Goal: Task Accomplishment & Management: Manage account settings

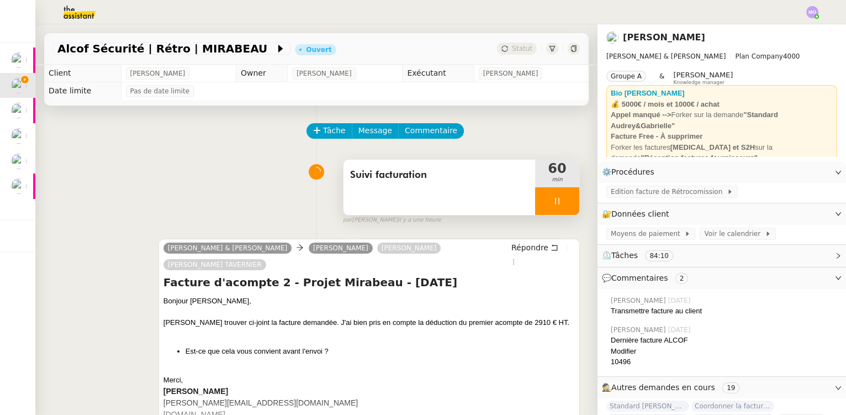
click at [550, 210] on div at bounding box center [557, 201] width 44 height 28
click at [557, 197] on button at bounding box center [568, 201] width 22 height 28
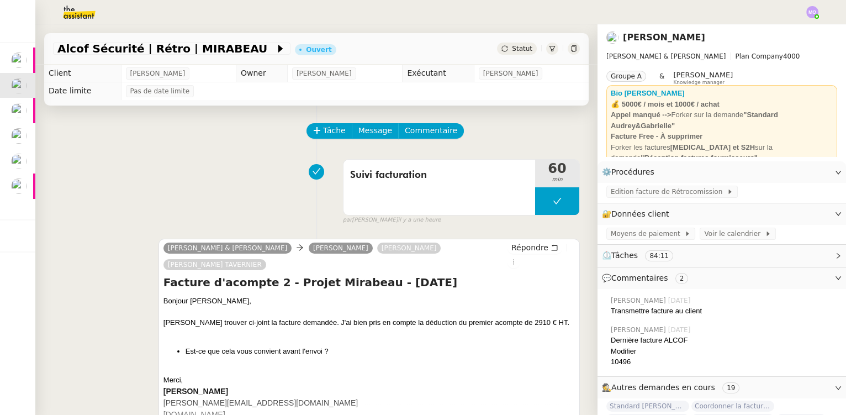
click at [516, 43] on div "Statut" at bounding box center [517, 49] width 40 height 12
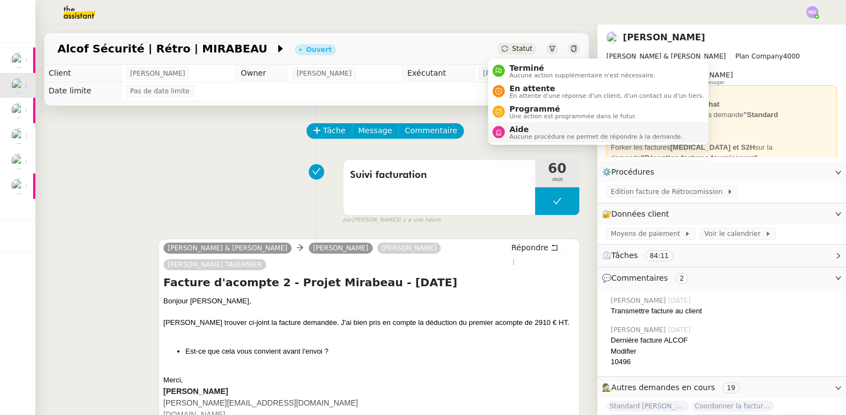
click at [521, 129] on span "Aide" at bounding box center [595, 129] width 173 height 9
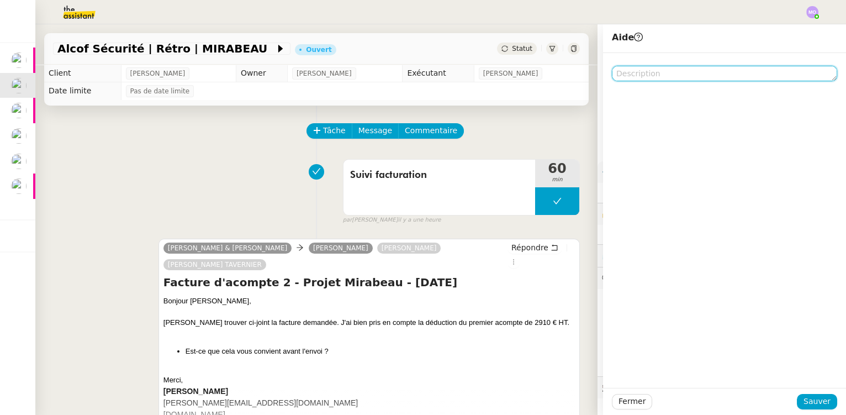
click at [637, 71] on textarea at bounding box center [724, 73] width 225 height 15
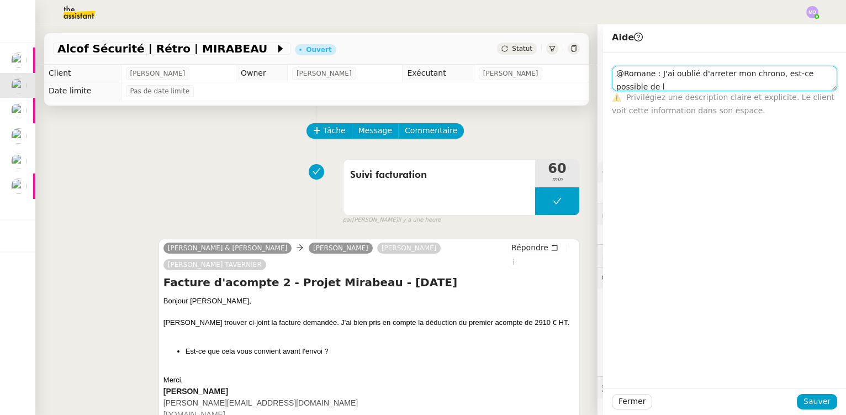
scroll to position [1, 0]
type textarea "@Romane : J'ai oublié d'arreter mon chrono, est-ce possible de le remettre à 16…"
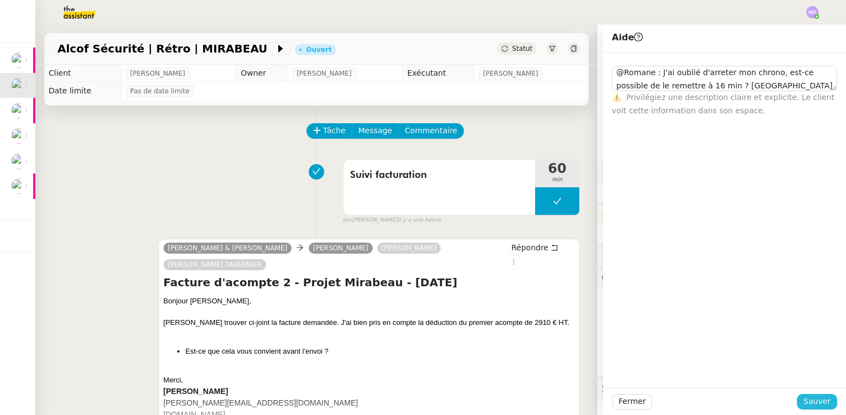
click at [813, 399] on span "Sauver" at bounding box center [816, 401] width 27 height 13
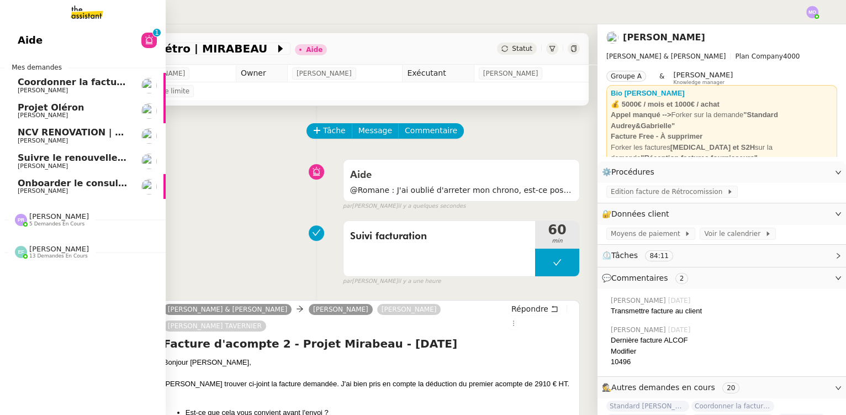
click at [96, 184] on span "Onboarder le consultant Mahran KOUKI" at bounding box center [121, 183] width 206 height 10
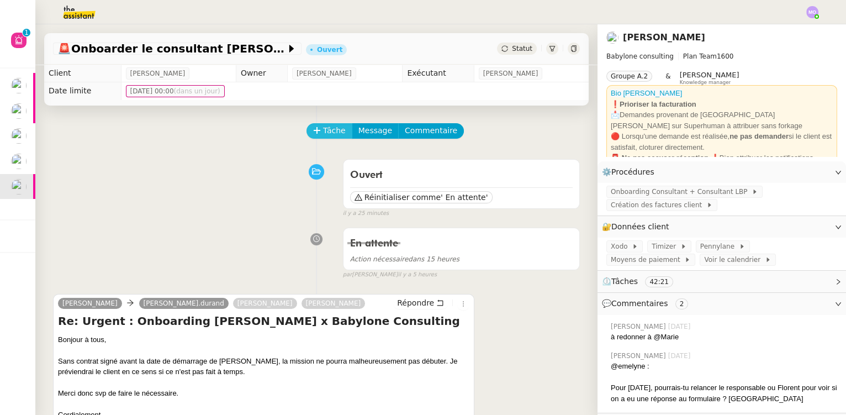
click at [323, 133] on span "Tâche" at bounding box center [334, 130] width 23 height 13
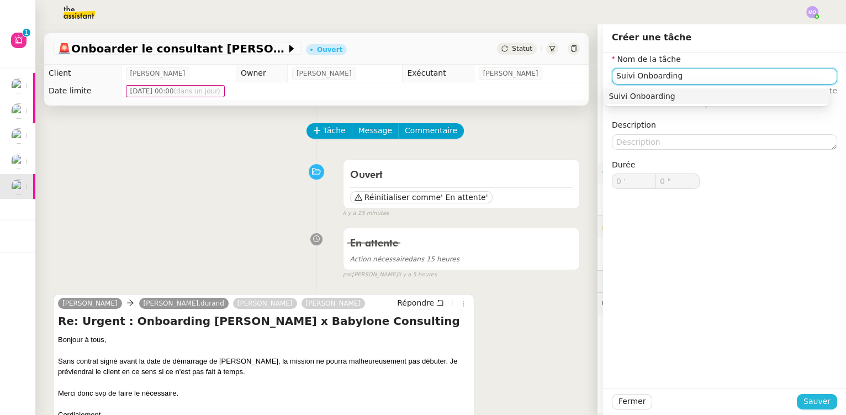
type input "Suivi Onboarding"
drag, startPoint x: 809, startPoint y: 402, endPoint x: 692, endPoint y: 354, distance: 127.0
click at [808, 402] on span "Sauver" at bounding box center [816, 401] width 27 height 13
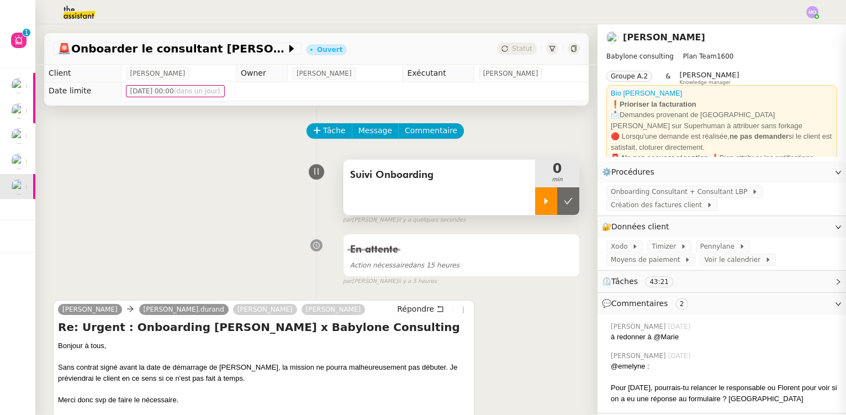
click at [537, 208] on div at bounding box center [546, 201] width 22 height 28
click at [555, 206] on div at bounding box center [557, 201] width 44 height 28
click at [557, 206] on button at bounding box center [568, 201] width 22 height 28
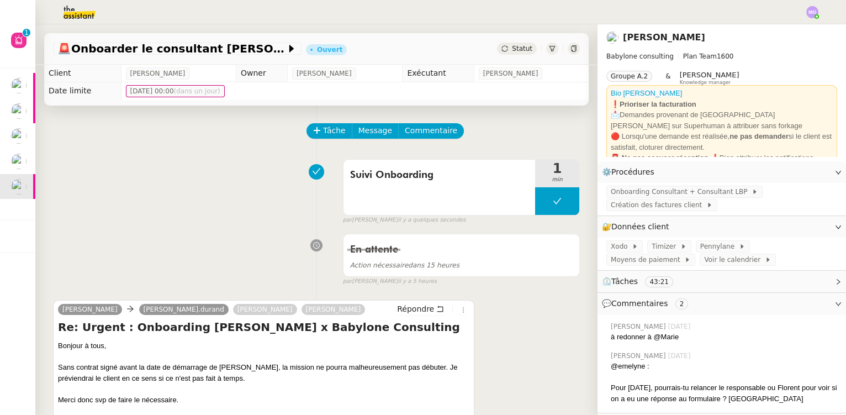
click at [512, 46] on span "Statut" at bounding box center [522, 49] width 20 height 8
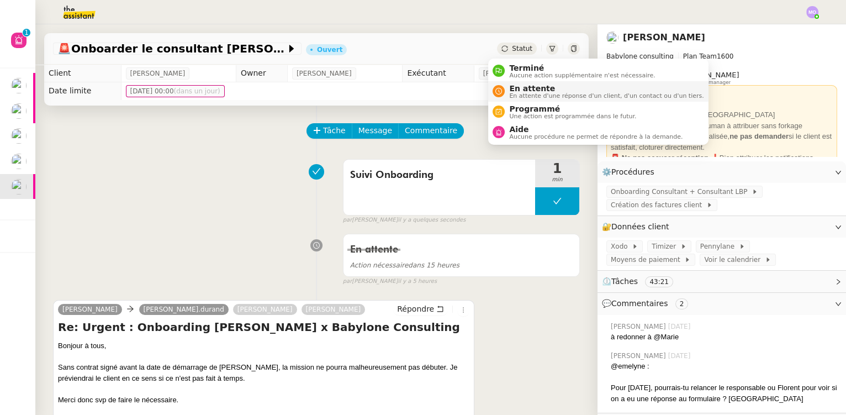
click at [518, 86] on span "En attente" at bounding box center [606, 88] width 194 height 9
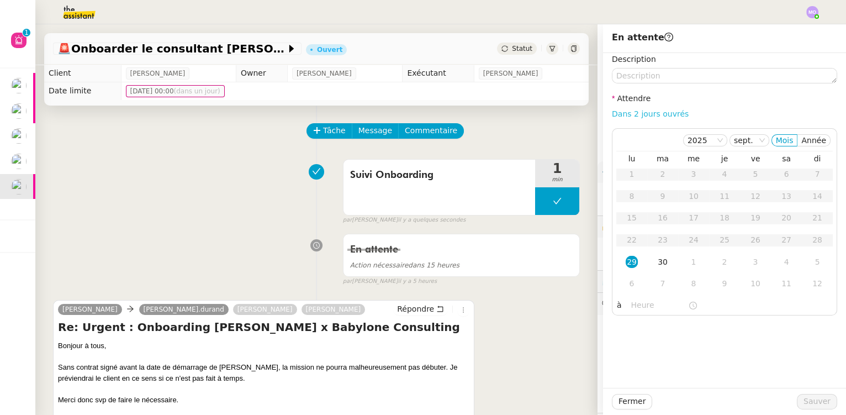
click at [627, 118] on link "Dans 2 jours ouvrés" at bounding box center [650, 113] width 77 height 9
type input "07:00"
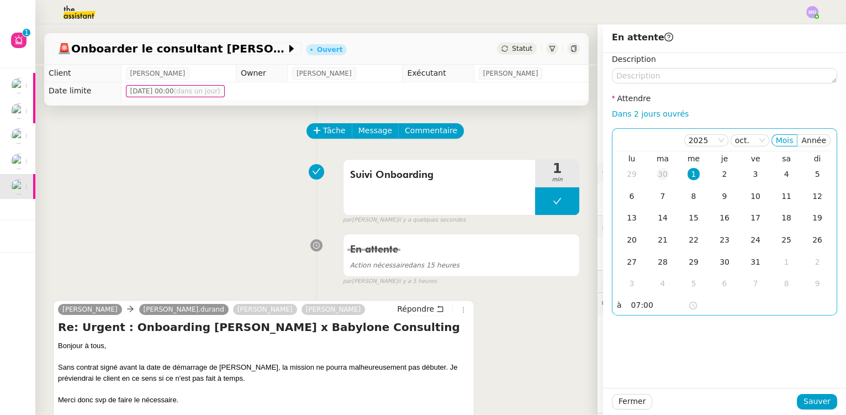
click at [656, 176] on div "30" at bounding box center [662, 174] width 12 height 12
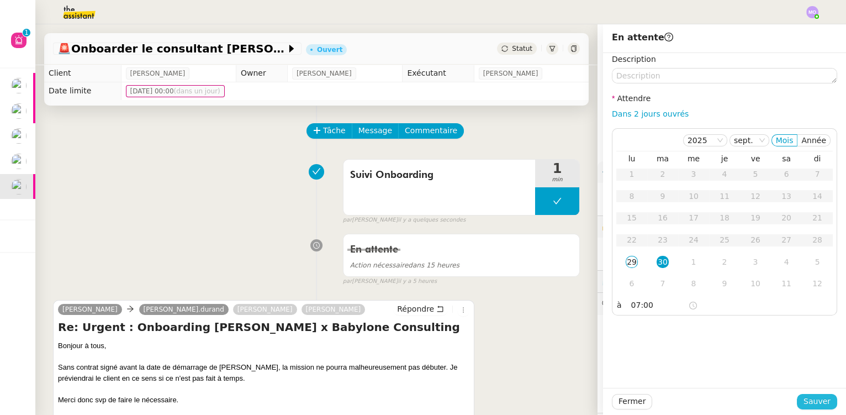
click at [804, 402] on span "Sauver" at bounding box center [816, 401] width 27 height 13
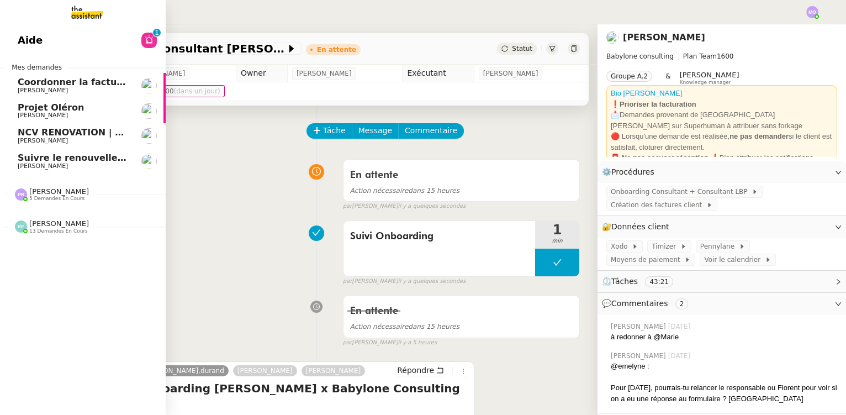
click at [71, 157] on span "Suivre le renouvellement produit Trimble" at bounding box center [120, 157] width 205 height 10
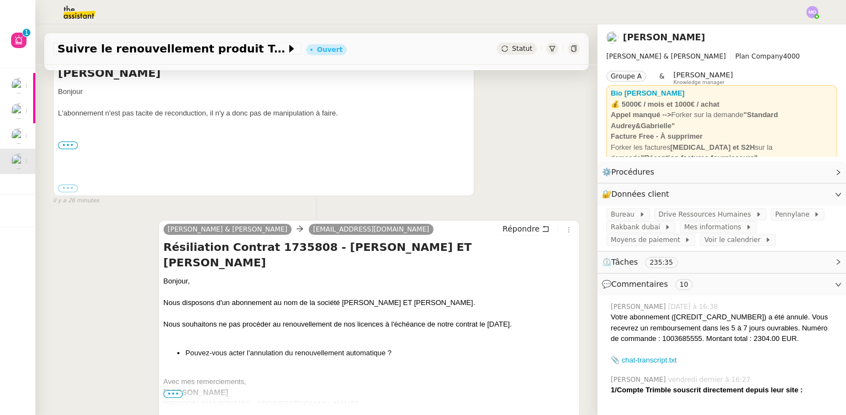
scroll to position [301, 0]
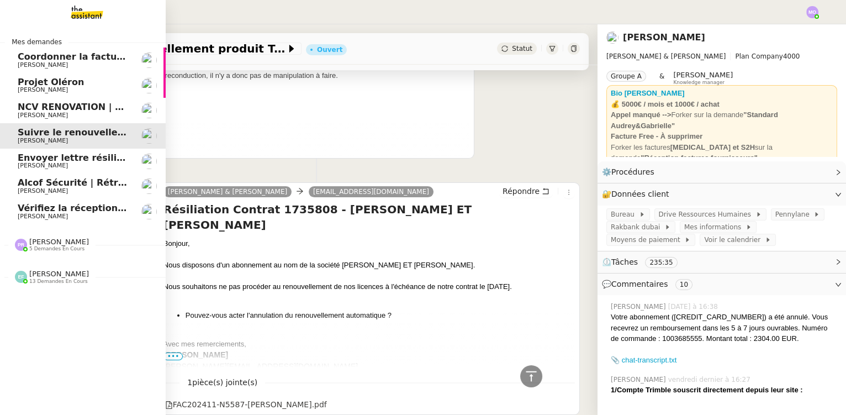
click at [72, 208] on span "Vérifiez la réception du message de Mathilde" at bounding box center [149, 208] width 263 height 10
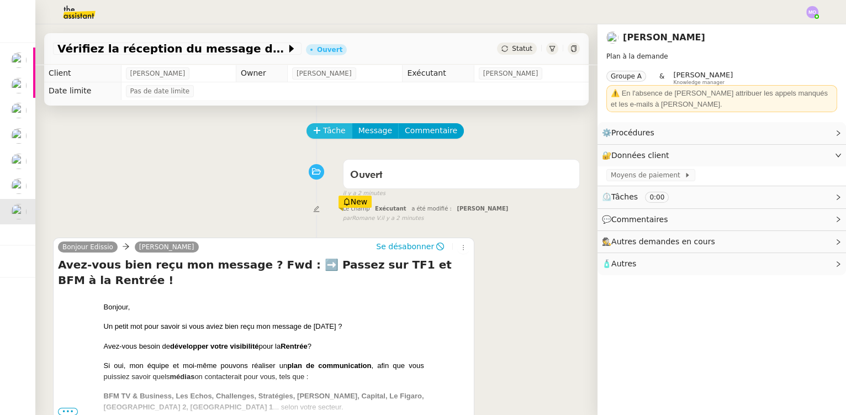
click at [323, 134] on span "Tâche" at bounding box center [334, 130] width 23 height 13
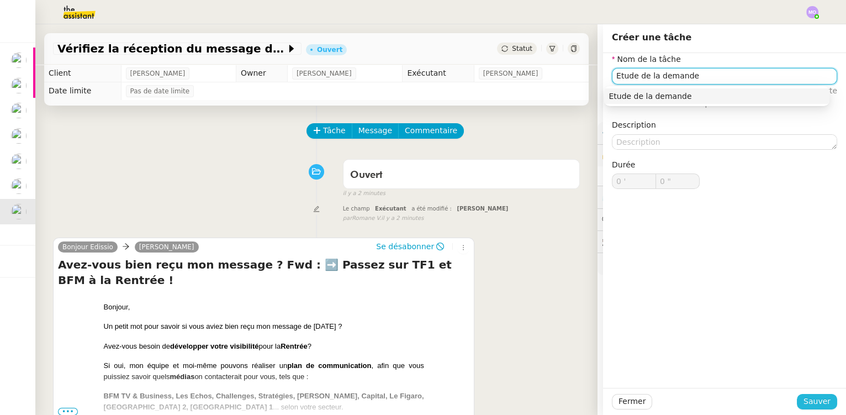
type input "Etude de la demande"
click at [797, 403] on button "Sauver" at bounding box center [817, 401] width 40 height 15
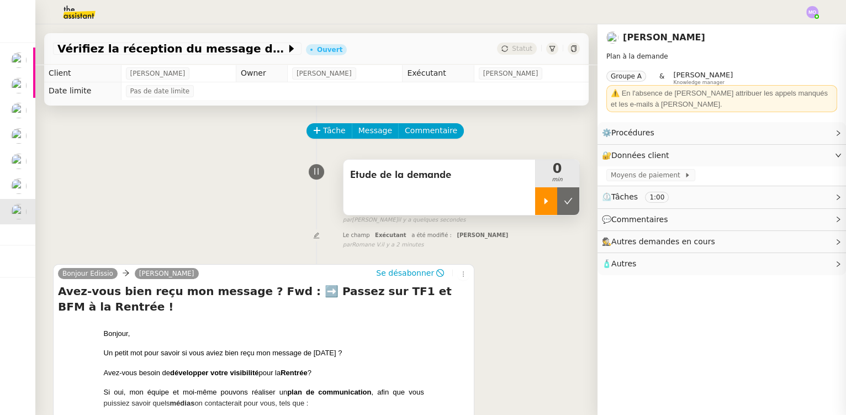
click at [535, 210] on div at bounding box center [546, 201] width 22 height 28
click at [554, 208] on div at bounding box center [557, 201] width 44 height 28
click at [557, 208] on button at bounding box center [568, 201] width 22 height 28
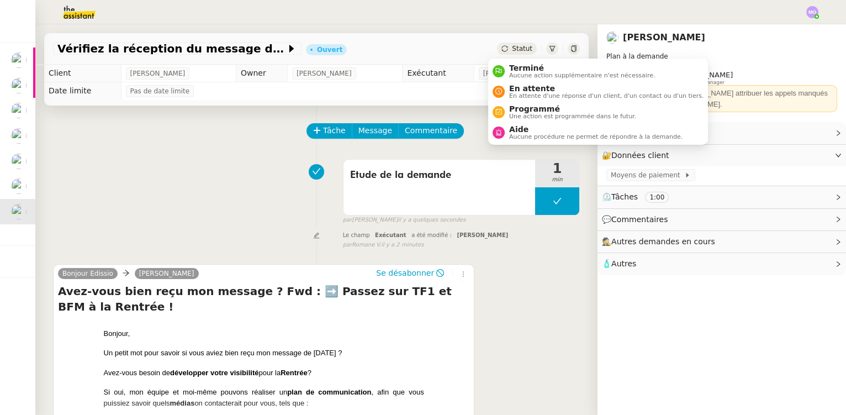
click at [512, 46] on span "Statut" at bounding box center [522, 49] width 20 height 8
click at [529, 70] on span "Terminé" at bounding box center [582, 67] width 146 height 9
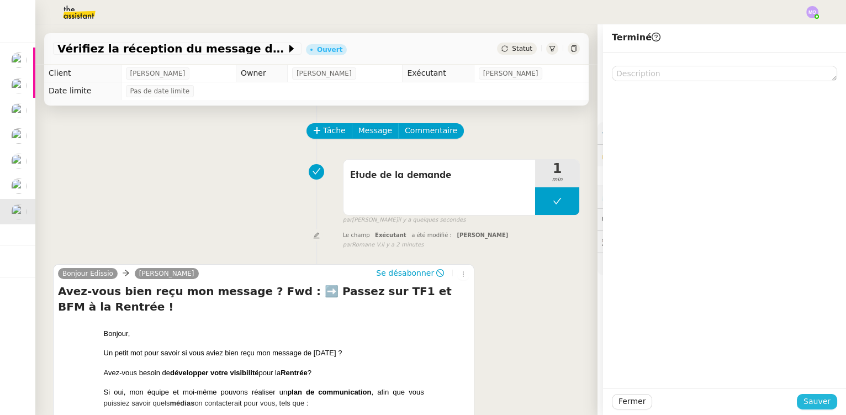
click at [812, 401] on span "Sauver" at bounding box center [816, 401] width 27 height 13
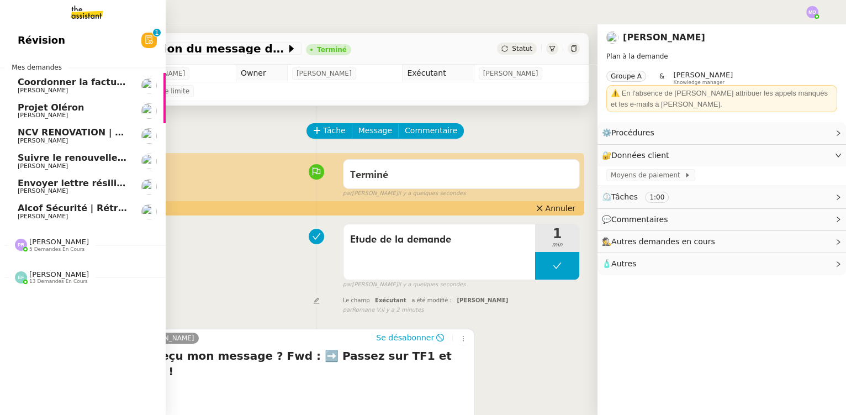
click at [59, 207] on span "Alcof Sécurité | Rétro | MIRABEAU" at bounding box center [102, 208] width 168 height 10
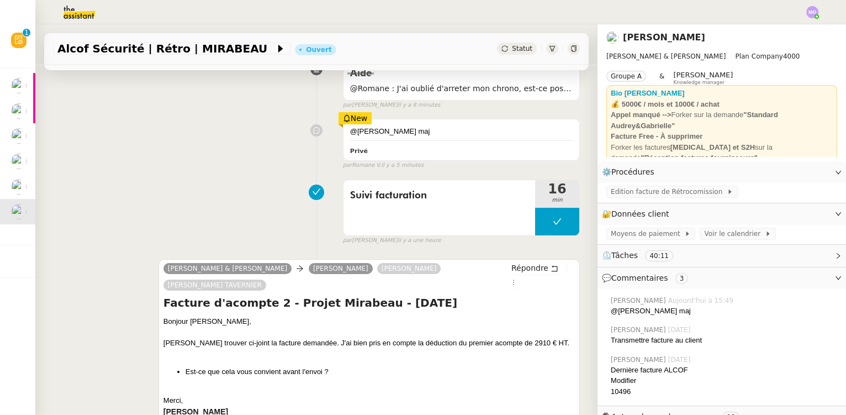
scroll to position [150, 0]
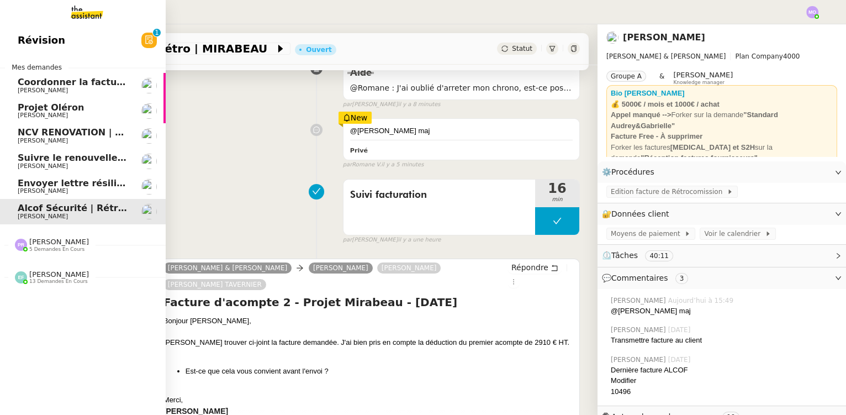
click at [67, 182] on span "Envoyer lettre résiliation à WORKS AGENCY" at bounding box center [127, 183] width 218 height 10
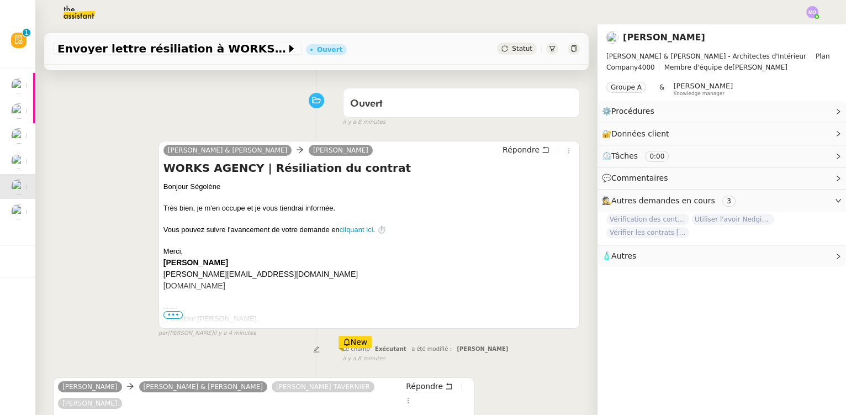
scroll to position [251, 0]
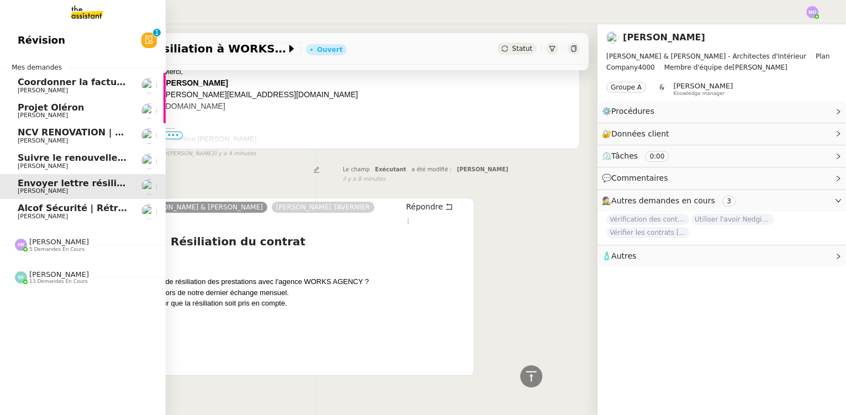
click at [63, 162] on span "Suivre le renouvellement produit Trimble" at bounding box center [120, 157] width 205 height 10
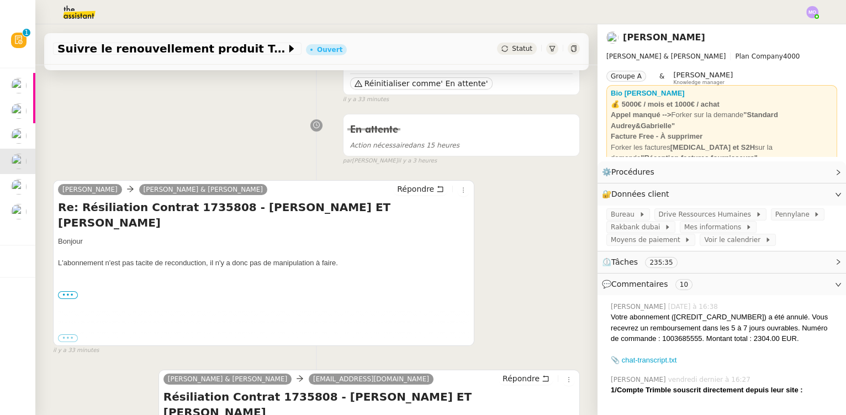
scroll to position [150, 0]
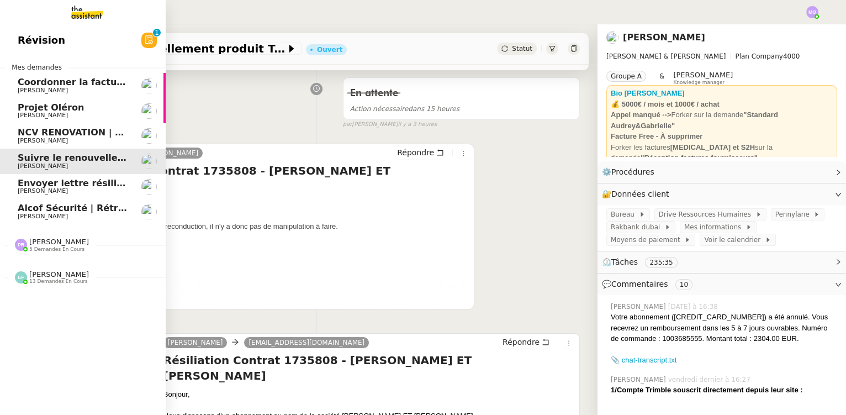
click at [83, 187] on span "Envoyer lettre résiliation à WORKS AGENCY" at bounding box center [127, 183] width 218 height 10
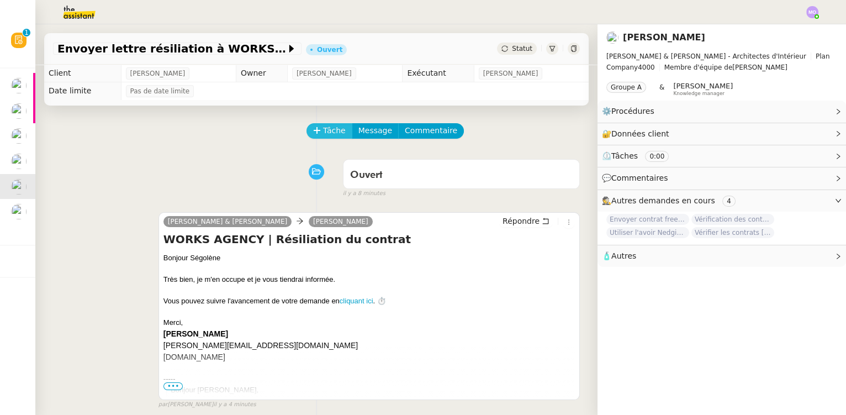
click at [323, 131] on span "Tâche" at bounding box center [334, 130] width 23 height 13
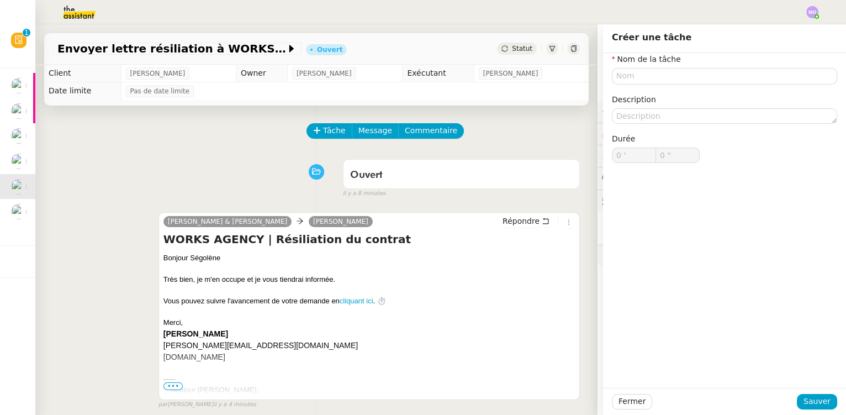
click at [250, 171] on div "Ouvert false il y a 8 minutes" at bounding box center [316, 176] width 527 height 44
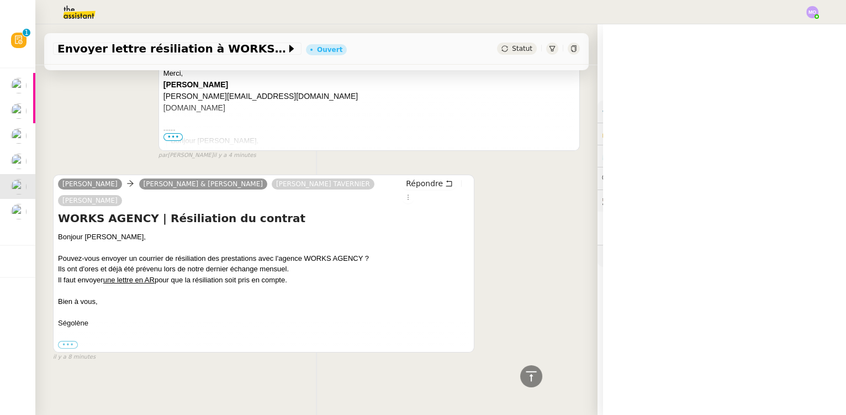
scroll to position [256, 0]
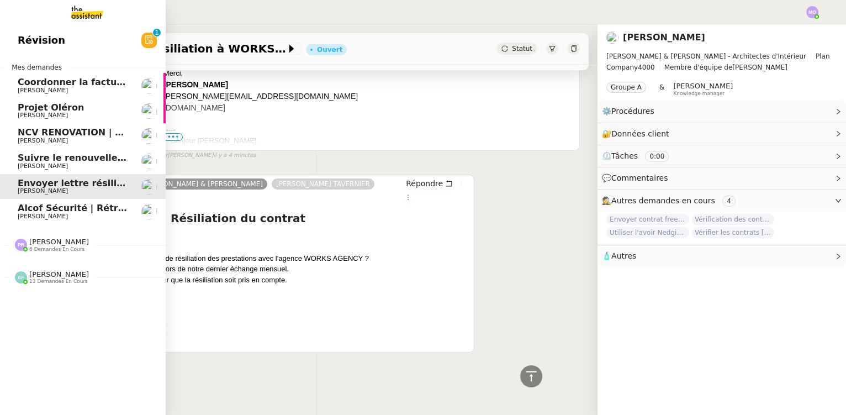
click at [48, 158] on span "Suivre le renouvellement produit Trimble" at bounding box center [120, 157] width 205 height 10
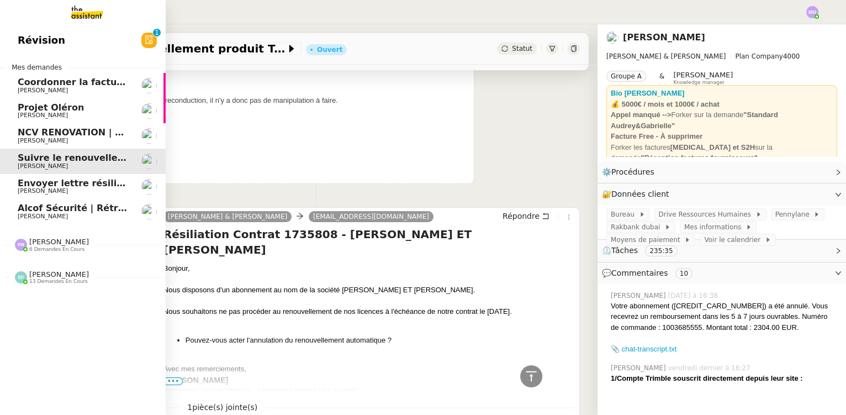
click at [52, 139] on span "[PERSON_NAME]" at bounding box center [43, 140] width 50 height 7
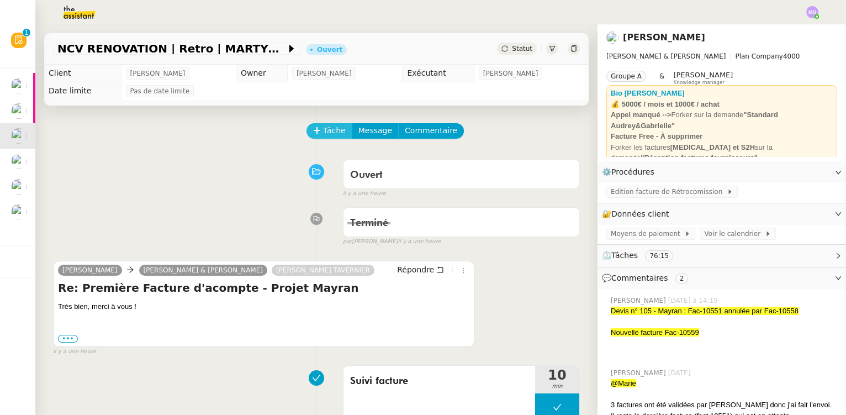
click at [313, 130] on icon at bounding box center [317, 130] width 8 height 8
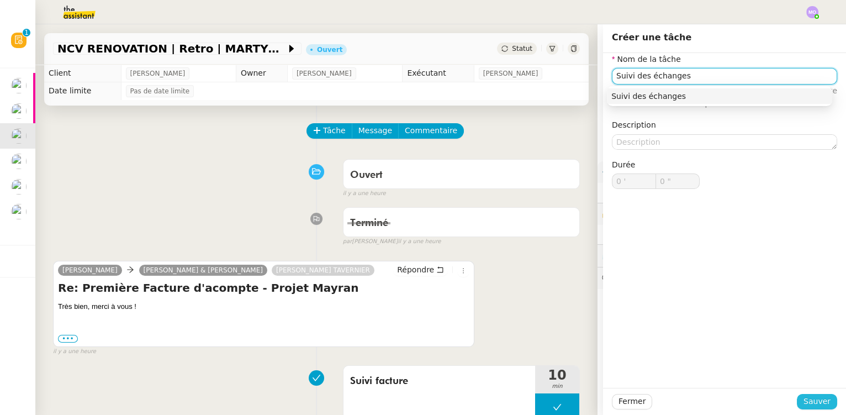
type input "Suivi des échanges"
drag, startPoint x: 808, startPoint y: 402, endPoint x: 706, endPoint y: 374, distance: 106.1
click at [807, 402] on span "Sauver" at bounding box center [816, 401] width 27 height 13
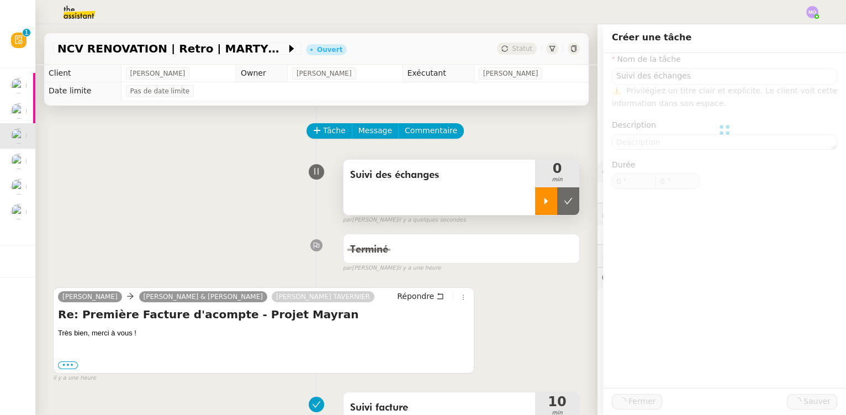
click at [535, 212] on div at bounding box center [546, 201] width 22 height 28
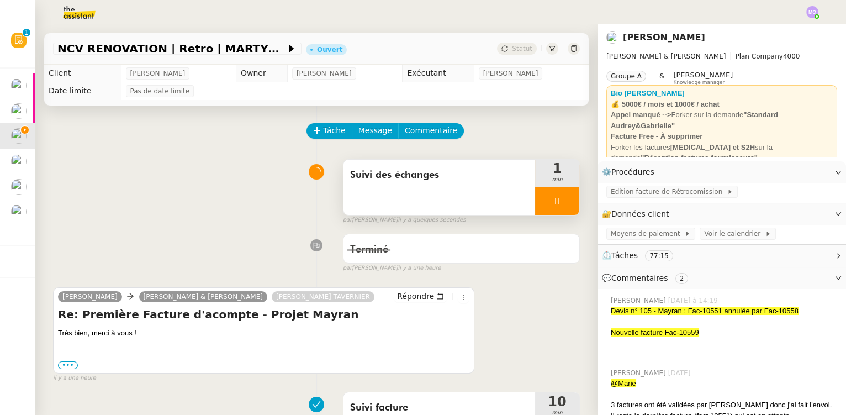
click at [561, 205] on div at bounding box center [557, 201] width 44 height 28
click at [564, 205] on icon at bounding box center [568, 201] width 9 height 9
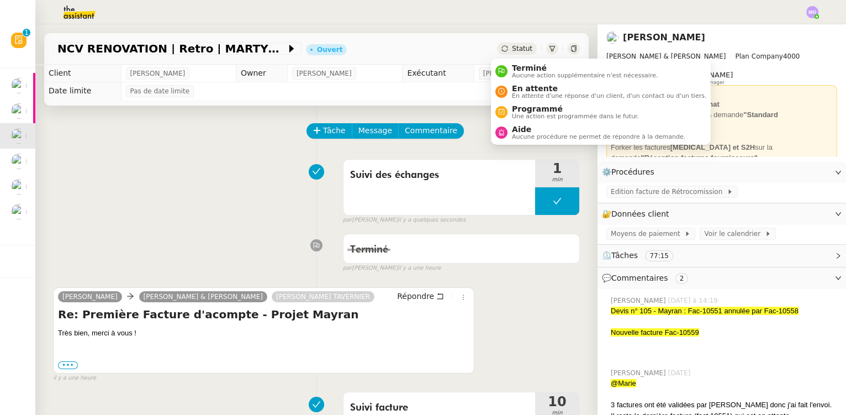
click at [513, 47] on span "Statut" at bounding box center [522, 49] width 20 height 8
click at [536, 66] on span "Terminé" at bounding box center [585, 67] width 146 height 9
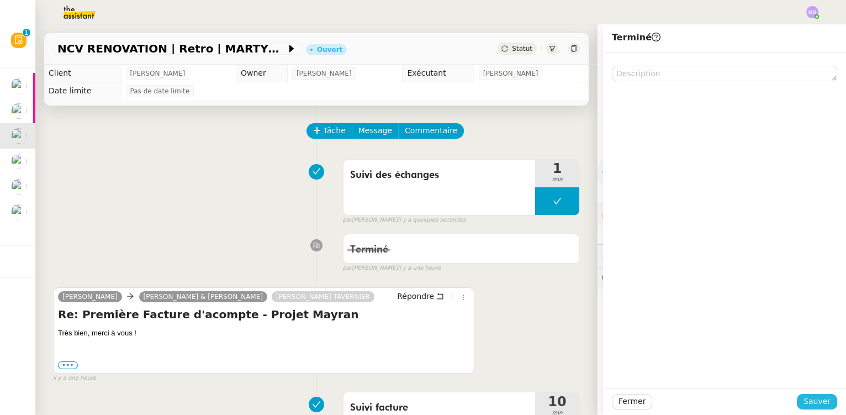
click at [799, 403] on button "Sauver" at bounding box center [817, 401] width 40 height 15
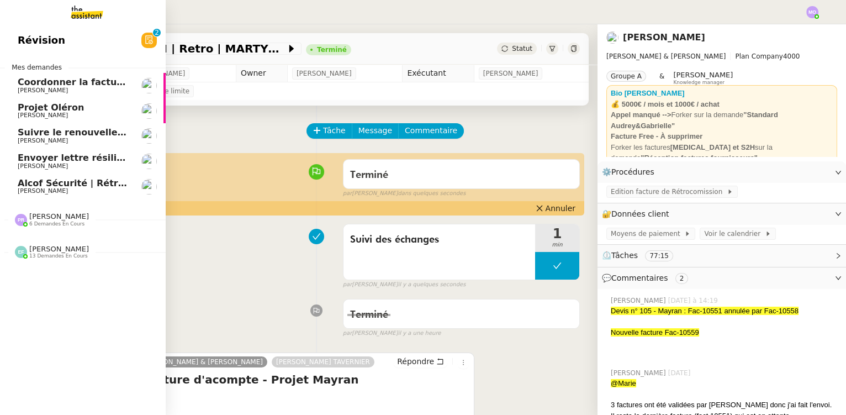
click at [84, 135] on span "Suivre le renouvellement produit Trimble" at bounding box center [120, 132] width 205 height 10
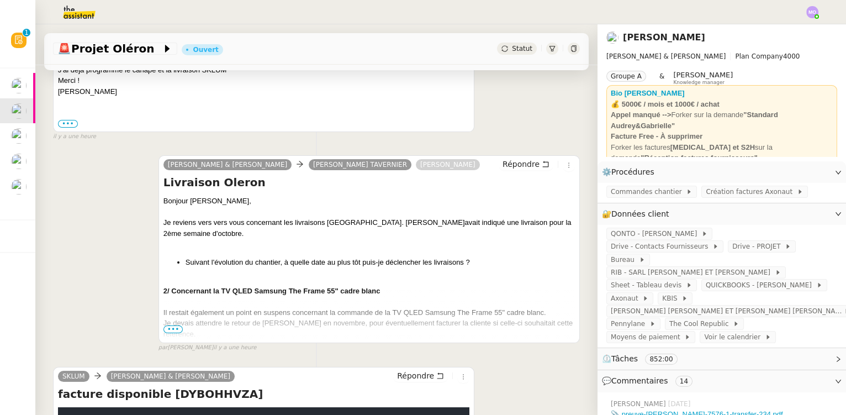
scroll to position [301, 0]
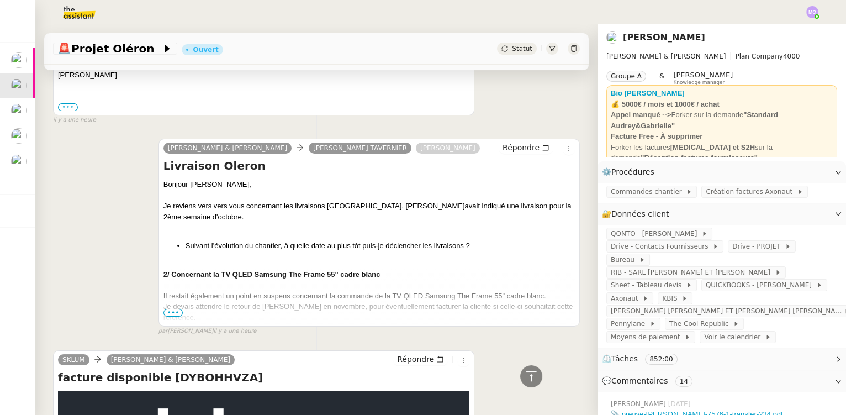
click at [73, 108] on label "•••" at bounding box center [68, 107] width 20 height 8
click at [0, 0] on input "•••" at bounding box center [0, 0] width 0 height 0
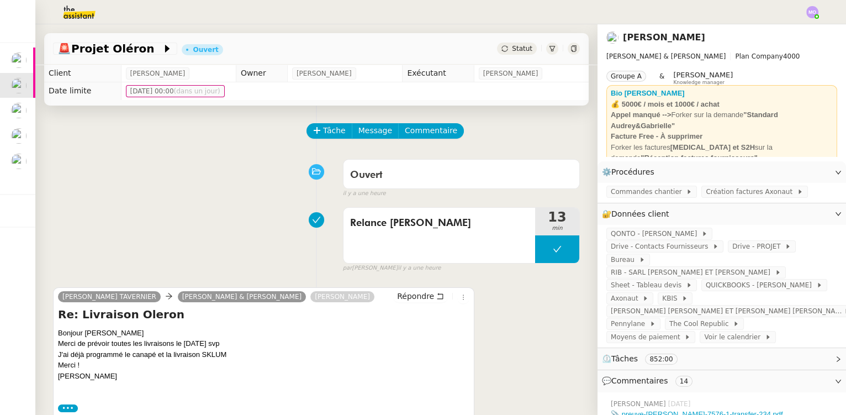
scroll to position [0, 0]
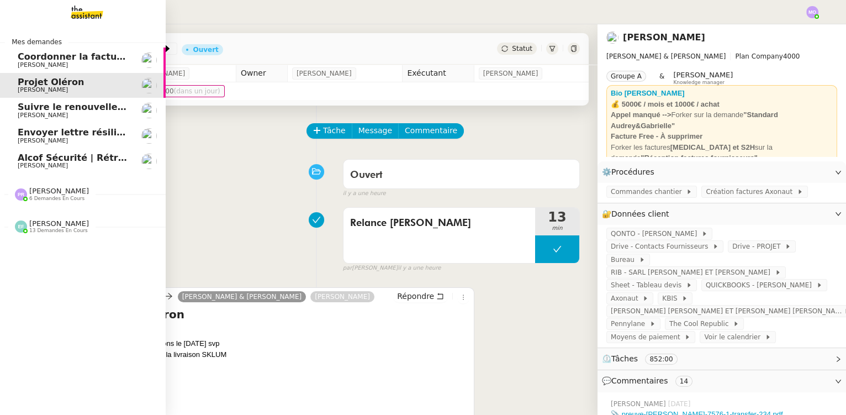
click at [58, 65] on span "[PERSON_NAME]" at bounding box center [43, 64] width 50 height 7
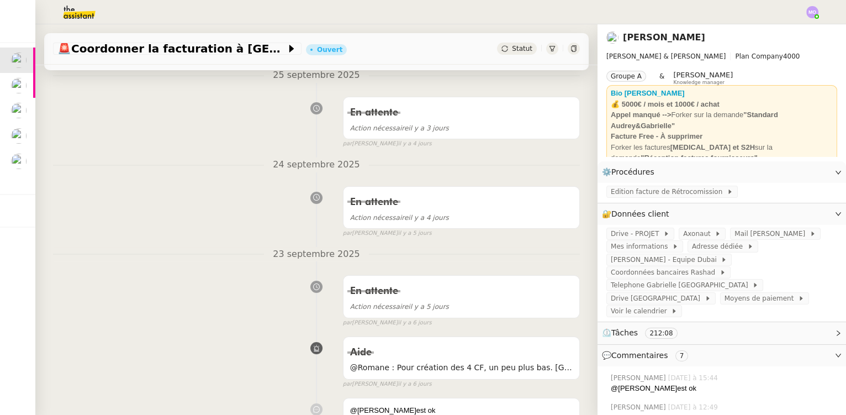
scroll to position [200, 0]
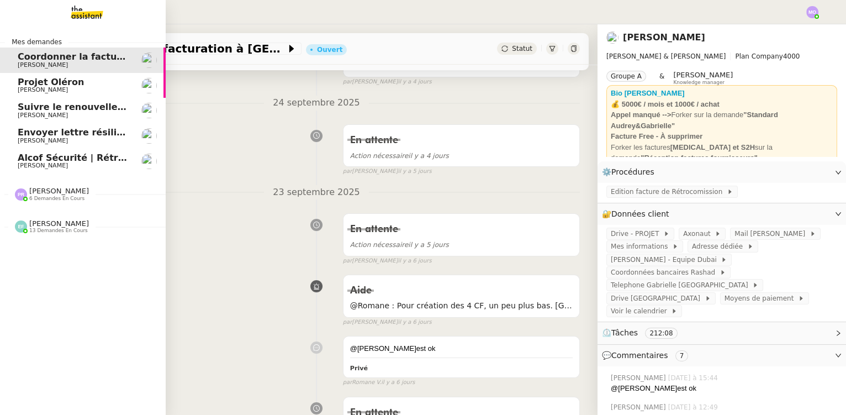
click at [81, 113] on span "[PERSON_NAME]" at bounding box center [74, 115] width 112 height 7
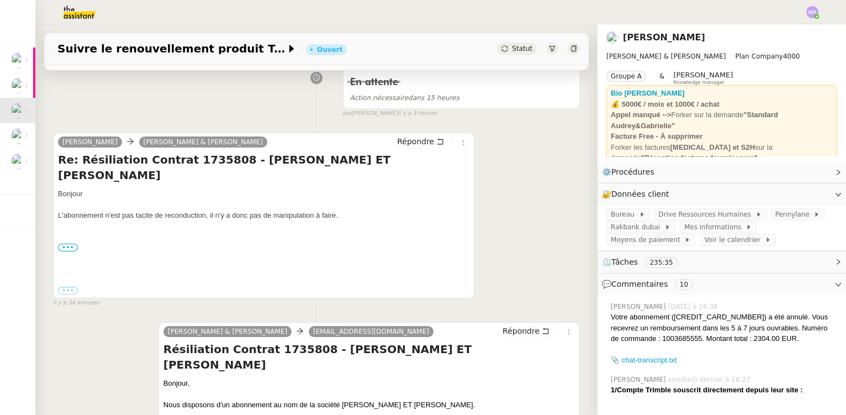
scroll to position [200, 0]
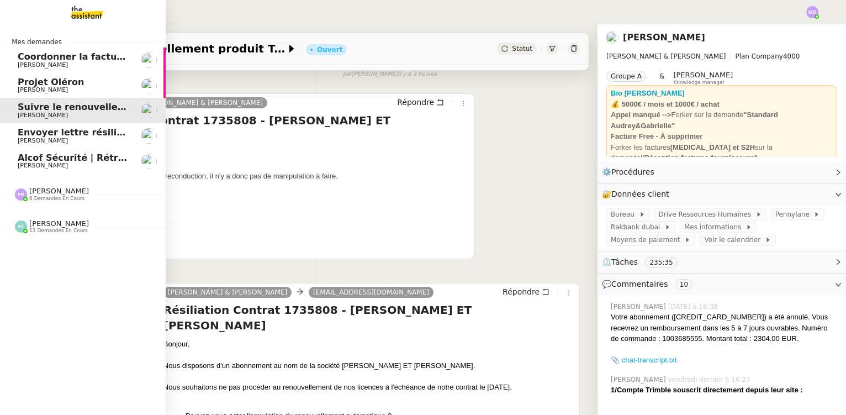
click at [73, 132] on span "Envoyer lettre résiliation à WORKS AGENCY" at bounding box center [127, 132] width 218 height 10
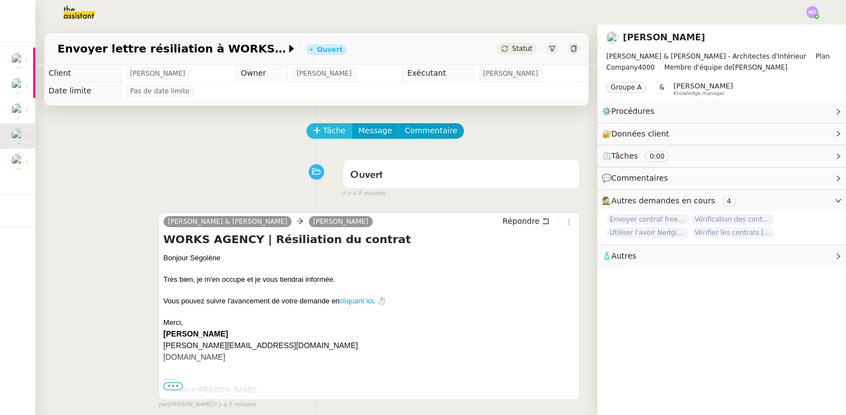
click at [324, 134] on span "Tâche" at bounding box center [334, 130] width 23 height 13
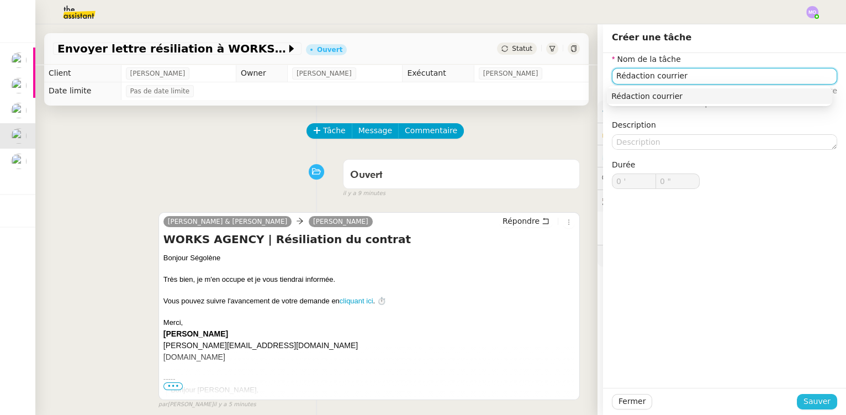
type input "Rédaction courrier"
click at [804, 406] on span "Sauver" at bounding box center [816, 401] width 27 height 13
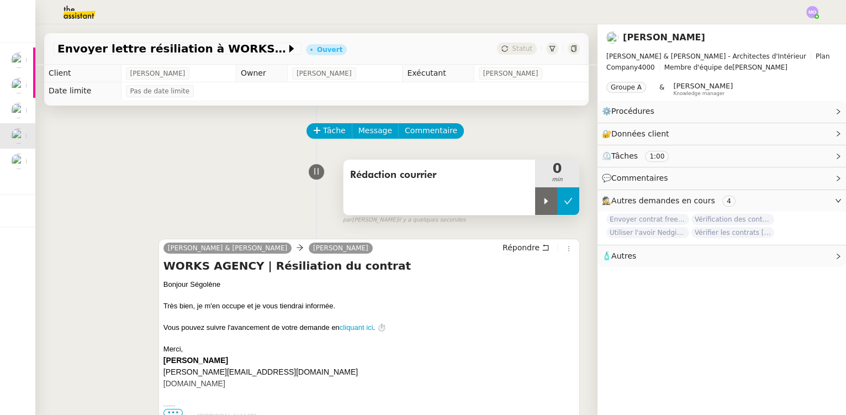
click at [557, 202] on button at bounding box center [568, 201] width 22 height 28
click at [553, 203] on icon at bounding box center [557, 201] width 9 height 9
click at [543, 203] on div at bounding box center [546, 201] width 22 height 28
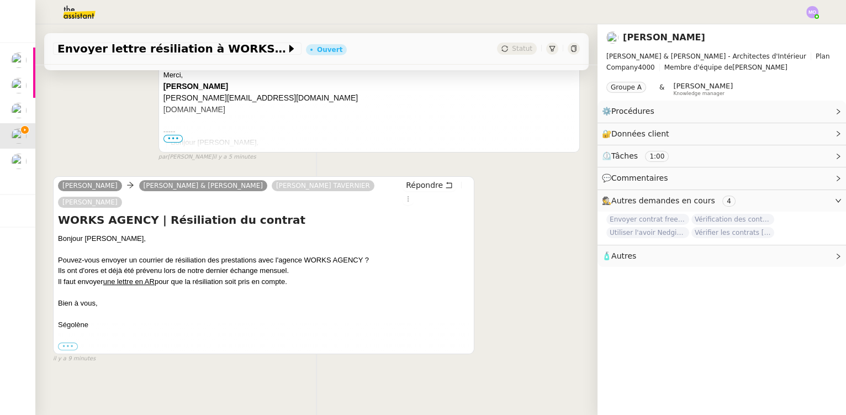
scroll to position [282, 0]
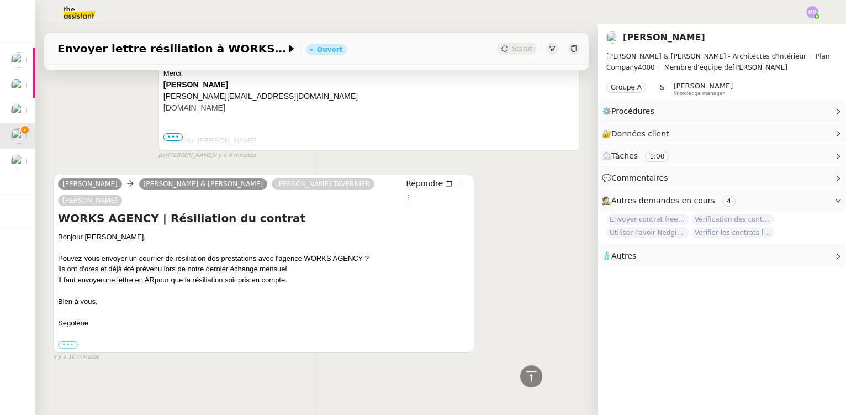
drag, startPoint x: 57, startPoint y: 252, endPoint x: 312, endPoint y: 279, distance: 257.0
click at [312, 279] on div "Bonjour Camille, Pouvez-vous envoyer un courrier de résiliation des prestations…" at bounding box center [263, 290] width 411 height 118
copy div "Pouvez-vous envoyer un courrier de résiliation des prestations avec l'agence WO…"
click at [309, 210] on h4 "WORKS AGENCY | Résiliation du contrat" at bounding box center [263, 217] width 411 height 15
drag, startPoint x: 59, startPoint y: 213, endPoint x: 141, endPoint y: 218, distance: 82.4
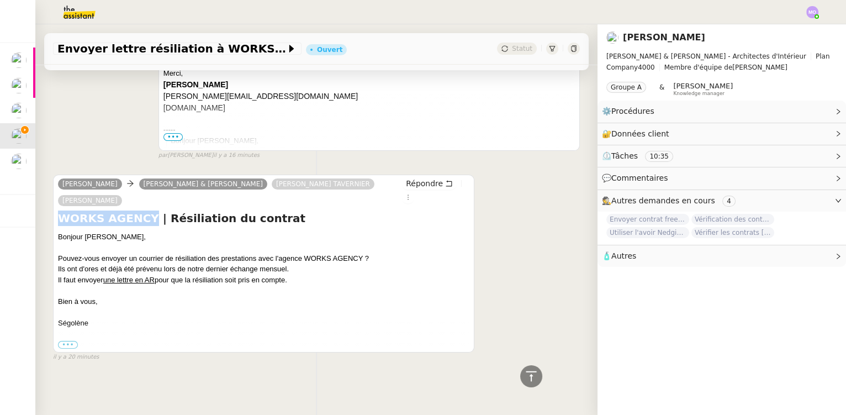
click at [141, 218] on h4 "WORKS AGENCY | Résiliation du contrat" at bounding box center [263, 217] width 411 height 15
copy h4 "WORKS AGENCY"
click at [302, 232] on div "Bonjour [PERSON_NAME]," at bounding box center [263, 236] width 411 height 11
drag, startPoint x: 208, startPoint y: 255, endPoint x: 255, endPoint y: 252, distance: 47.6
click at [255, 253] on div "Pouvez-vous envoyer un courrier de résiliation des prestations avec l'agence WO…" at bounding box center [263, 258] width 411 height 11
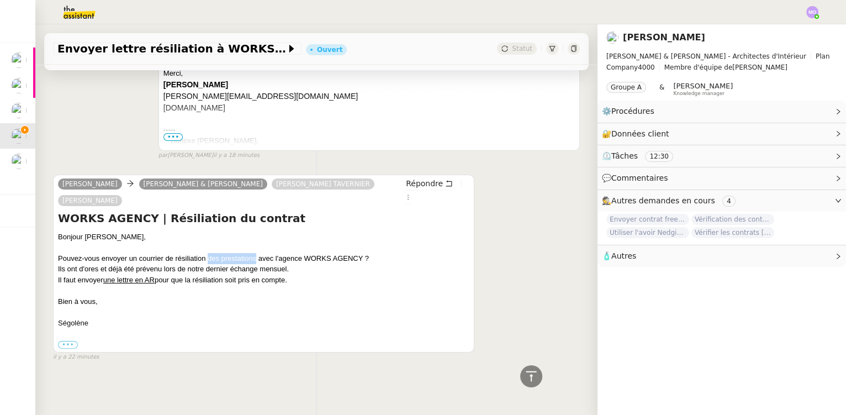
copy div "des prestations"
drag, startPoint x: 59, startPoint y: 212, endPoint x: 136, endPoint y: 214, distance: 77.9
click at [141, 212] on h4 "WORKS AGENCY | Résiliation du contrat" at bounding box center [263, 217] width 411 height 15
copy h4 "WORKS AGENCY"
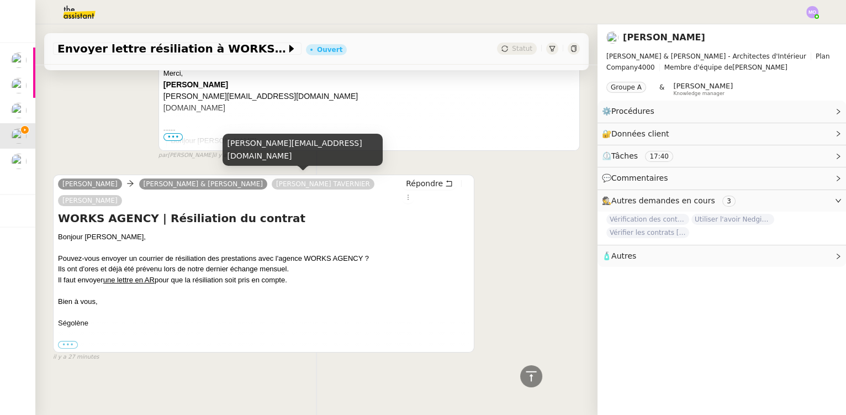
click at [280, 155] on div "[PERSON_NAME][EMAIL_ADDRESS][DOMAIN_NAME]" at bounding box center [302, 150] width 160 height 33
copy div "[PERSON_NAME][EMAIL_ADDRESS][DOMAIN_NAME]"
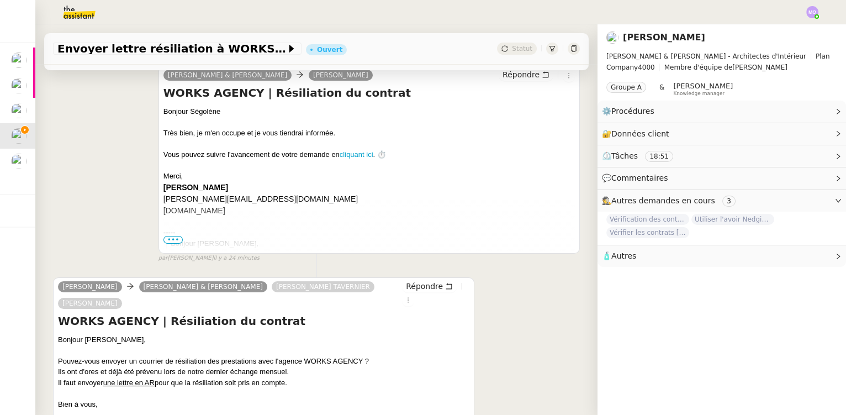
scroll to position [0, 0]
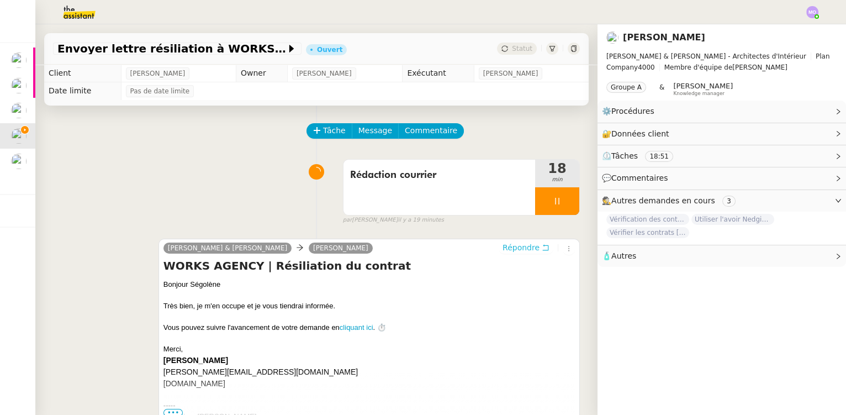
click at [522, 253] on span "Répondre" at bounding box center [520, 247] width 37 height 11
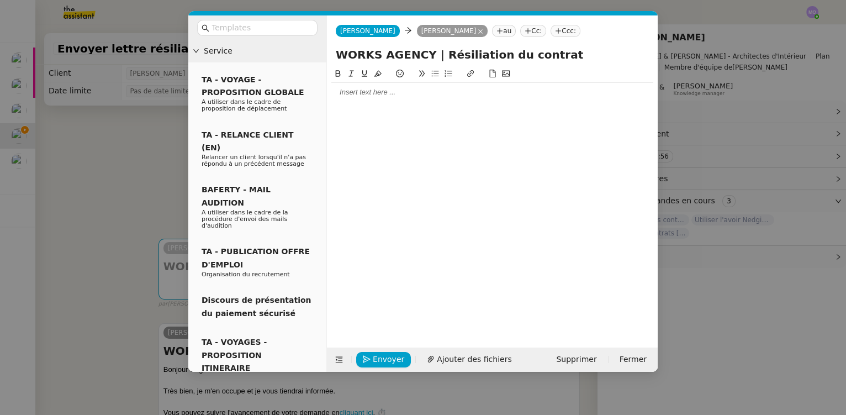
click at [386, 91] on div at bounding box center [492, 92] width 322 height 10
click at [576, 358] on span "Supprimer" at bounding box center [576, 359] width 40 height 13
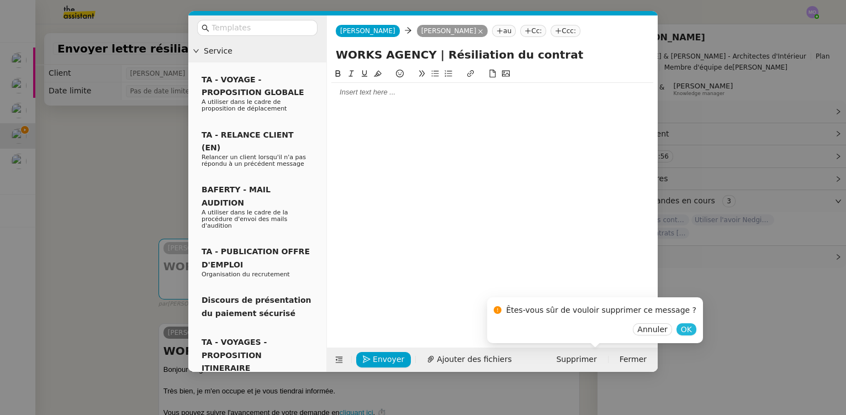
click at [681, 332] on span "OK" at bounding box center [686, 329] width 11 height 11
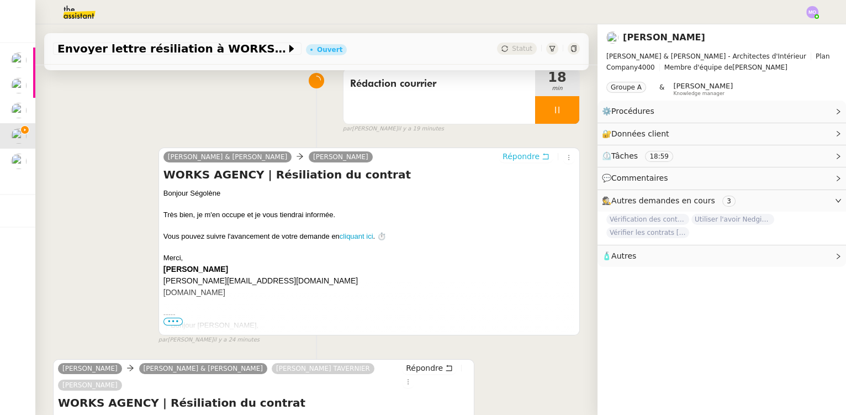
scroll to position [100, 0]
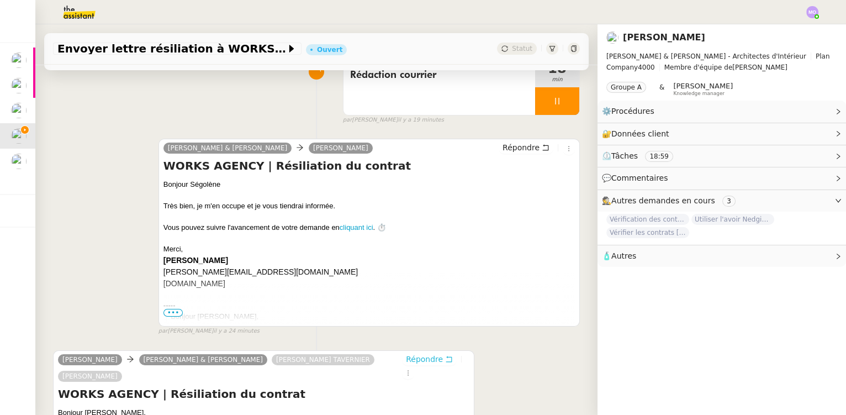
click at [408, 364] on span "Répondre" at bounding box center [424, 358] width 37 height 11
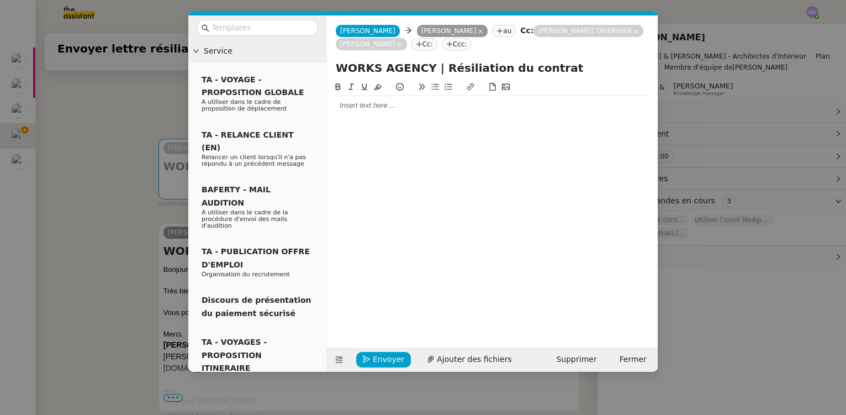
click at [363, 110] on div at bounding box center [492, 105] width 322 height 10
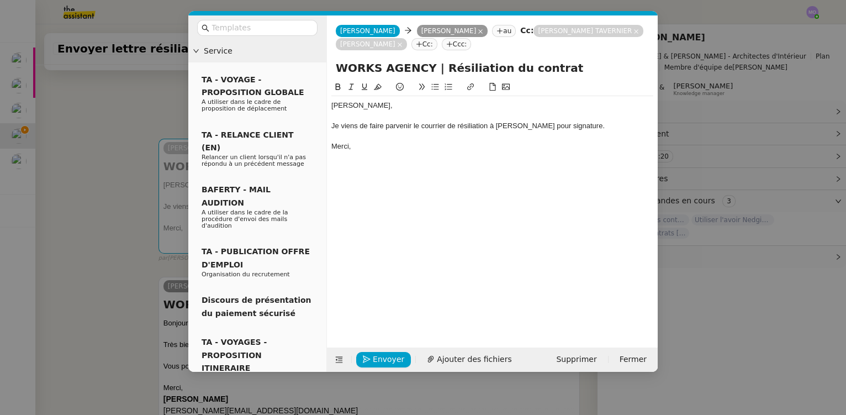
click at [583, 128] on div "Je viens de faire parvenir le courrier de résiliation à Gabrielle pour signatur…" at bounding box center [492, 126] width 322 height 10
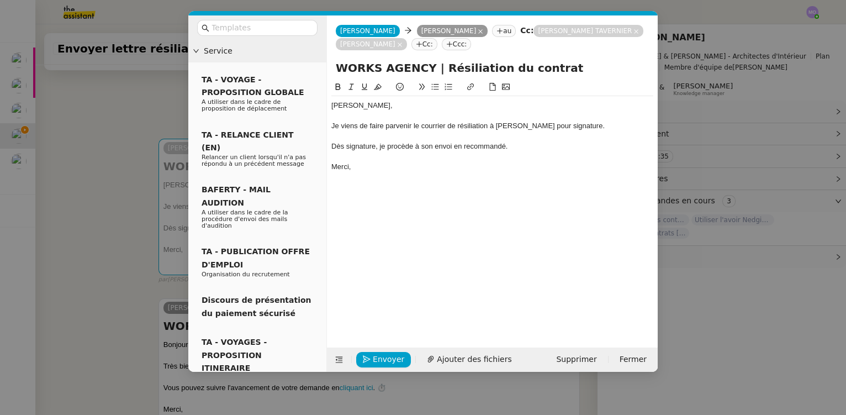
click at [100, 280] on nz-modal-container "Service TA - VOYAGE - PROPOSITION GLOBALE A utiliser dans le cadre de propositi…" at bounding box center [423, 207] width 846 height 415
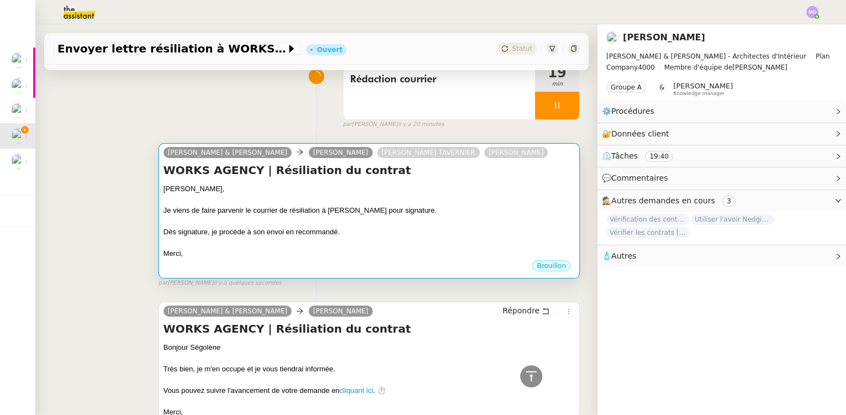
scroll to position [0, 0]
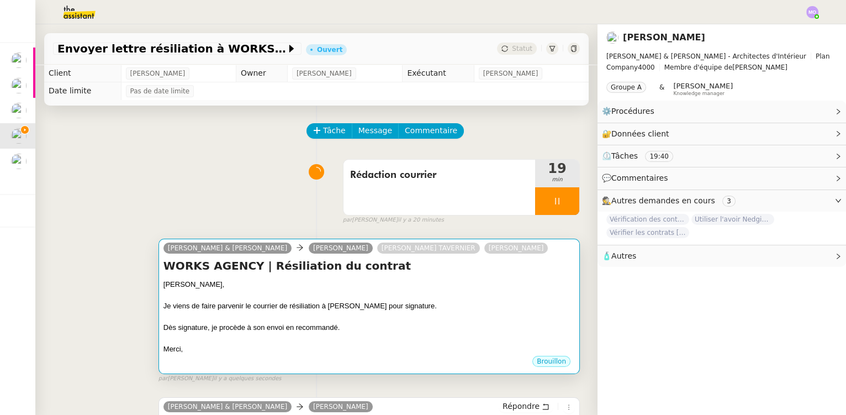
click at [375, 303] on div "Je viens de faire parvenir le courrier de résiliation à Gabrielle pour signatur…" at bounding box center [368, 305] width 411 height 11
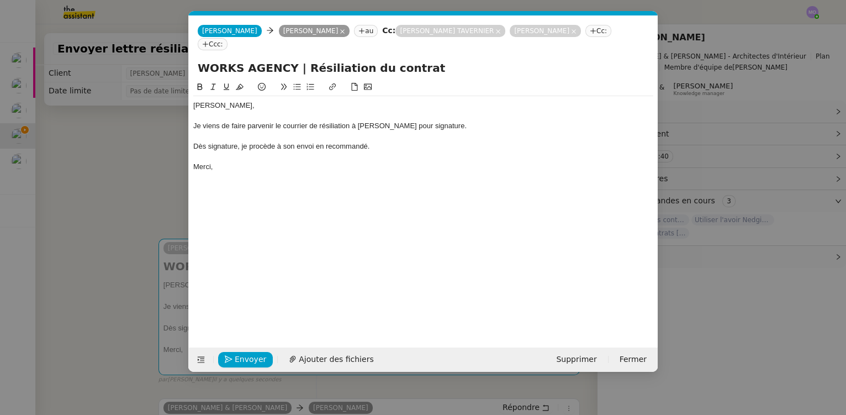
scroll to position [0, 23]
click at [149, 141] on nz-modal-container "Service TA - VOYAGE - PROPOSITION GLOBALE A utiliser dans le cadre de propositi…" at bounding box center [423, 207] width 846 height 415
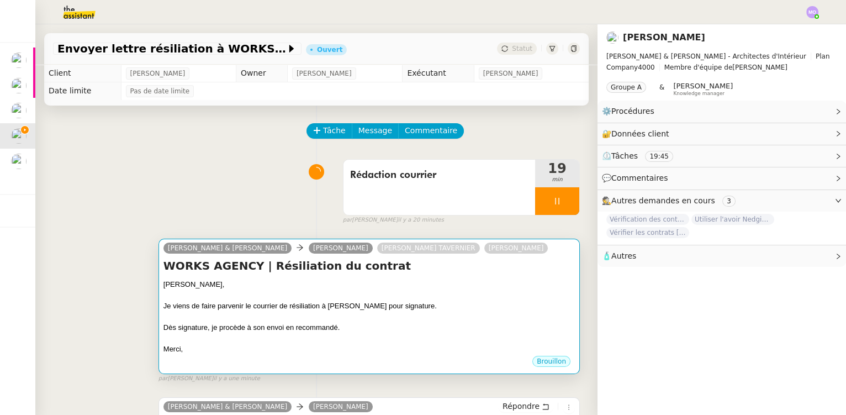
click at [424, 315] on div at bounding box center [368, 316] width 411 height 11
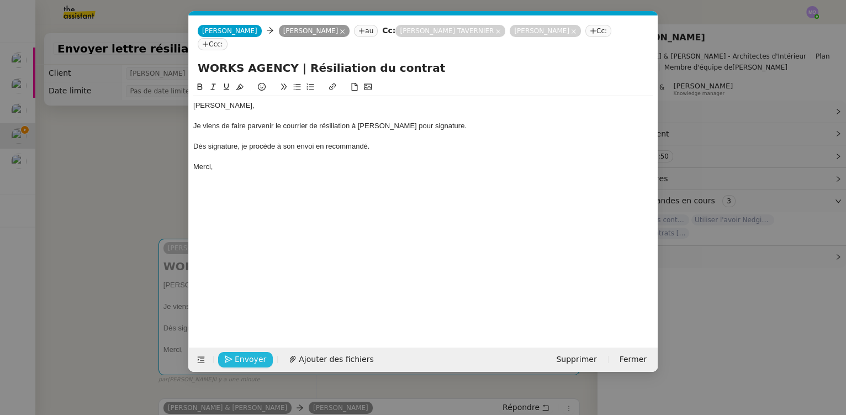
click at [249, 360] on span "Envoyer" at bounding box center [250, 359] width 31 height 13
click at [249, 360] on span "Confirmer l'envoi" at bounding box center [268, 359] width 66 height 13
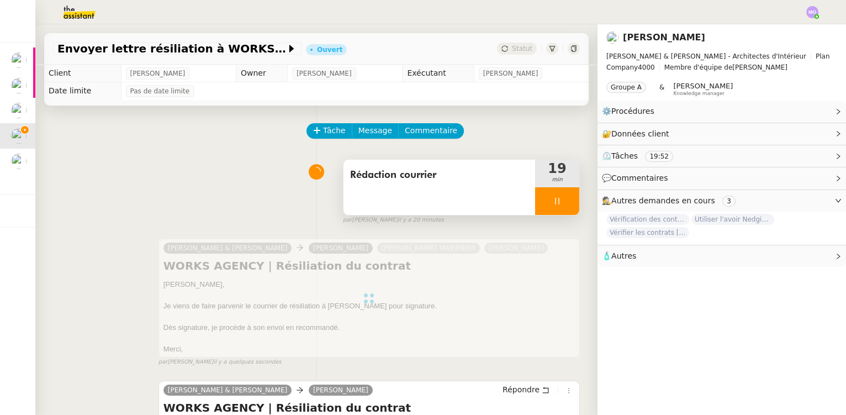
click at [562, 206] on div at bounding box center [557, 201] width 44 height 28
click at [562, 206] on button at bounding box center [568, 201] width 22 height 28
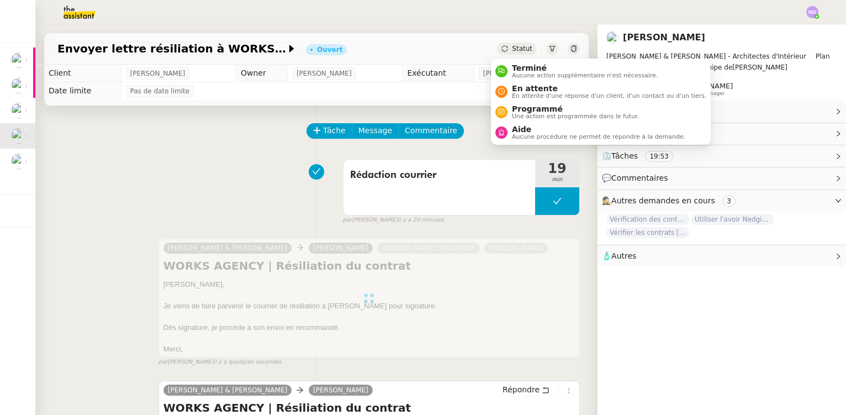
click at [516, 45] on span "Statut" at bounding box center [522, 49] width 20 height 8
click at [534, 89] on span "En attente" at bounding box center [609, 88] width 194 height 9
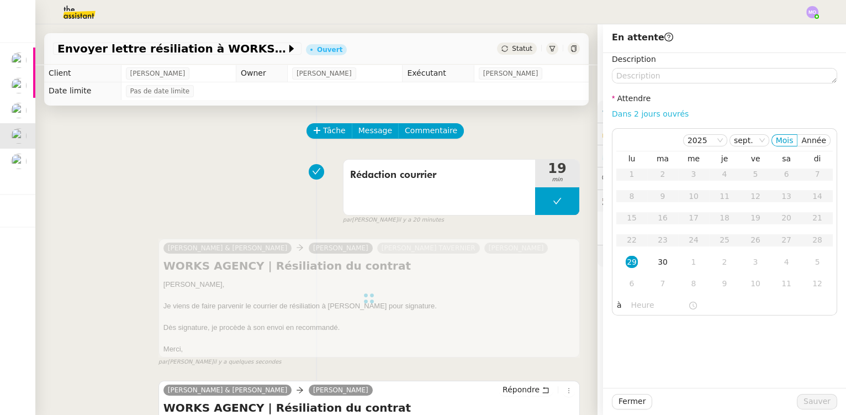
click at [630, 114] on link "Dans 2 jours ouvrés" at bounding box center [650, 113] width 77 height 9
type input "07:00"
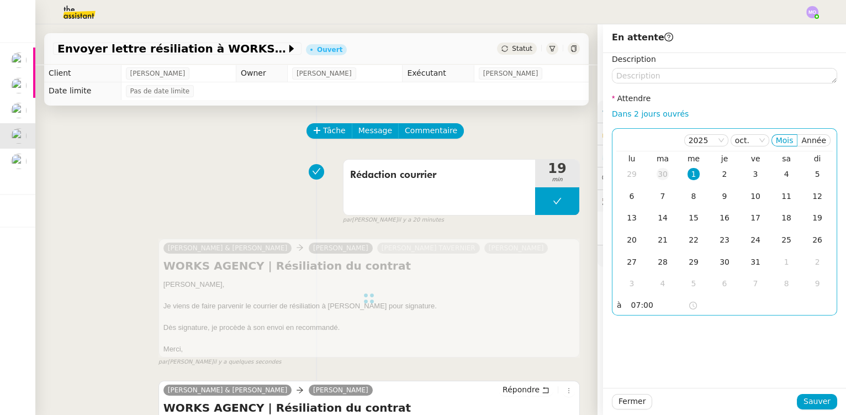
click at [656, 180] on div "30" at bounding box center [662, 174] width 12 height 12
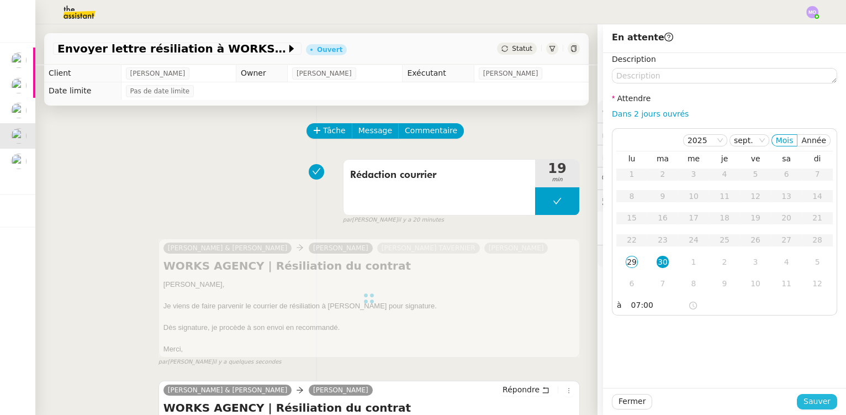
click at [805, 401] on span "Sauver" at bounding box center [816, 401] width 27 height 13
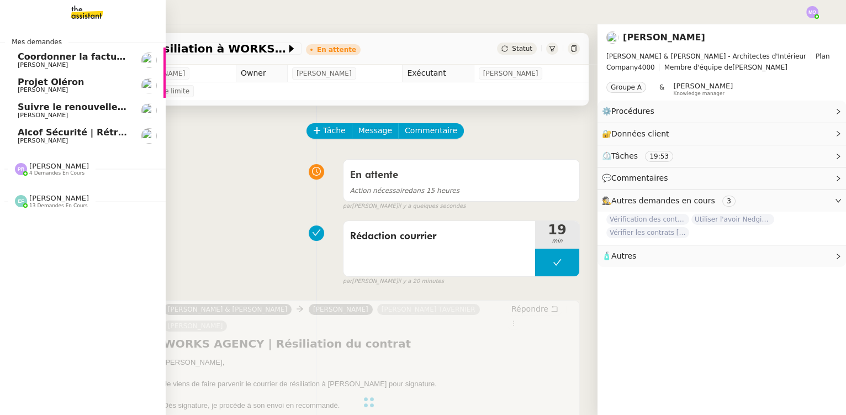
click at [57, 137] on span "[PERSON_NAME]" at bounding box center [43, 140] width 50 height 7
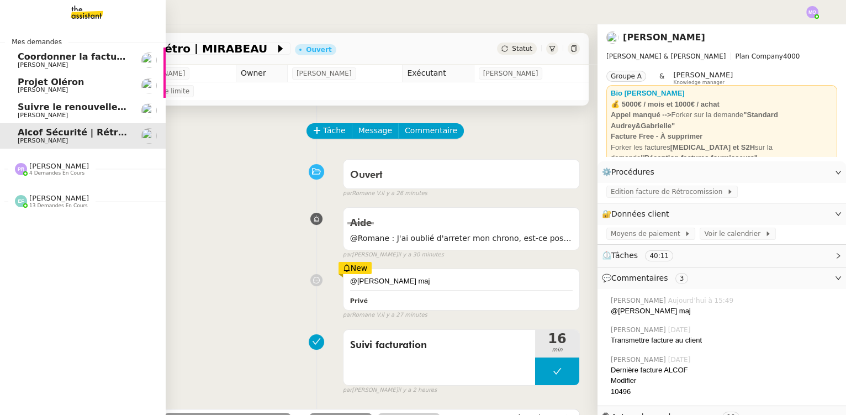
click at [80, 105] on span "Suivre le renouvellement produit Trimble" at bounding box center [120, 107] width 205 height 10
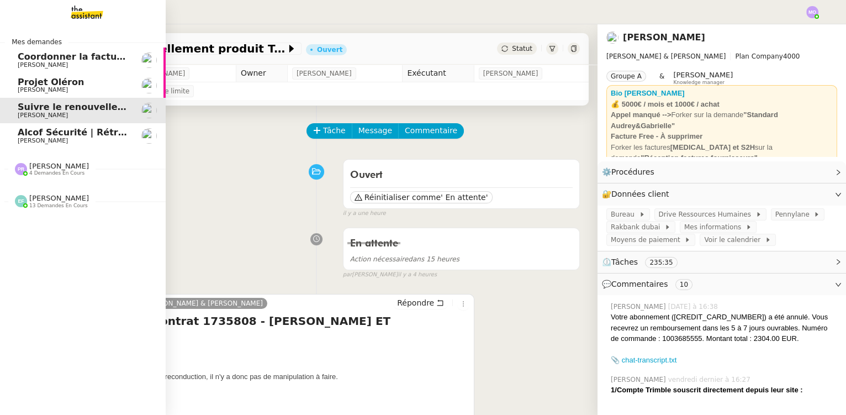
click at [66, 88] on span "[PERSON_NAME]" at bounding box center [74, 90] width 112 height 7
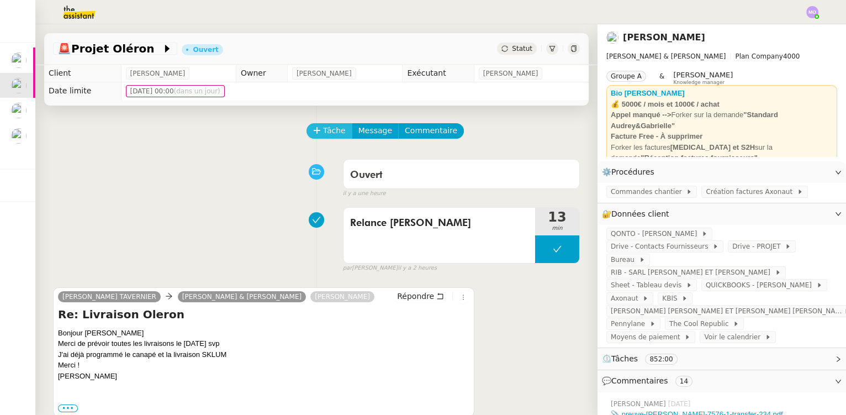
click at [323, 131] on span "Tâche" at bounding box center [334, 130] width 23 height 13
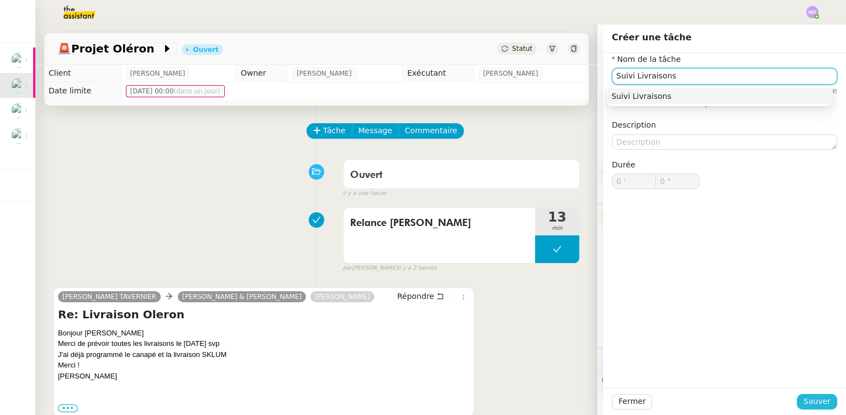
type input "Suivi Livraisons"
click at [800, 405] on button "Sauver" at bounding box center [817, 401] width 40 height 15
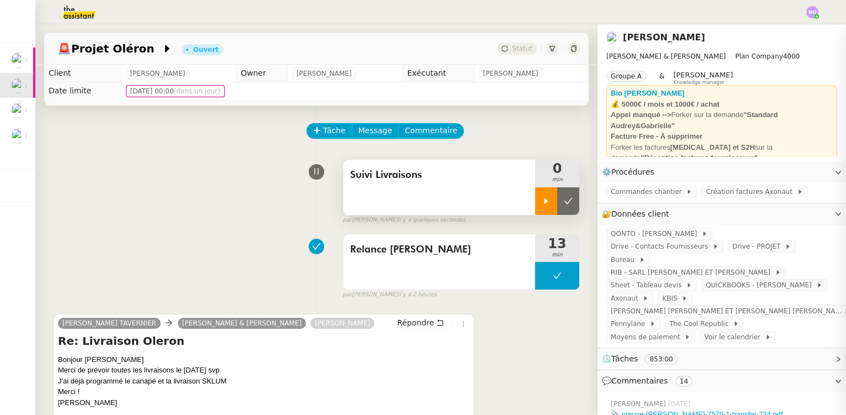
click at [542, 205] on icon at bounding box center [546, 201] width 9 height 9
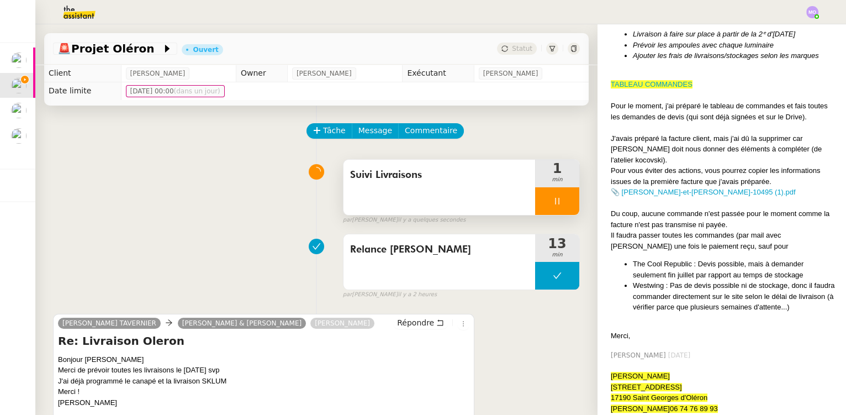
scroll to position [1699, 0]
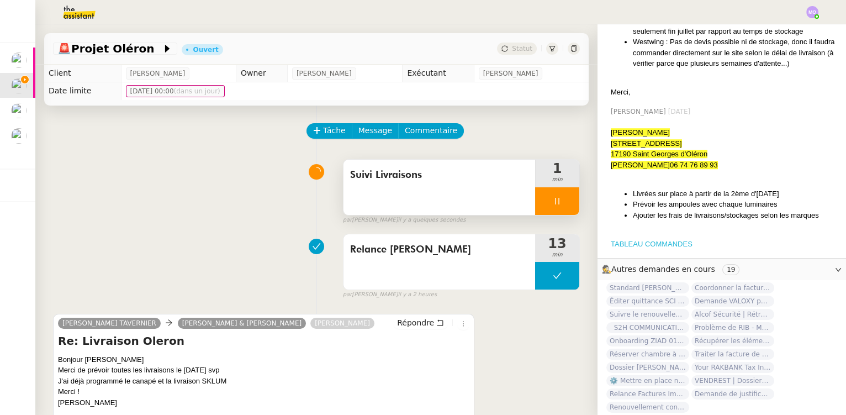
click at [639, 240] on link "TABLEAU COMMANDES" at bounding box center [652, 244] width 82 height 8
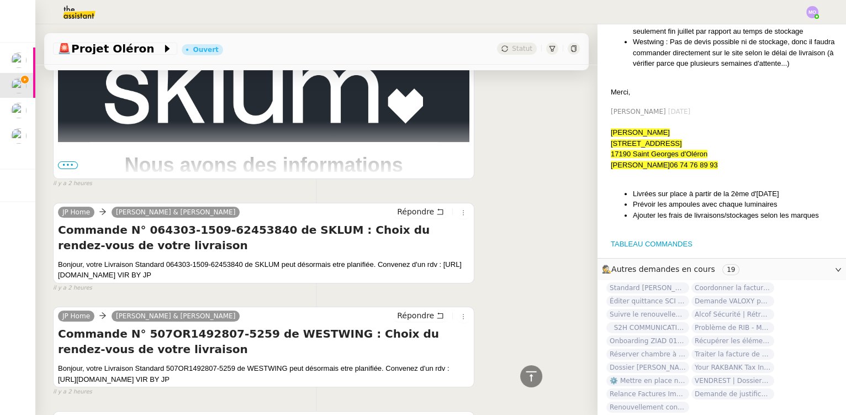
scroll to position [702, 0]
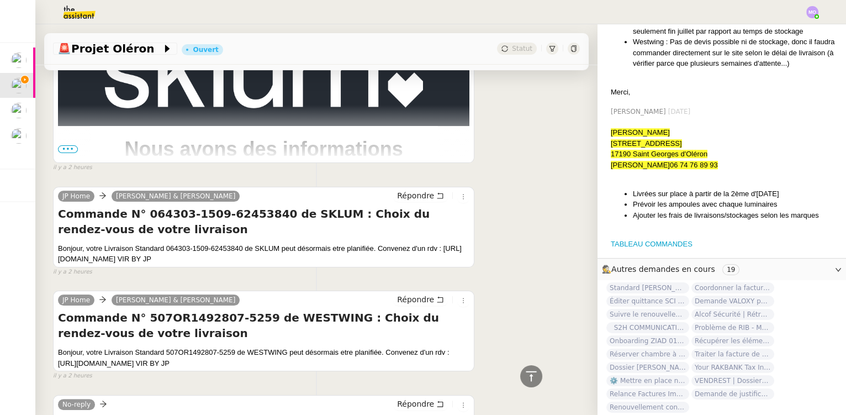
drag, startPoint x: 59, startPoint y: 259, endPoint x: 184, endPoint y: 262, distance: 125.4
click at [184, 262] on div "Bonjour, votre Livraison Standard 064303-1509-62453840 de SKLUM peut désormais …" at bounding box center [263, 253] width 411 height 22
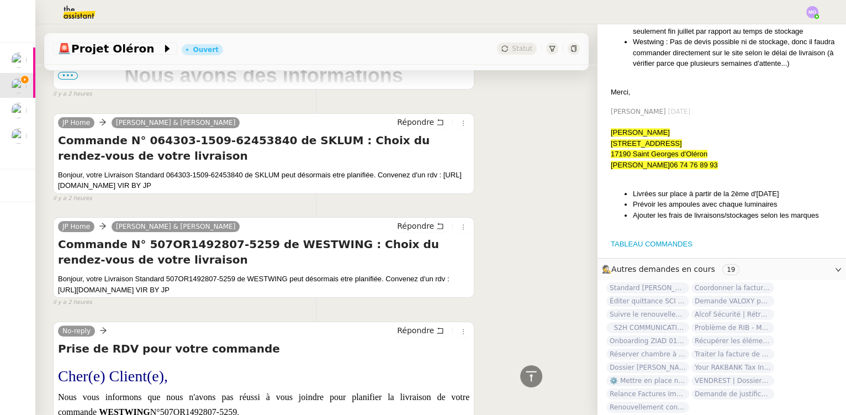
scroll to position [803, 0]
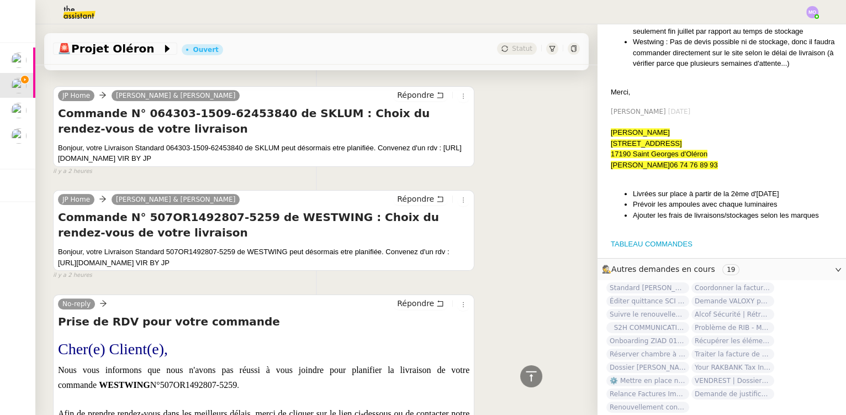
click at [133, 275] on div "il y a 2 heures" at bounding box center [263, 275] width 421 height 9
drag, startPoint x: 59, startPoint y: 261, endPoint x: 187, endPoint y: 262, distance: 128.1
click at [187, 262] on div "Bonjour, votre Livraison Standard 507OR1492807-5259 de WESTWING peut désormais …" at bounding box center [263, 257] width 411 height 22
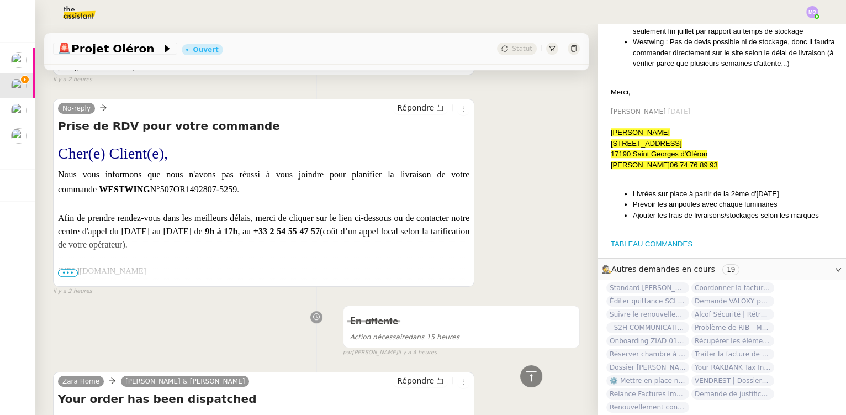
scroll to position [1004, 0]
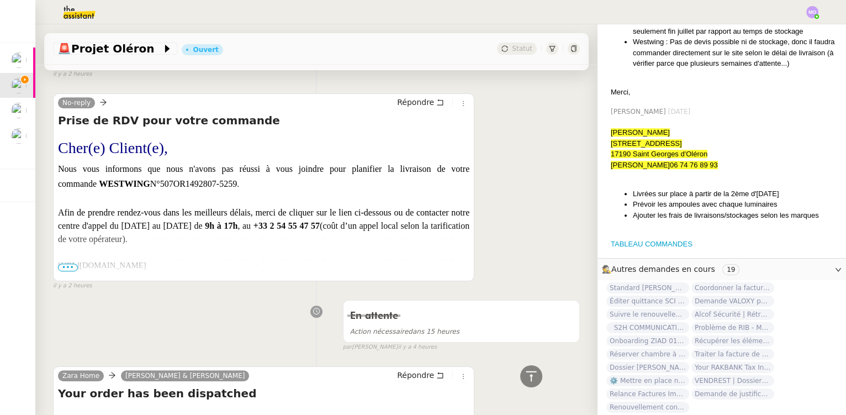
click at [69, 269] on span "•••" at bounding box center [68, 267] width 20 height 8
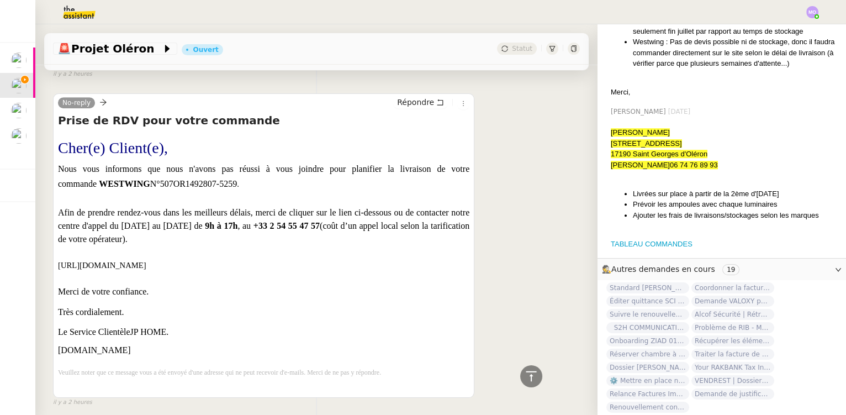
drag, startPoint x: 58, startPoint y: 271, endPoint x: 478, endPoint y: 286, distance: 420.4
click at [478, 286] on div "No-reply Répondre Prise de RDV pour votre commande Cher(e) Client(e), Nous vous…" at bounding box center [316, 244] width 527 height 323
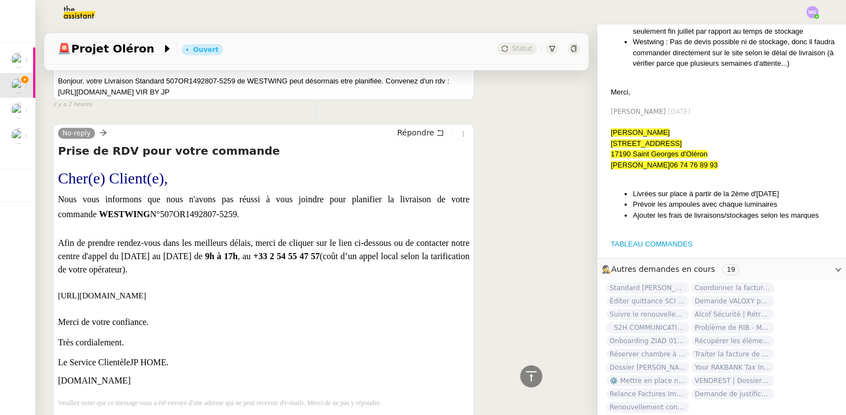
scroll to position [953, 0]
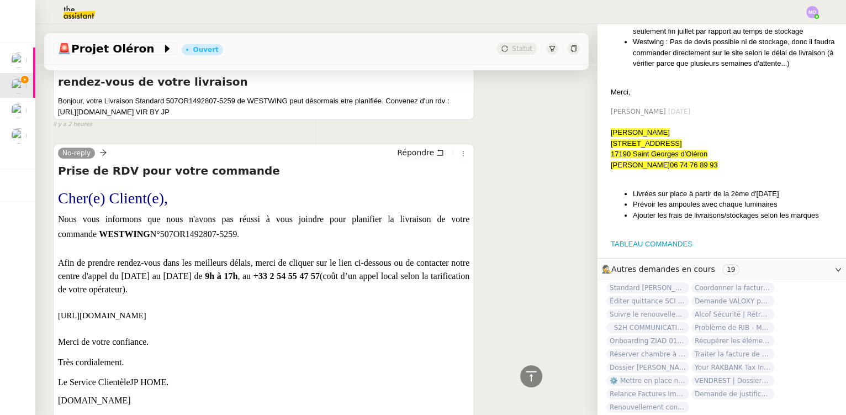
click at [277, 241] on p "Nous vous informons que nous n'avons pas réussi à vous joindre pour planifier l…" at bounding box center [263, 226] width 411 height 29
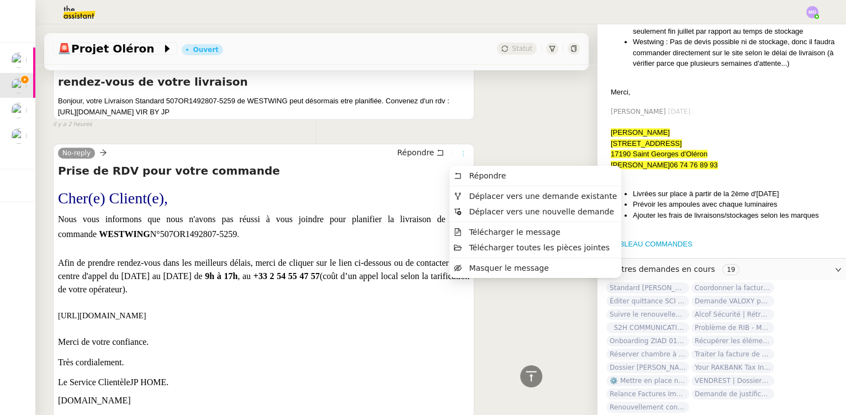
click at [459, 156] on icon at bounding box center [463, 153] width 12 height 7
click at [476, 269] on span "Masquer le message" at bounding box center [509, 267] width 80 height 9
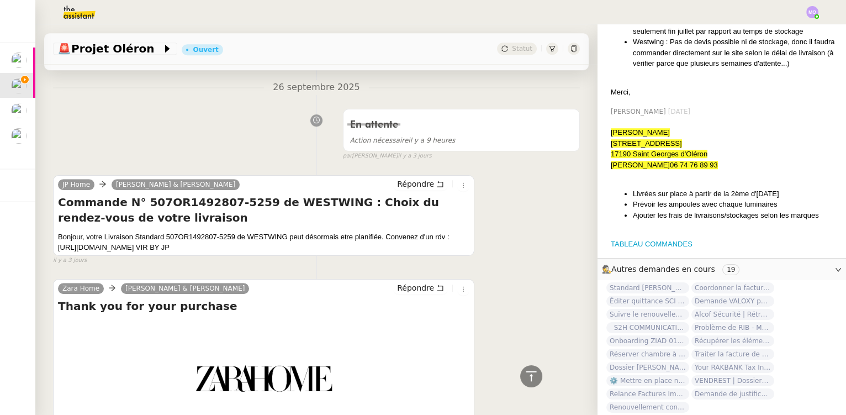
scroll to position [1405, 0]
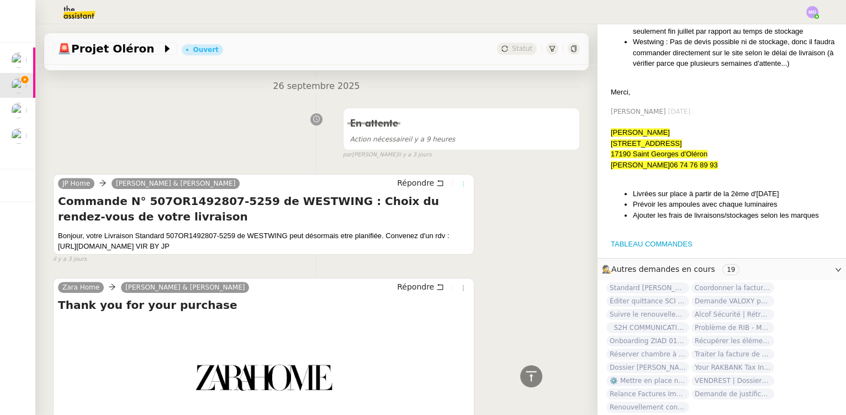
click at [460, 182] on icon at bounding box center [463, 184] width 7 height 7
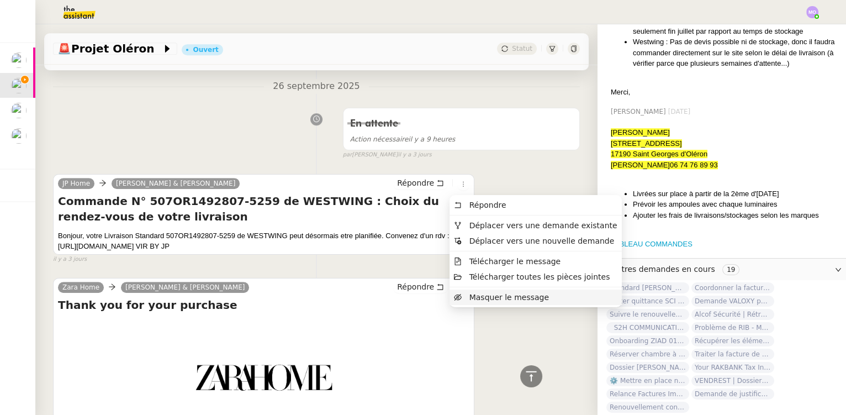
click at [495, 294] on span "Masquer le message" at bounding box center [509, 297] width 80 height 9
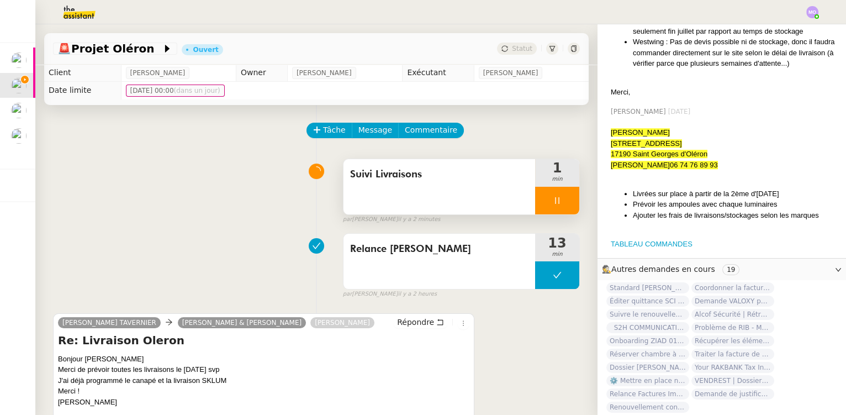
scroll to position [0, 0]
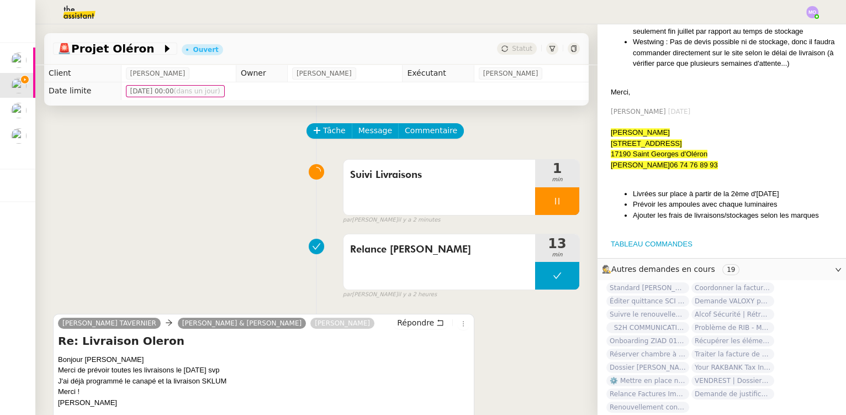
click at [559, 206] on div at bounding box center [557, 201] width 44 height 28
click at [564, 205] on icon at bounding box center [568, 201] width 9 height 9
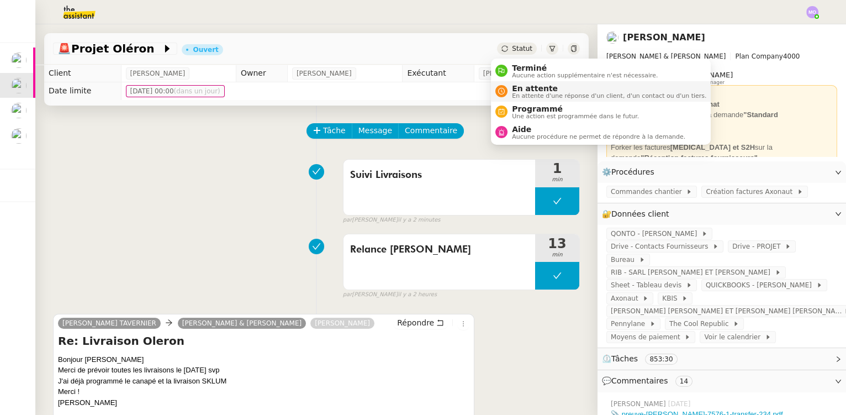
click at [524, 89] on span "En attente" at bounding box center [609, 88] width 194 height 9
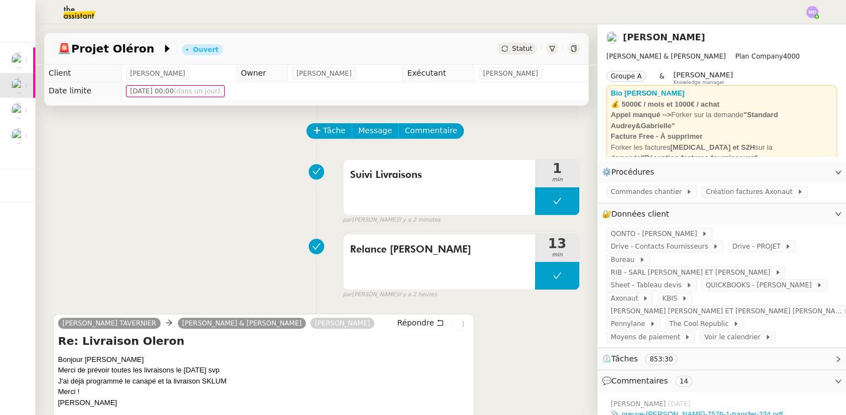
scroll to position [1699, 0]
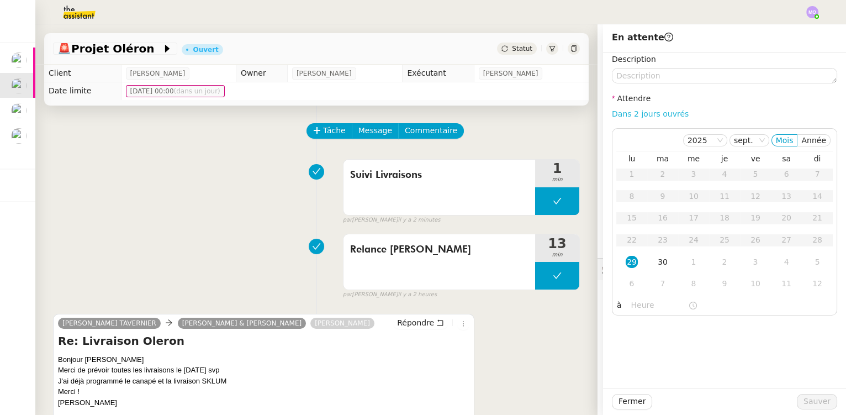
click at [617, 116] on link "Dans 2 jours ouvrés" at bounding box center [650, 113] width 77 height 9
type input "07:00"
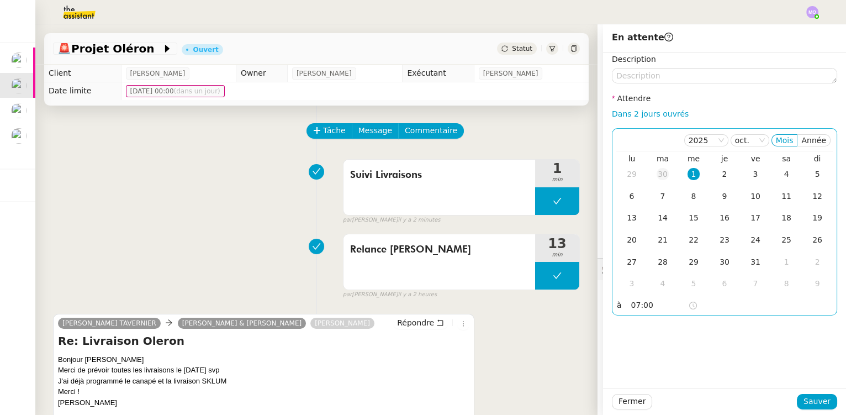
click at [656, 171] on div "30" at bounding box center [662, 174] width 12 height 12
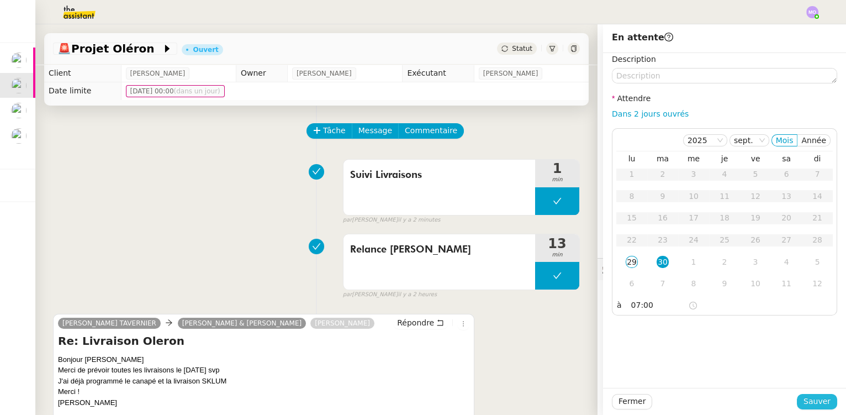
click at [806, 401] on span "Sauver" at bounding box center [816, 401] width 27 height 13
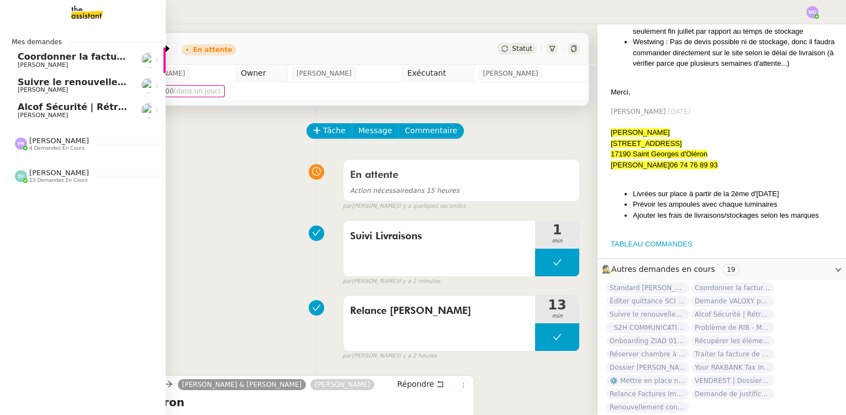
click at [75, 107] on span "Alcof Sécurité | Rétro | MIRABEAU" at bounding box center [102, 107] width 168 height 10
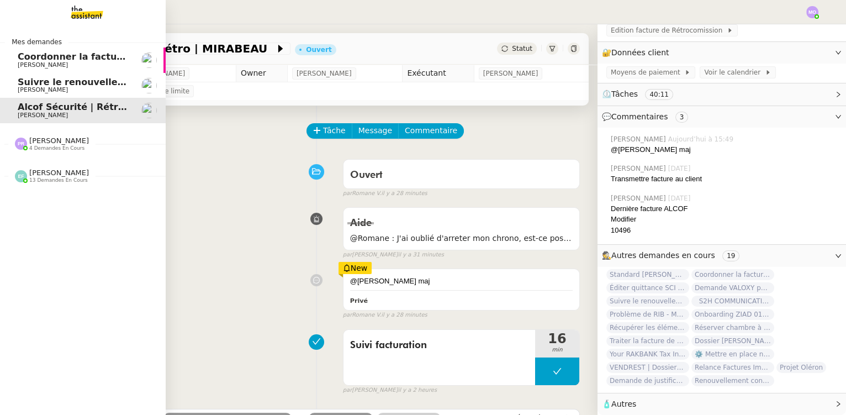
scroll to position [167, 0]
click at [89, 60] on span "Coordonner la facturation à [GEOGRAPHIC_DATA]" at bounding box center [140, 56] width 245 height 10
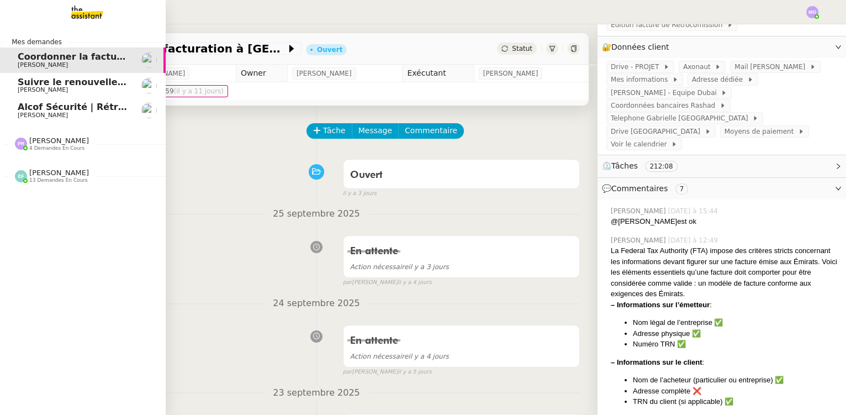
scroll to position [1671, 0]
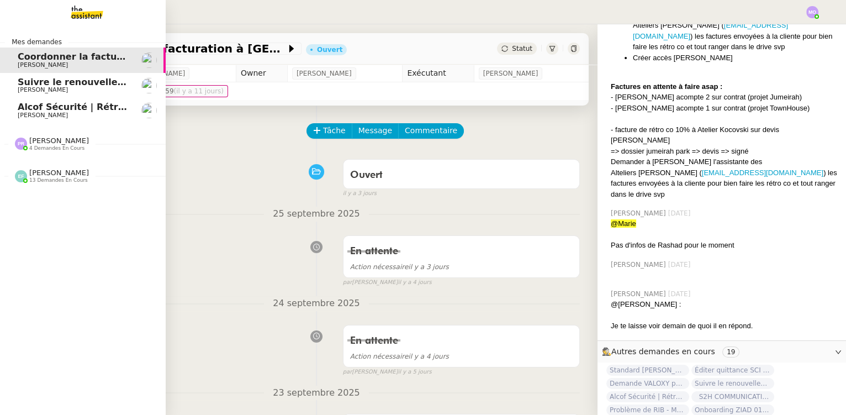
click at [65, 84] on span "Suivre le renouvellement produit Trimble" at bounding box center [120, 82] width 205 height 10
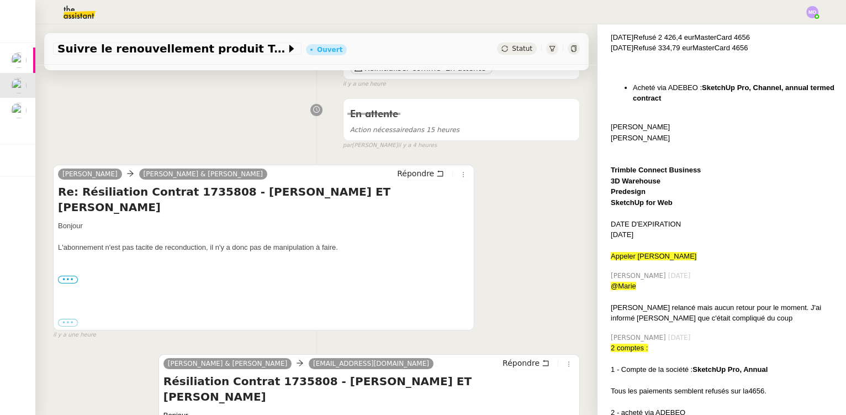
scroll to position [200, 0]
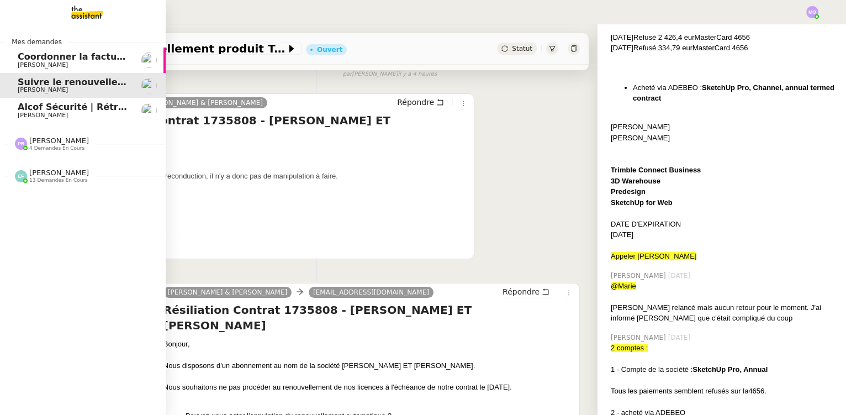
click at [62, 105] on span "Alcof Sécurité | Rétro | MIRABEAU" at bounding box center [102, 107] width 168 height 10
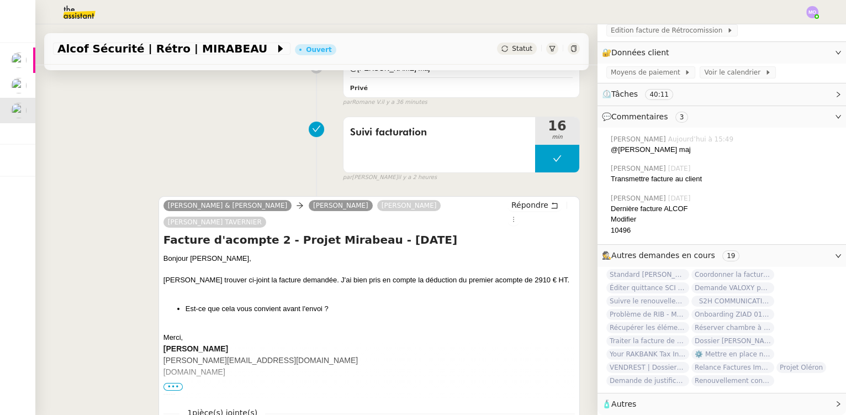
scroll to position [251, 0]
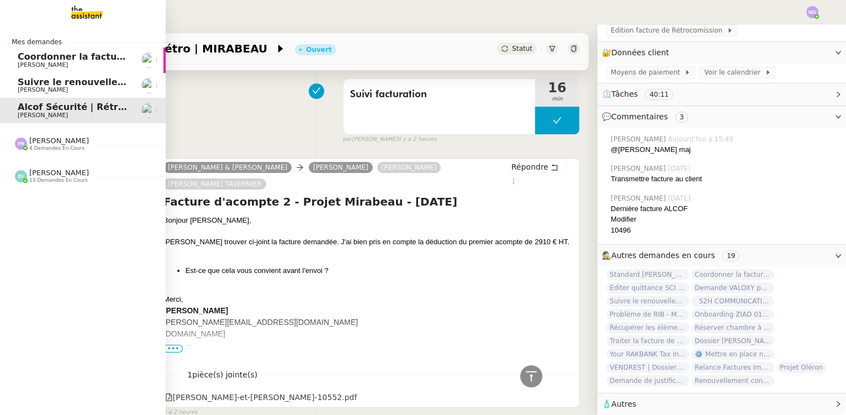
click at [52, 58] on span "Coordonner la facturation à [GEOGRAPHIC_DATA]" at bounding box center [140, 56] width 245 height 10
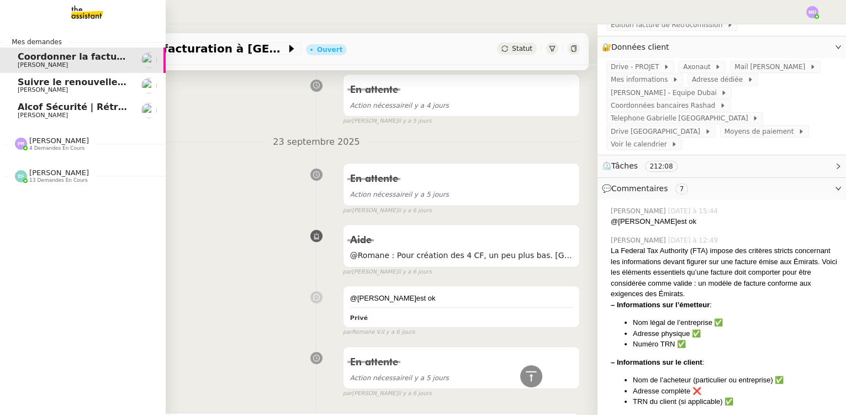
scroll to position [1671, 0]
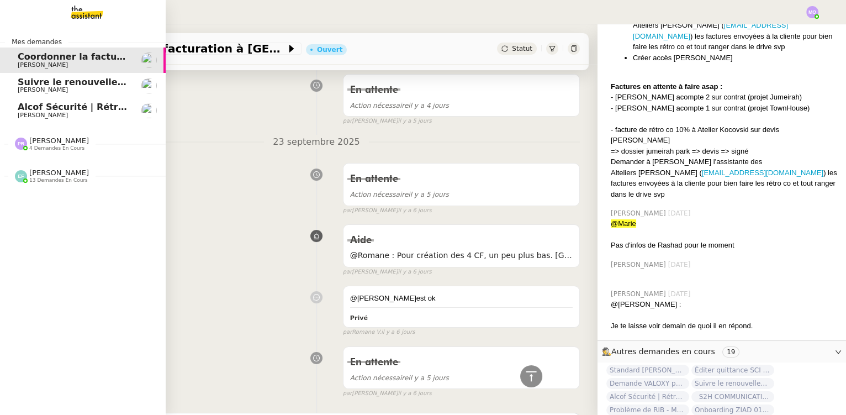
click at [62, 82] on span "Suivre le renouvellement produit Trimble" at bounding box center [120, 82] width 205 height 10
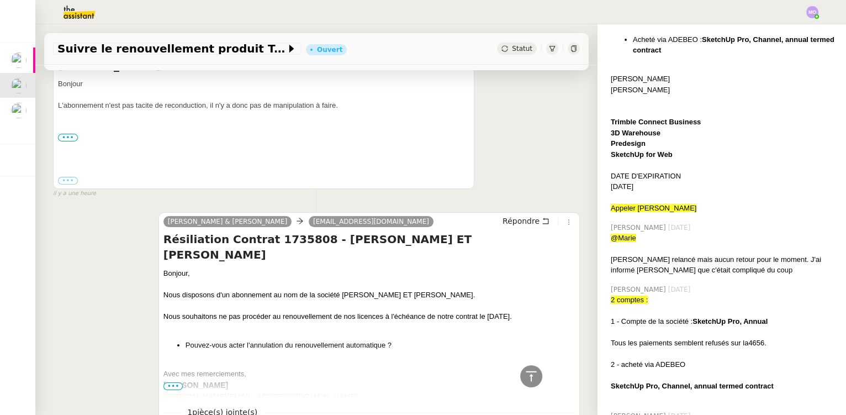
scroll to position [1623, 0]
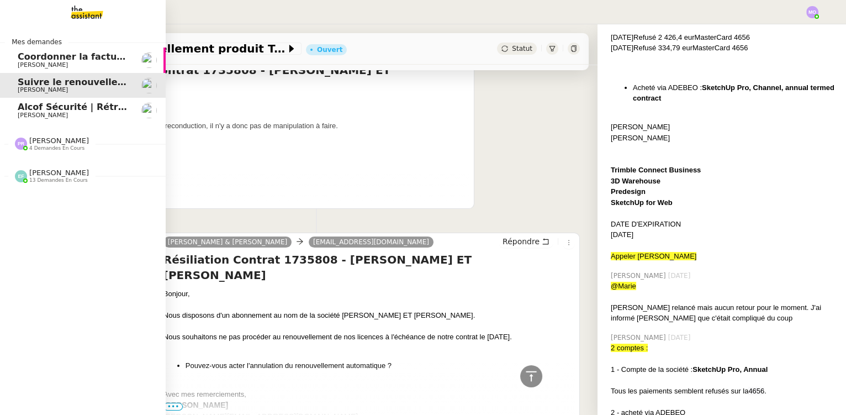
click at [61, 184] on div "Emelyne Foussier 13 demandes en cours" at bounding box center [83, 171] width 166 height 32
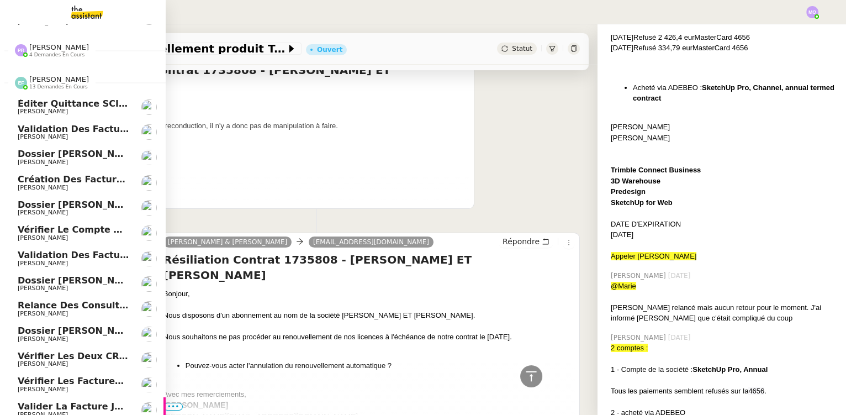
scroll to position [105, 0]
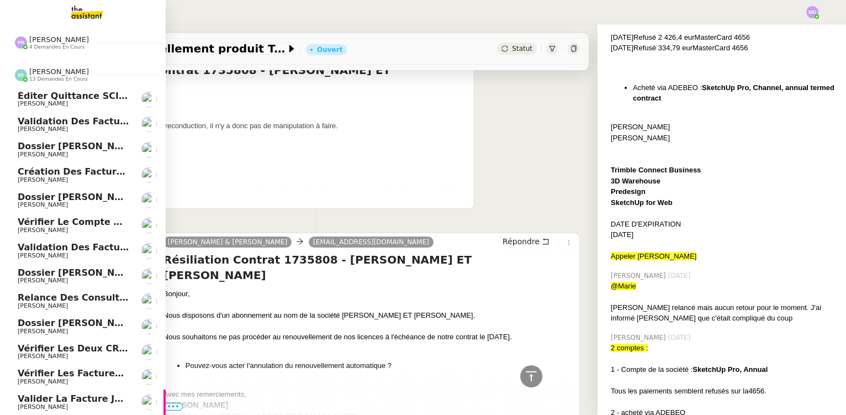
click at [100, 104] on link "Éditer quittance SCI AG - septembre 2025 Gabrielle Tavernier" at bounding box center [83, 99] width 166 height 25
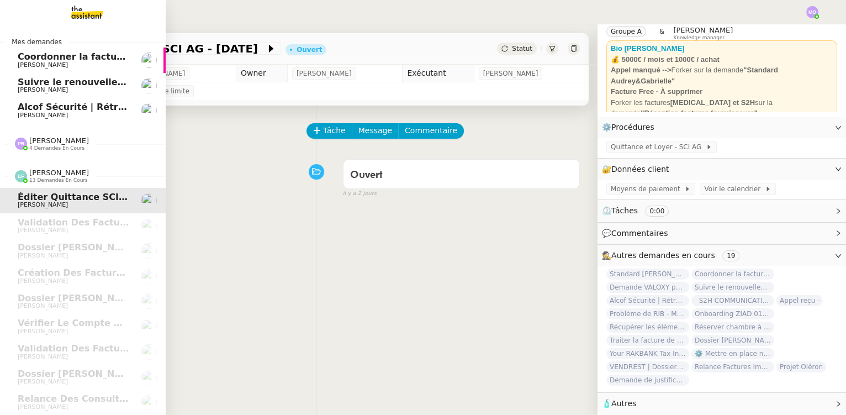
click at [77, 62] on span "[PERSON_NAME]" at bounding box center [74, 65] width 112 height 7
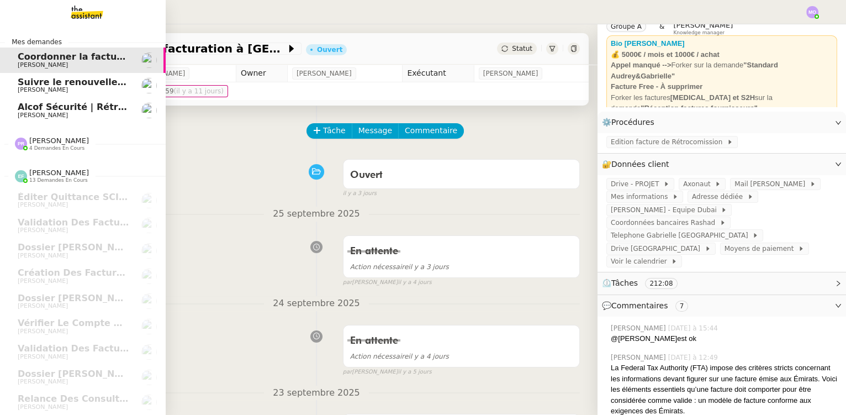
scroll to position [69, 0]
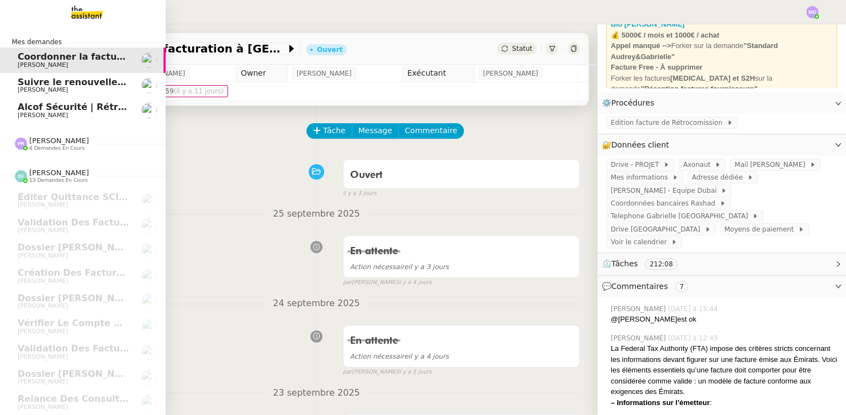
click at [73, 104] on span "Alcof Sécurité | Rétro | MIRABEAU" at bounding box center [102, 107] width 168 height 10
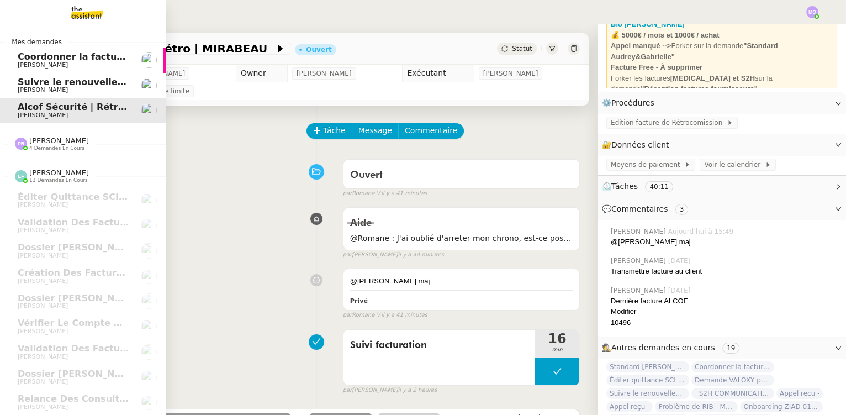
click at [52, 151] on span "4 demandes en cours" at bounding box center [56, 148] width 55 height 6
click at [102, 84] on span "Suivre le renouvellement produit Trimble" at bounding box center [120, 82] width 205 height 10
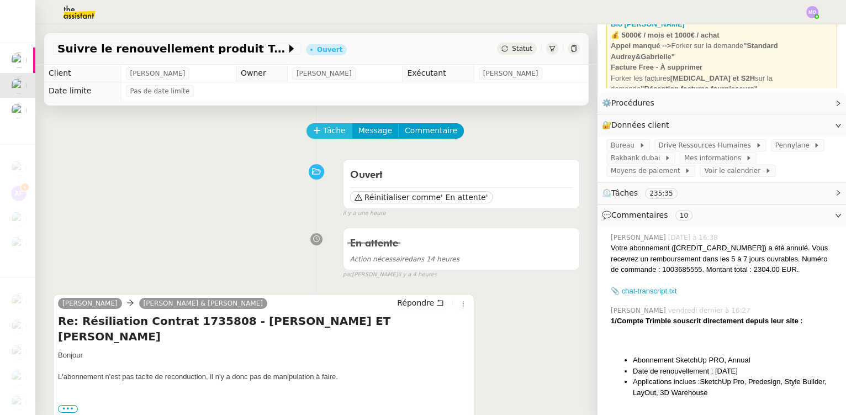
click at [330, 134] on span "Tâche" at bounding box center [334, 130] width 23 height 13
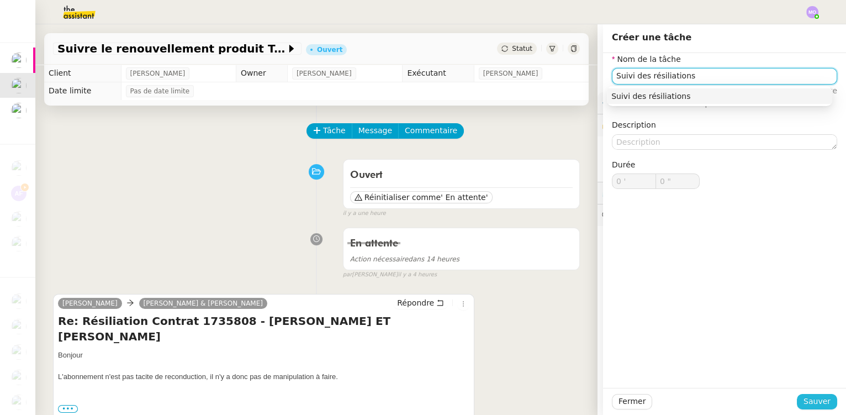
type input "Suivi des résiliations"
click at [805, 397] on span "Sauver" at bounding box center [816, 401] width 27 height 13
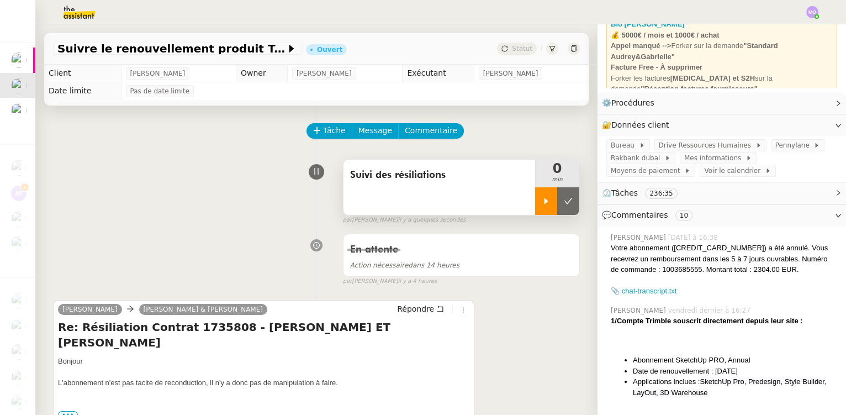
click at [535, 203] on div at bounding box center [546, 201] width 22 height 28
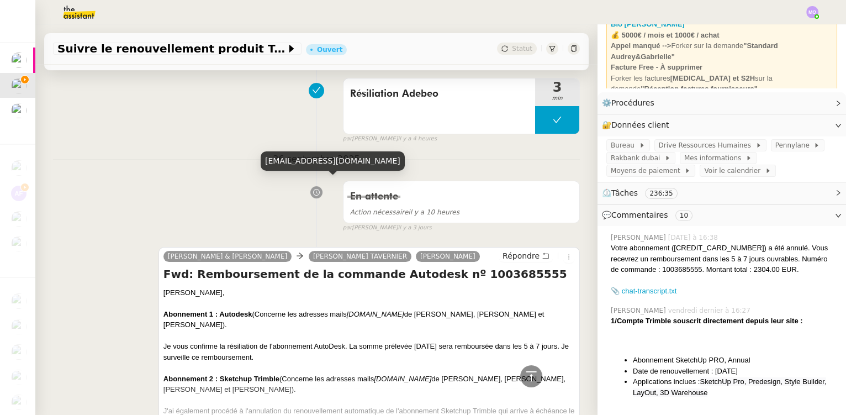
scroll to position [752, 0]
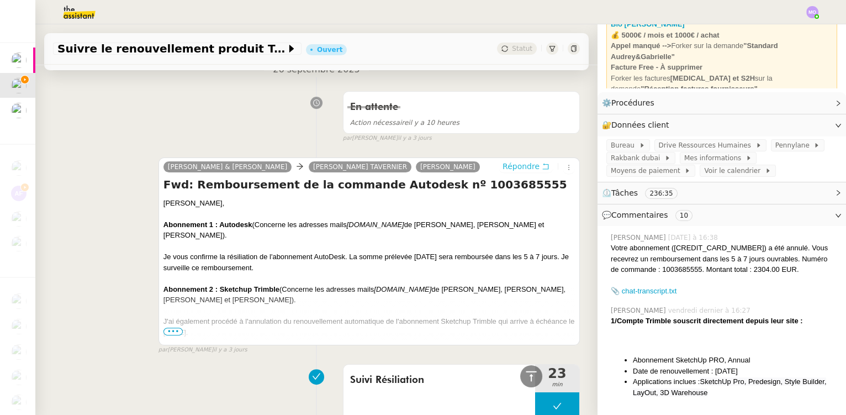
click at [509, 161] on span "Répondre" at bounding box center [520, 166] width 37 height 11
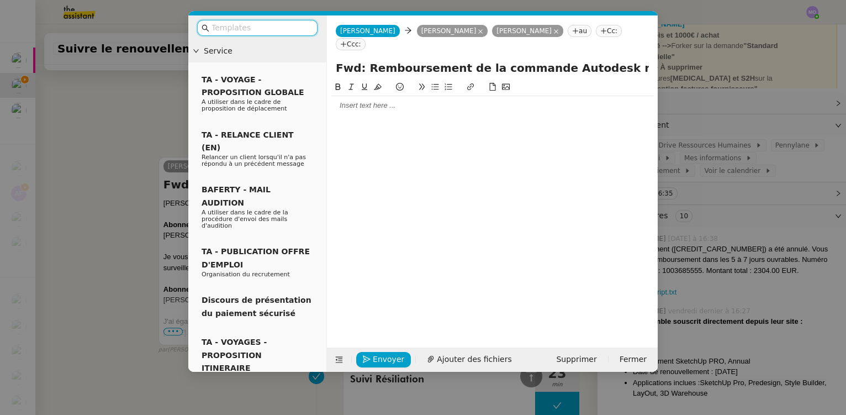
scroll to position [839, 0]
click at [372, 106] on div at bounding box center [492, 105] width 322 height 10
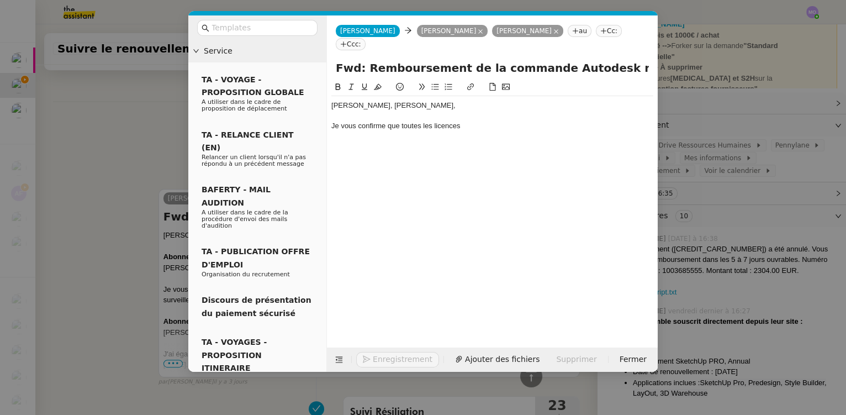
scroll to position [871, 0]
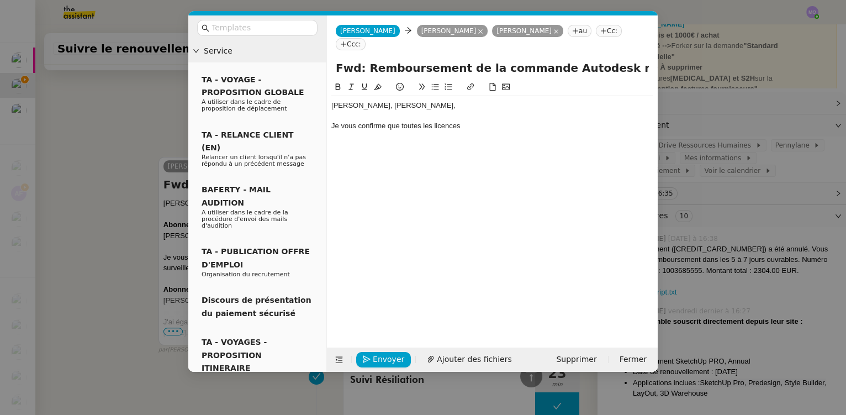
click at [135, 223] on nz-modal-container "Service TA - VOYAGE - PROPOSITION GLOBALE A utiliser dans le cadre de propositi…" at bounding box center [423, 207] width 846 height 415
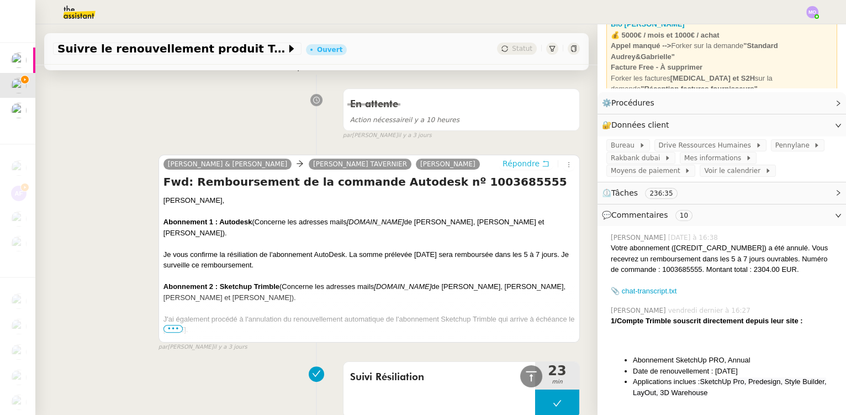
scroll to position [868, 0]
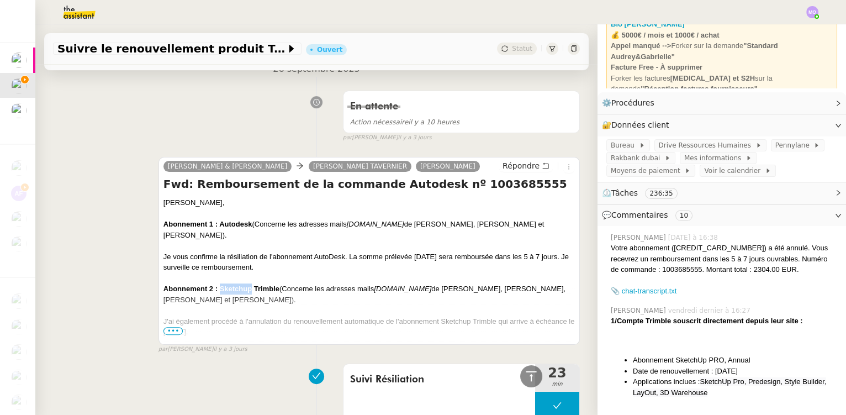
drag, startPoint x: 219, startPoint y: 263, endPoint x: 248, endPoint y: 265, distance: 29.9
click at [248, 284] on strong "Abonnement 2 : Sketchup Trimble" at bounding box center [221, 288] width 116 height 8
copy strong "Sketchup"
click at [174, 327] on span "•••" at bounding box center [173, 331] width 20 height 8
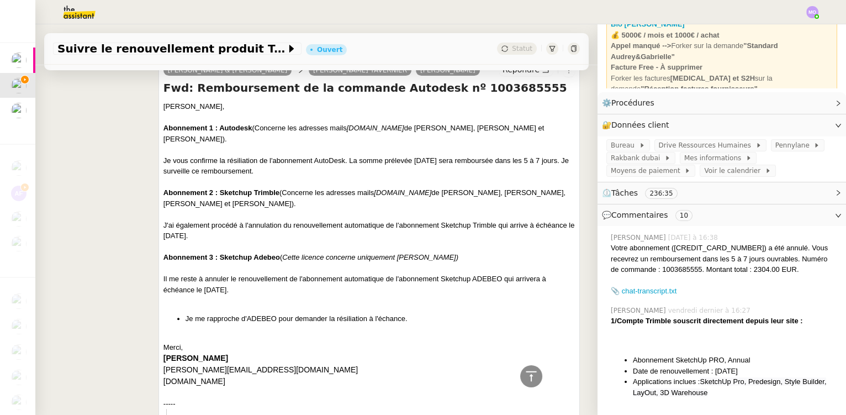
scroll to position [969, 0]
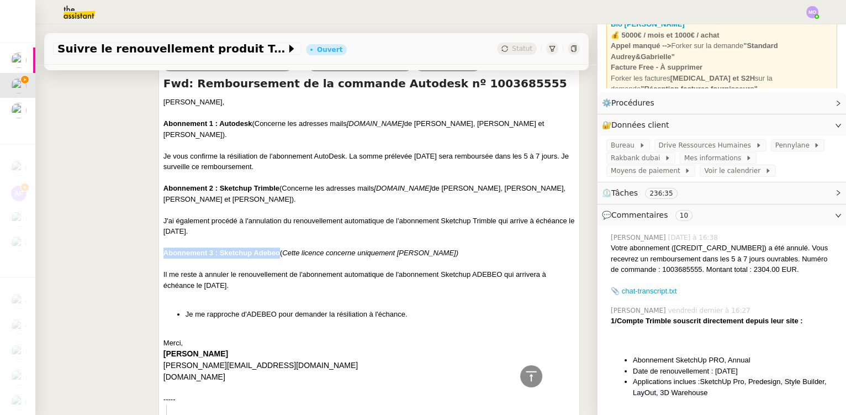
drag, startPoint x: 162, startPoint y: 226, endPoint x: 278, endPoint y: 229, distance: 115.4
click at [278, 248] on strong "Abonnement 3 : Sketchup Adebeo" at bounding box center [221, 252] width 116 height 8
click at [249, 269] on div "Il me reste à annuler le renouvellement de l'abonnement automatique de l'abonne…" at bounding box center [368, 280] width 411 height 22
drag, startPoint x: 219, startPoint y: 225, endPoint x: 277, endPoint y: 227, distance: 57.5
click at [277, 248] on strong "Abonnement 3 : Sketchup Adebeo" at bounding box center [221, 252] width 116 height 8
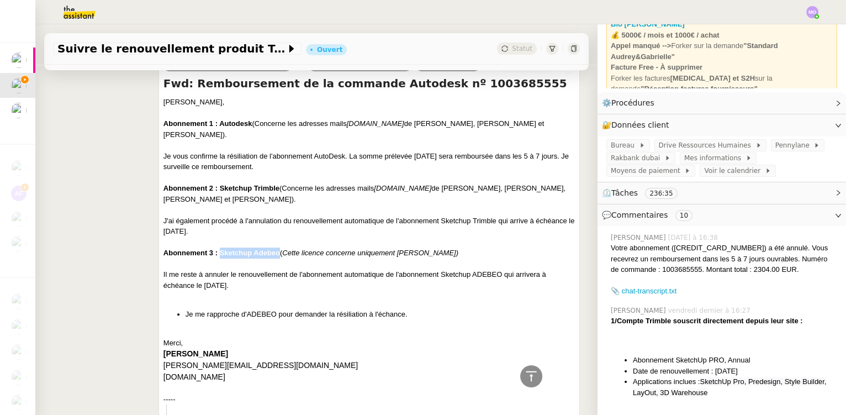
copy strong "Sketchup Adebeo"
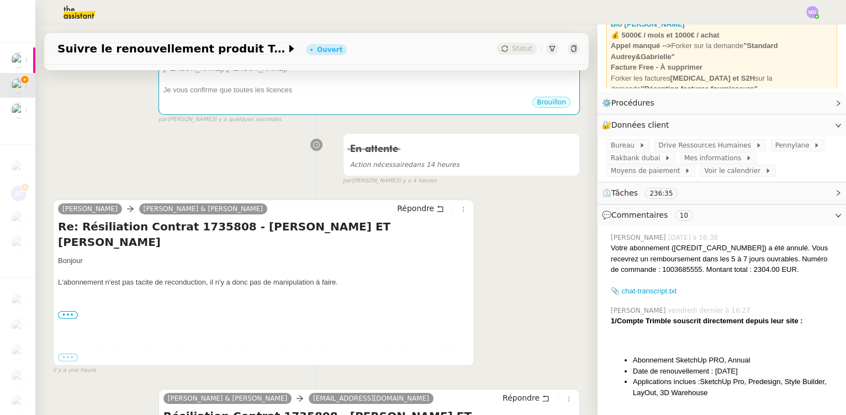
scroll to position [0, 0]
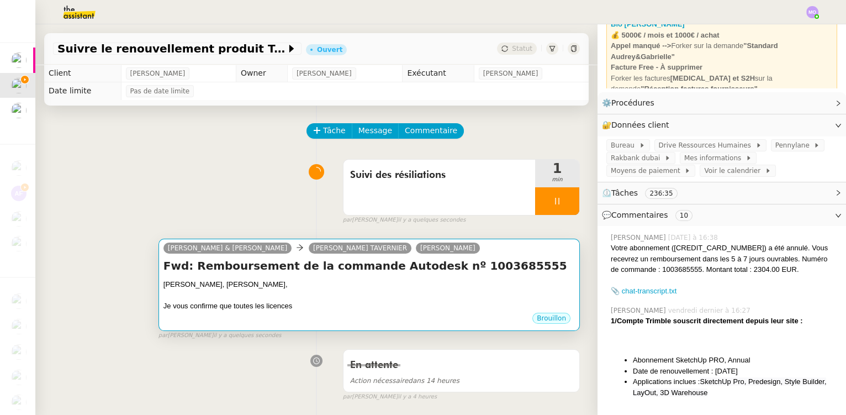
click at [357, 280] on div "[PERSON_NAME], [PERSON_NAME]," at bounding box center [368, 284] width 411 height 11
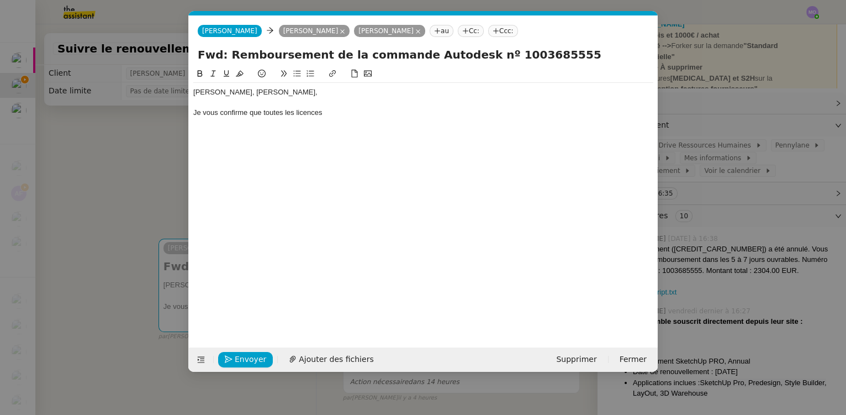
scroll to position [0, 23]
click at [271, 88] on div "[PERSON_NAME], [PERSON_NAME]," at bounding box center [423, 92] width 460 height 10
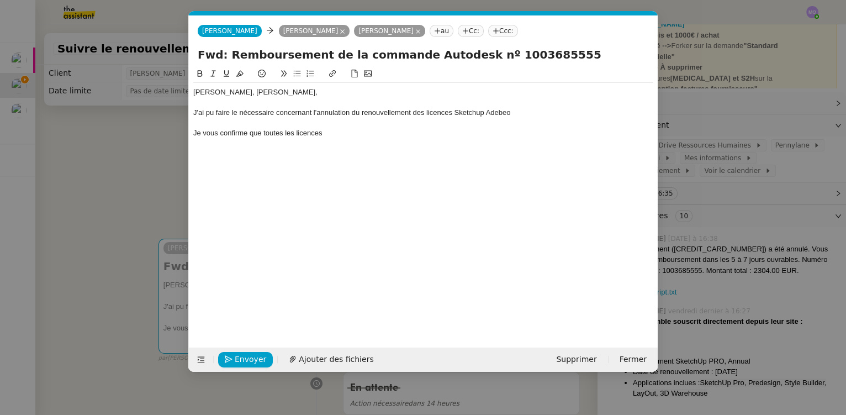
scroll to position [0, 0]
click at [130, 176] on nz-modal-container "Service TA - VOYAGE - PROPOSITION GLOBALE A utiliser dans le cadre de propositi…" at bounding box center [423, 207] width 846 height 415
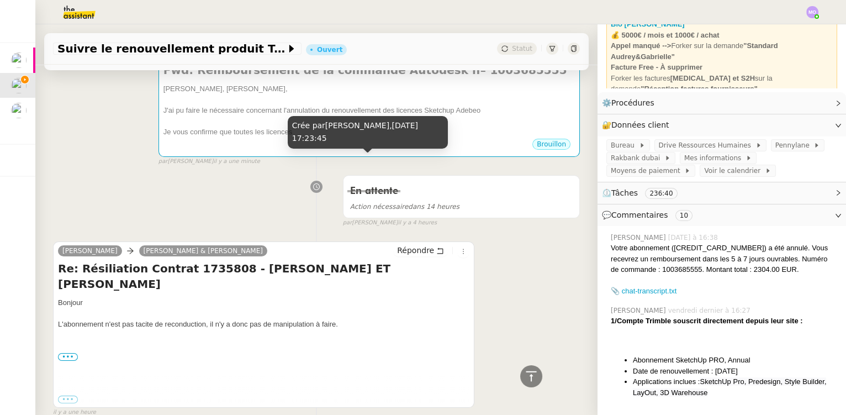
scroll to position [50, 0]
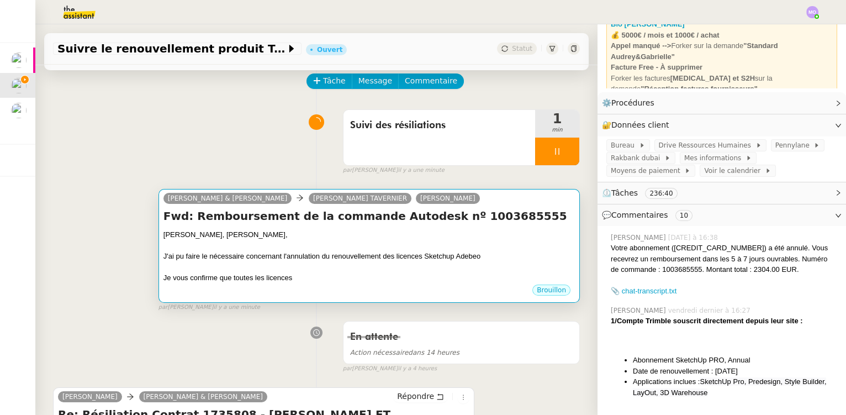
click at [379, 243] on div at bounding box center [368, 245] width 411 height 11
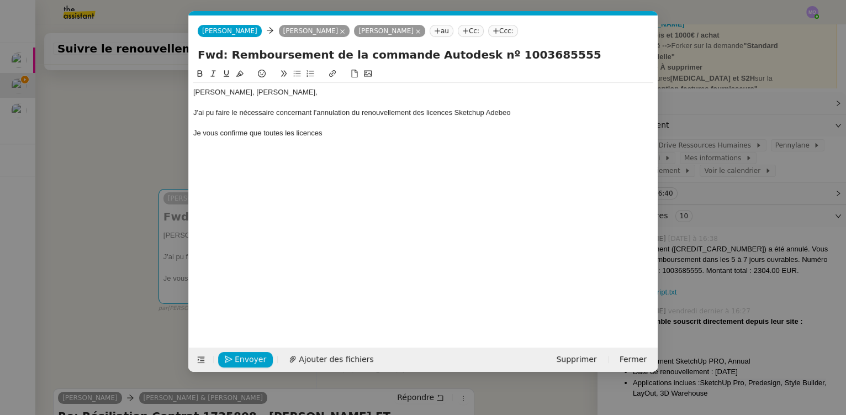
scroll to position [0, 23]
click at [417, 116] on div "J'ai pu faire le nécessaire concernant l'annulation du renouvellement des licen…" at bounding box center [423, 113] width 460 height 10
click at [337, 136] on div "Je vous confirme que toutes les licences" at bounding box center [423, 133] width 460 height 10
drag, startPoint x: 263, startPoint y: 132, endPoint x: 192, endPoint y: 133, distance: 71.8
click at [192, 133] on nz-spin "Gabrielle, Ségolène, J'ai pu faire le nécessaire concernant l'annulation du ren…" at bounding box center [423, 200] width 469 height 267
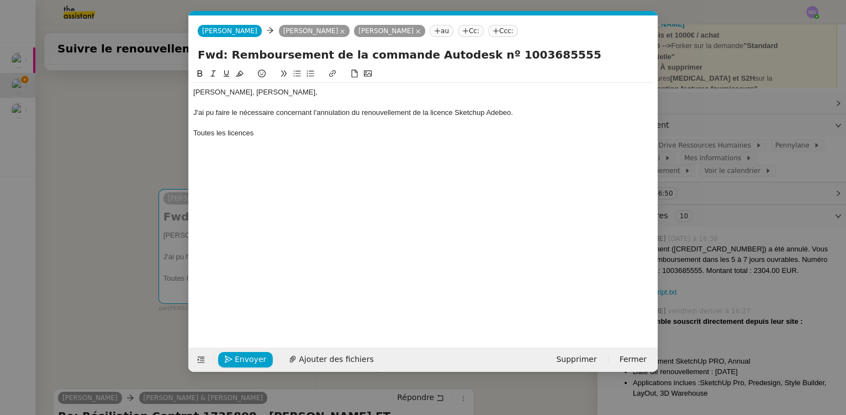
click at [265, 135] on div "Toutes les licences" at bounding box center [423, 133] width 460 height 10
click at [467, 115] on div "J'ai pu faire le nécessaire concernant l'annulation du renouvellement de la lic…" at bounding box center [423, 113] width 460 height 10
copy div "Sketchup"
click at [275, 132] on div "Toutes les licences" at bounding box center [423, 133] width 460 height 10
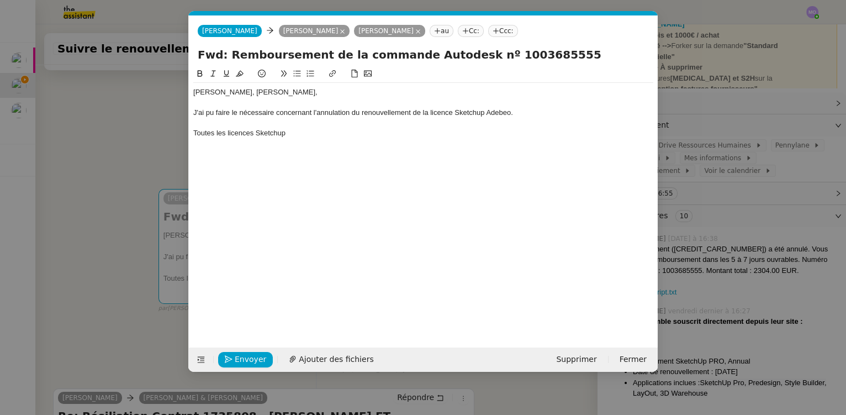
scroll to position [0, 0]
click at [147, 153] on nz-modal-container "Service TA - VOYAGE - PROPOSITION GLOBALE A utiliser dans le cadre de propositi…" at bounding box center [423, 207] width 846 height 415
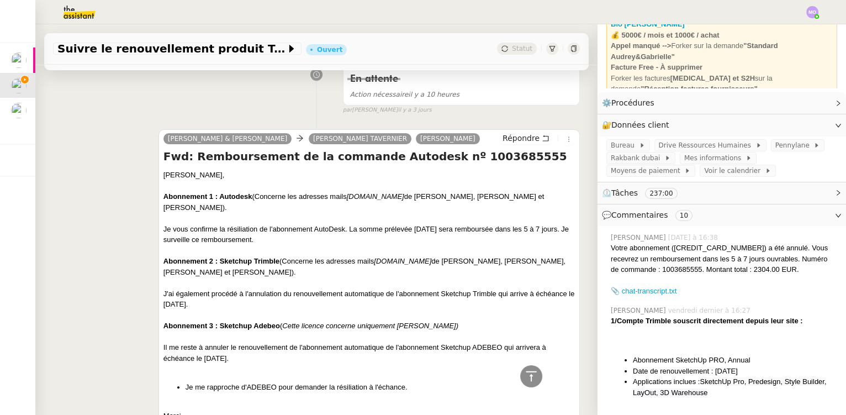
scroll to position [953, 0]
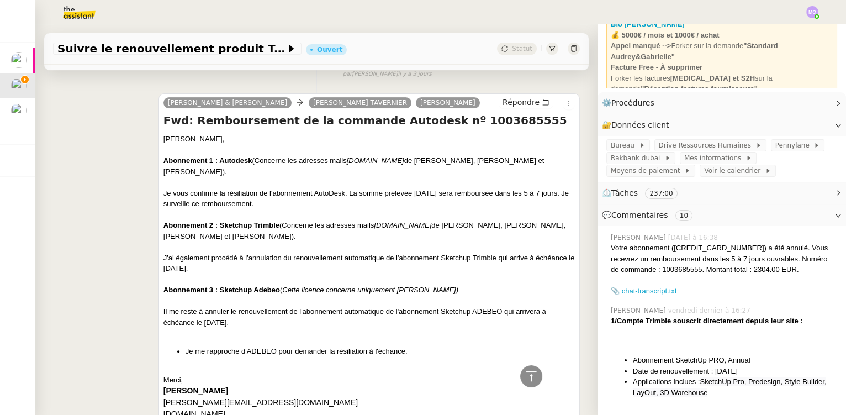
click at [240, 156] on strong "Abonnement 1 : Autodesk" at bounding box center [207, 160] width 89 height 8
copy strong "Autodesk"
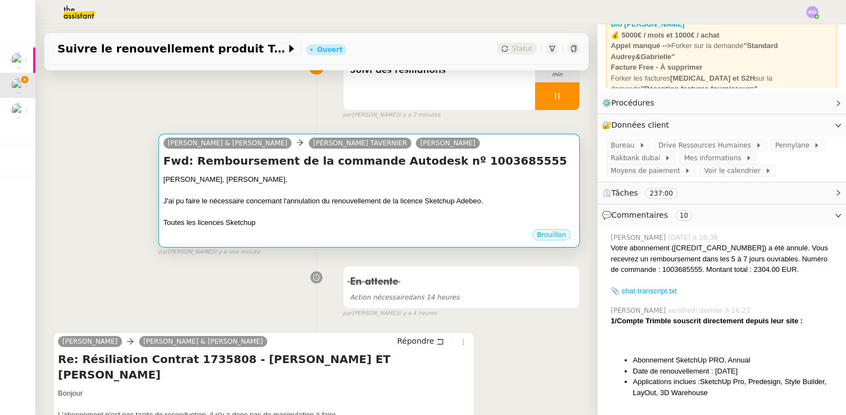
scroll to position [100, 0]
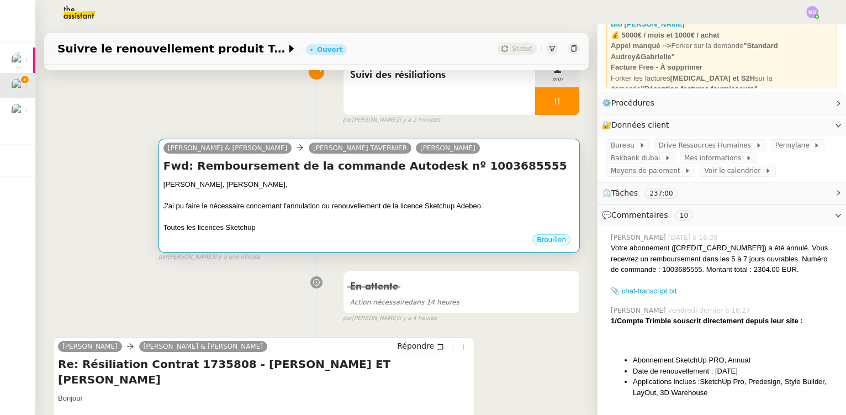
click at [297, 202] on div "J'ai pu faire le nécessaire concernant l'annulation du renouvellement de la lic…" at bounding box center [368, 205] width 411 height 11
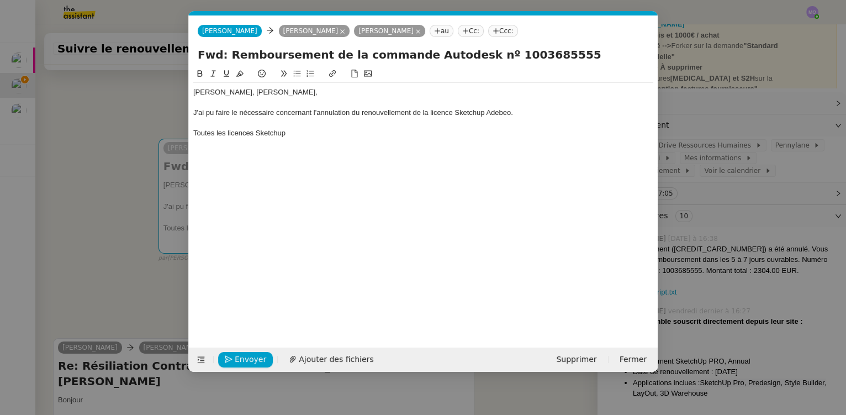
scroll to position [0, 23]
click at [298, 136] on div "Toutes les licences Sketchup" at bounding box center [423, 133] width 460 height 10
click at [316, 134] on strong "Autodesk" at bounding box center [309, 133] width 33 height 8
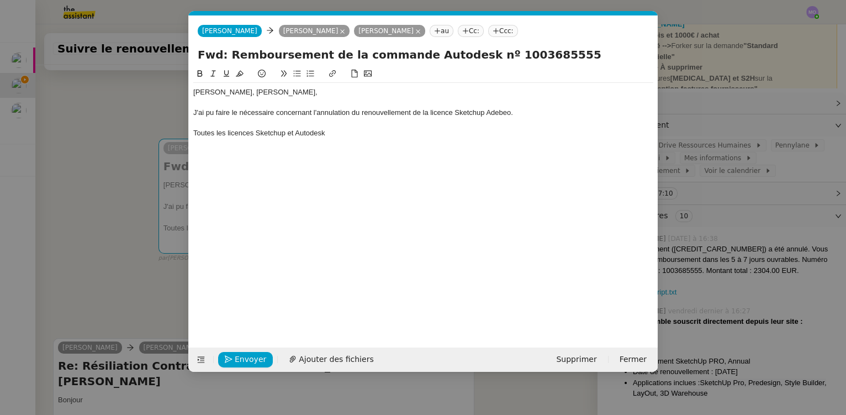
click at [344, 153] on div "Gabrielle, Ségolène, J'ai pu faire le nécessaire concernant l'annulation du ren…" at bounding box center [423, 198] width 460 height 263
drag, startPoint x: 335, startPoint y: 131, endPoint x: 336, endPoint y: 141, distance: 9.5
click at [335, 132] on div "Toutes les licences Sketchup et Autodesk" at bounding box center [423, 133] width 460 height 10
click at [319, 150] on div "Gabrielle, Ségolène, J'ai pu faire le nécessaire concernant l'annulation du ren…" at bounding box center [423, 198] width 460 height 263
click at [327, 135] on div "Toutes les licences Sketchup et Autodesk ne seront donc pas renouvellées." at bounding box center [423, 133] width 460 height 10
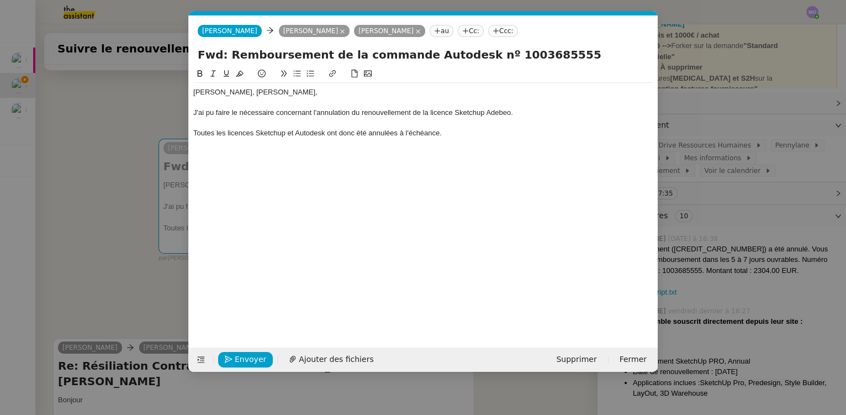
click at [411, 135] on div "Toutes les licences Sketchup et Autodesk ont donc été annulées à l'échéance." at bounding box center [423, 133] width 460 height 10
click at [446, 132] on div "Toutes les licences Sketchup et Autodesk ont donc été annulées à échéance." at bounding box center [423, 133] width 460 height 10
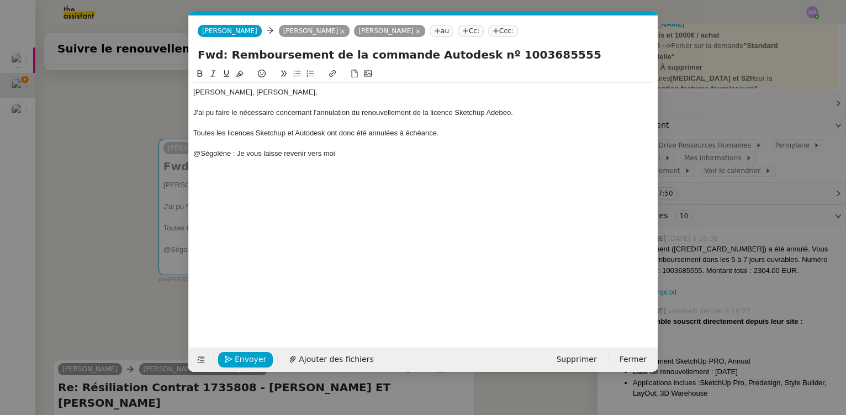
click at [282, 153] on div "@Ségolène : Je vous laisse revenir vers moi" at bounding box center [423, 154] width 460 height 10
click at [105, 208] on nz-modal-container "Service TA - VOYAGE - PROPOSITION GLOBALE A utiliser dans le cadre de propositi…" at bounding box center [423, 207] width 846 height 415
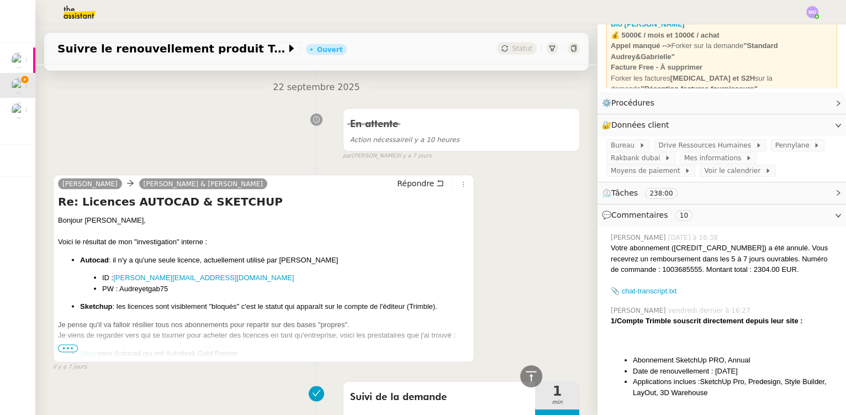
scroll to position [4416, 0]
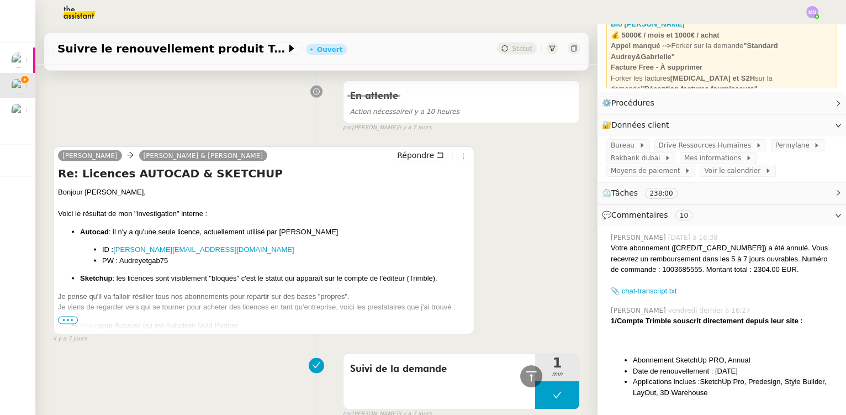
click at [75, 316] on span "•••" at bounding box center [68, 320] width 20 height 8
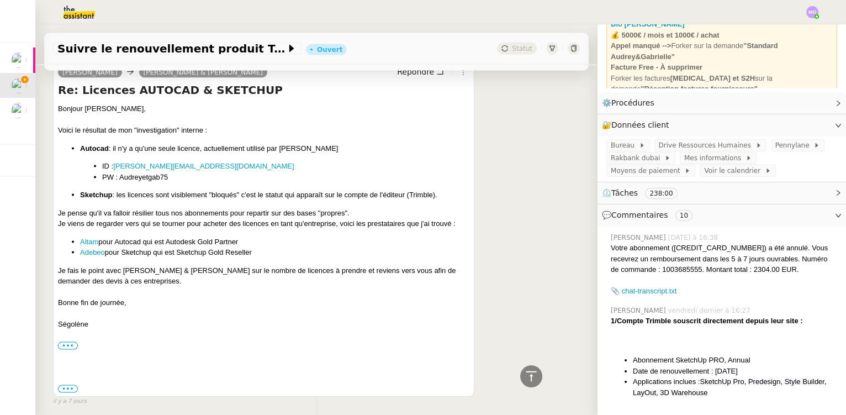
scroll to position [4517, 0]
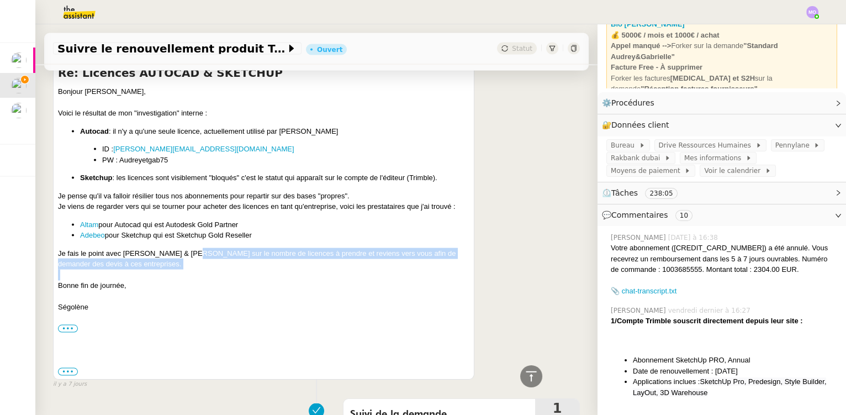
drag, startPoint x: 184, startPoint y: 229, endPoint x: 431, endPoint y: 245, distance: 246.7
click at [431, 245] on div "Bonjour Camille, Voici le résultat de mon "investigation" interne : Autocad : i…" at bounding box center [263, 215] width 411 height 258
copy div "sur le nombre de licences à prendre et reviens vers vous afin de demander des d…"
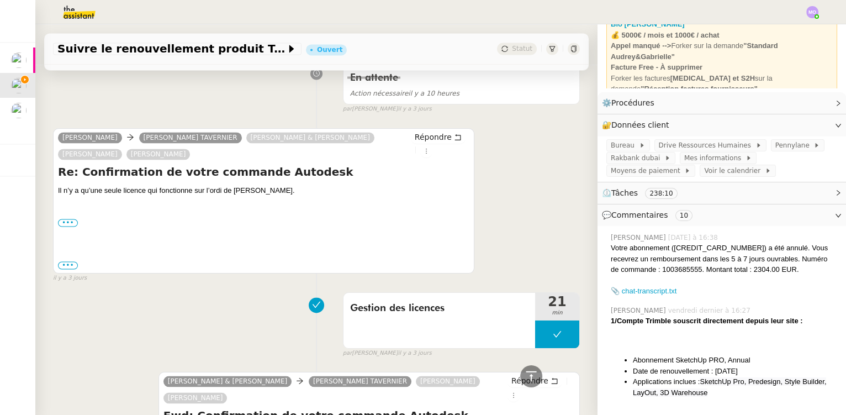
scroll to position [0, 0]
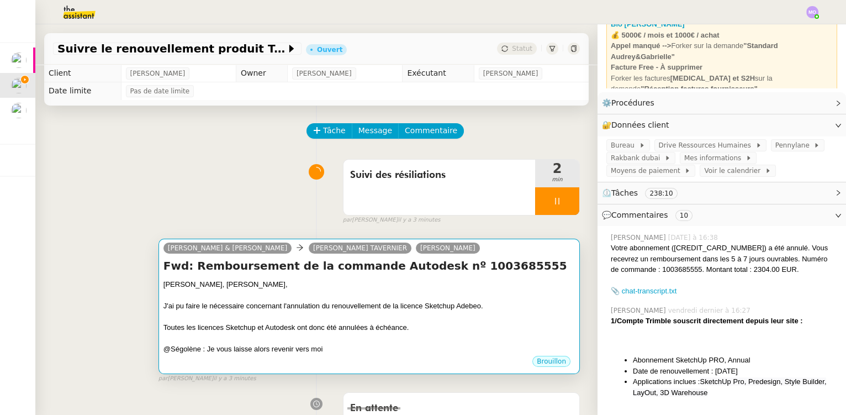
click at [354, 288] on div "[PERSON_NAME], [PERSON_NAME]," at bounding box center [368, 284] width 411 height 11
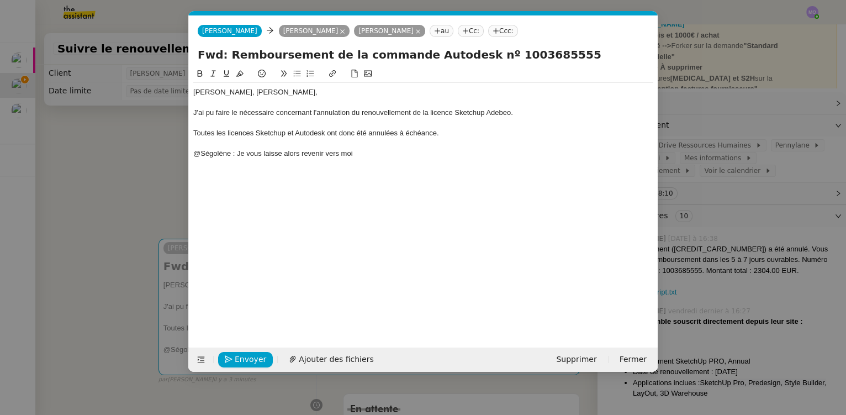
scroll to position [0, 23]
click at [370, 153] on div "@Ségolène : Je vous laisse alors revenir vers moi" at bounding box center [423, 154] width 460 height 10
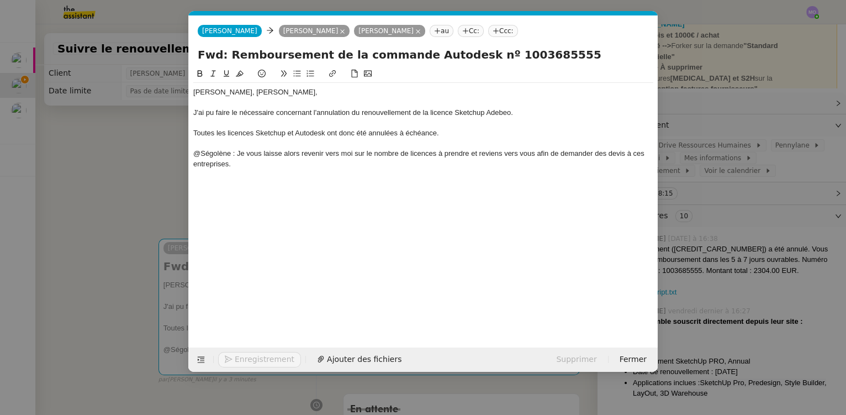
click at [358, 153] on div "@Ségolène : Je vous laisse alors revenir vers moi sur le nombre de licences à p…" at bounding box center [423, 159] width 460 height 20
drag, startPoint x: 358, startPoint y: 153, endPoint x: 343, endPoint y: 201, distance: 49.8
click at [358, 156] on div "@Ségolène : Je vous laisse alors revenir vers moi sur le nombre de licences à p…" at bounding box center [423, 159] width 460 height 20
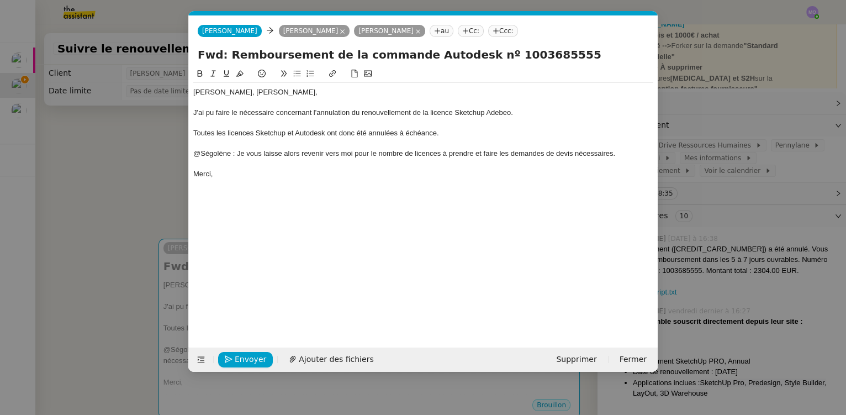
click at [284, 186] on div at bounding box center [423, 184] width 460 height 10
click at [248, 359] on span "Envoyer" at bounding box center [250, 359] width 31 height 13
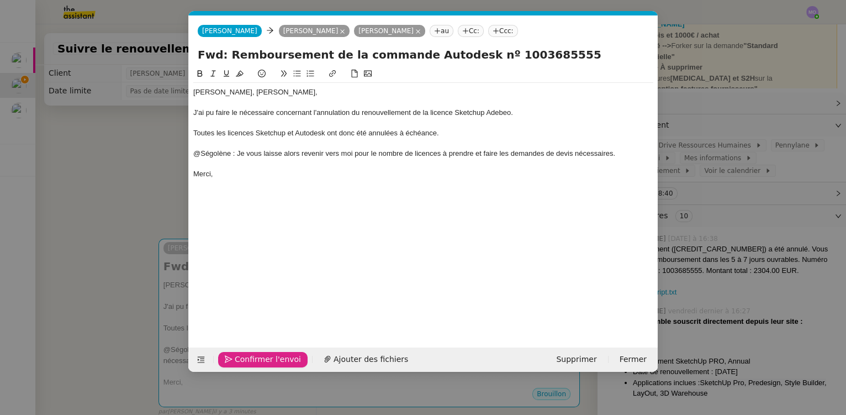
click at [248, 359] on span "Confirmer l'envoi" at bounding box center [268, 359] width 66 height 13
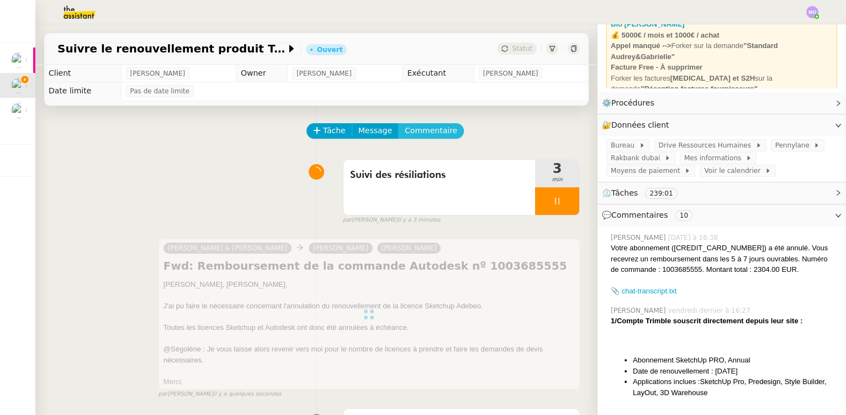
click at [414, 125] on span "Commentaire" at bounding box center [431, 130] width 52 height 13
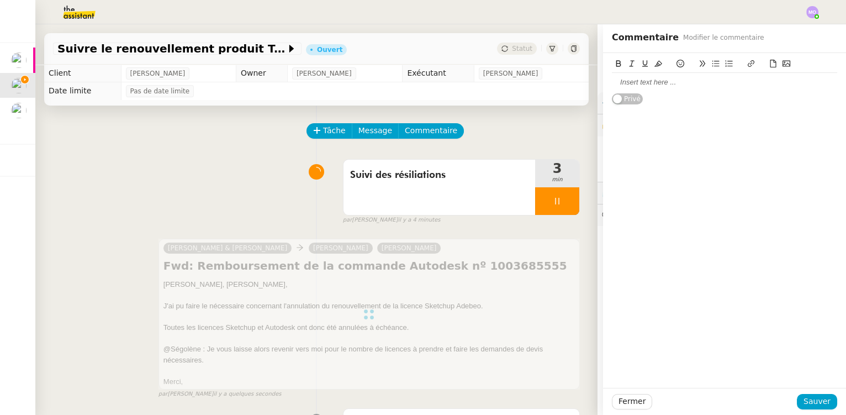
click at [623, 87] on div at bounding box center [724, 82] width 225 height 10
click at [645, 81] on div "Vérifier si remboursement reçu." at bounding box center [724, 82] width 225 height 10
click at [654, 65] on icon at bounding box center [658, 64] width 8 height 8
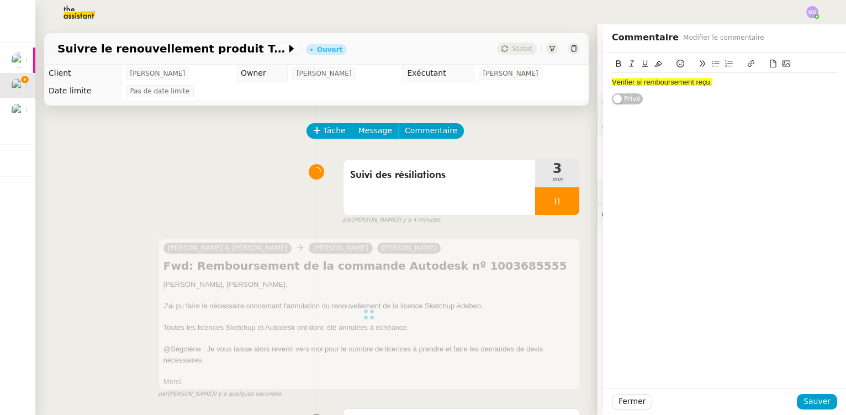
drag, startPoint x: 657, startPoint y: 124, endPoint x: 691, endPoint y: 248, distance: 128.7
click at [658, 125] on div "Vérifier si remboursement reçu. Privé" at bounding box center [724, 220] width 243 height 335
click at [812, 397] on span "Sauver" at bounding box center [816, 401] width 27 height 13
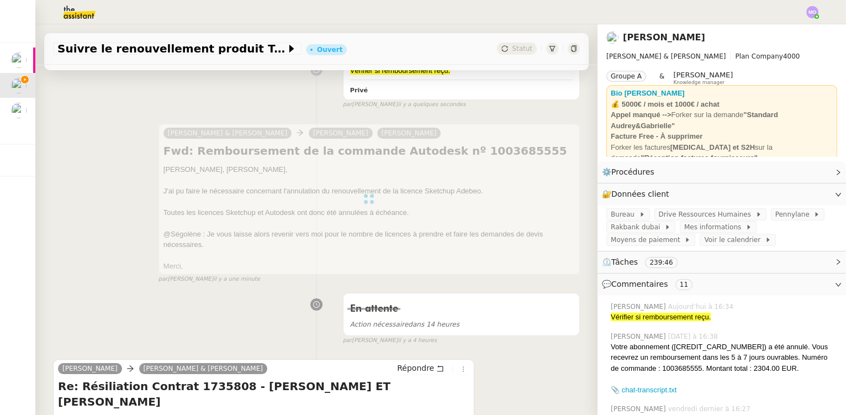
scroll to position [200, 0]
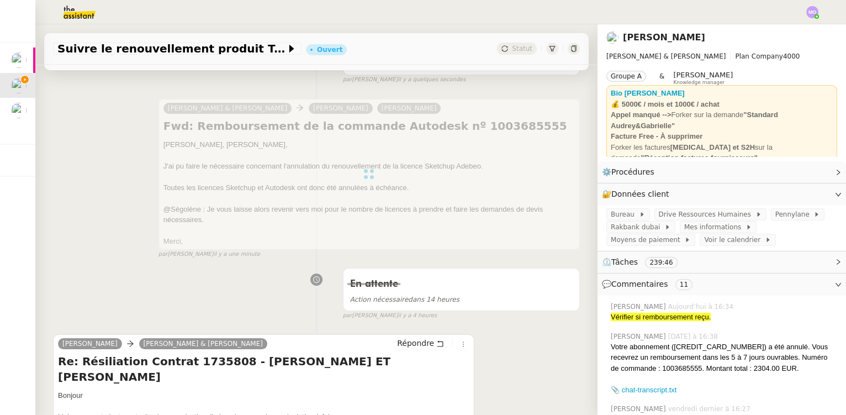
click at [355, 167] on div at bounding box center [368, 174] width 421 height 151
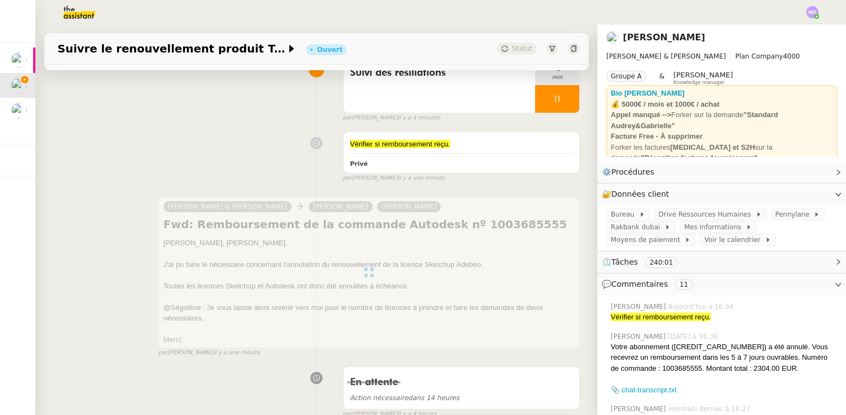
scroll to position [150, 0]
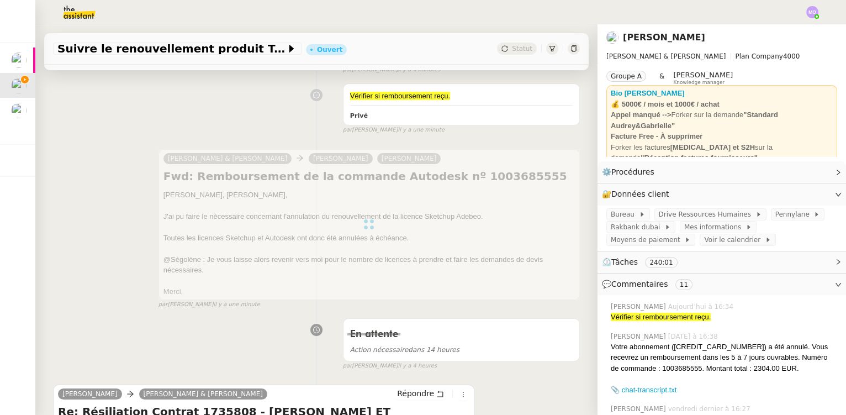
click at [265, 200] on div at bounding box center [368, 224] width 421 height 151
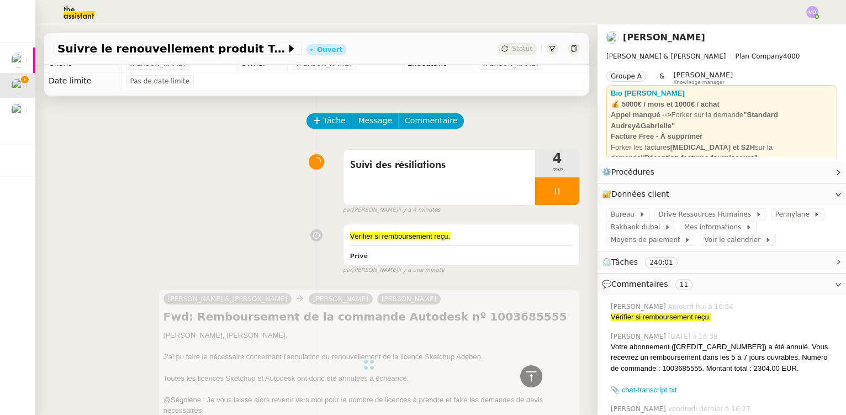
scroll to position [0, 0]
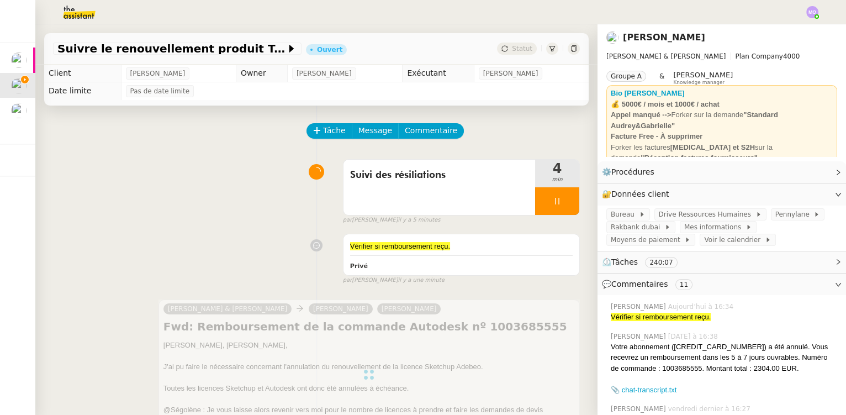
click at [549, 51] on icon at bounding box center [552, 48] width 7 height 7
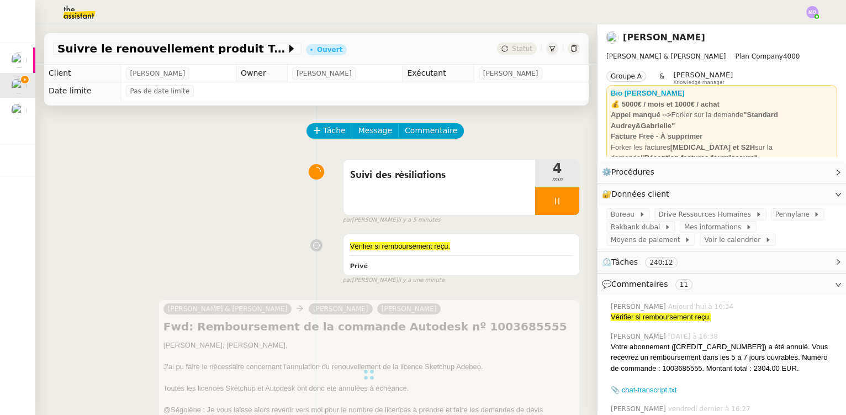
click at [502, 45] on div "Statut" at bounding box center [517, 49] width 40 height 12
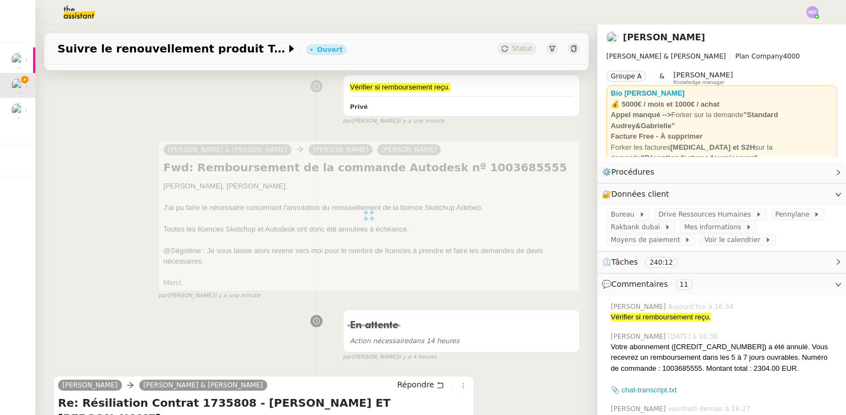
scroll to position [200, 0]
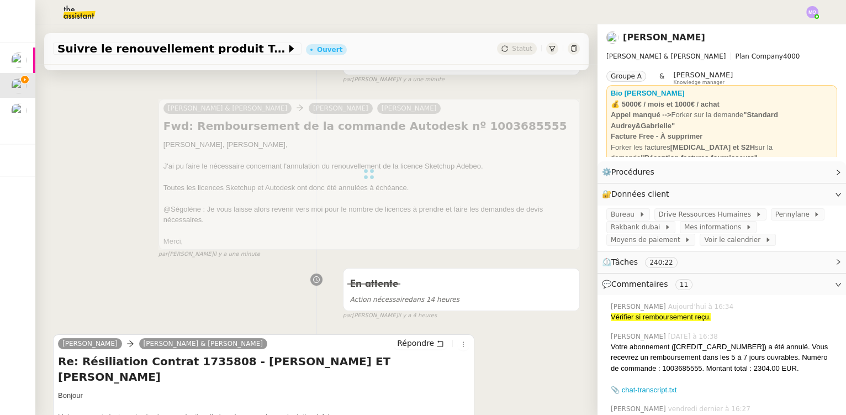
click at [96, 160] on div "Camille Audrey & Gabrielle Gabrielle Joinau Tavernier Ségolène Labinsky Fwd: Re…" at bounding box center [316, 174] width 527 height 170
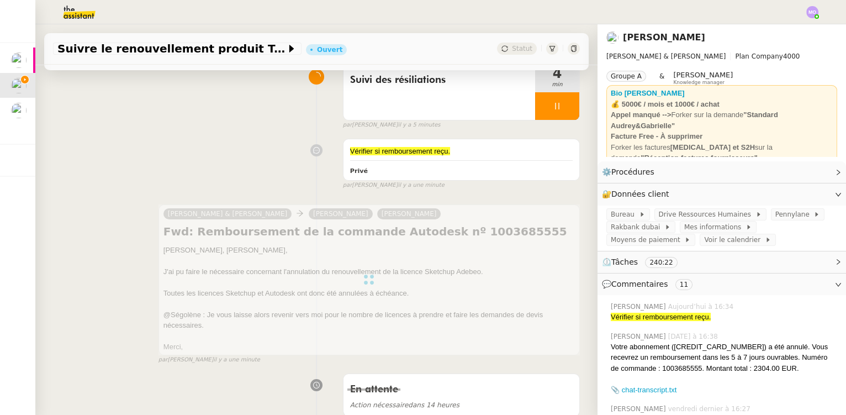
scroll to position [100, 0]
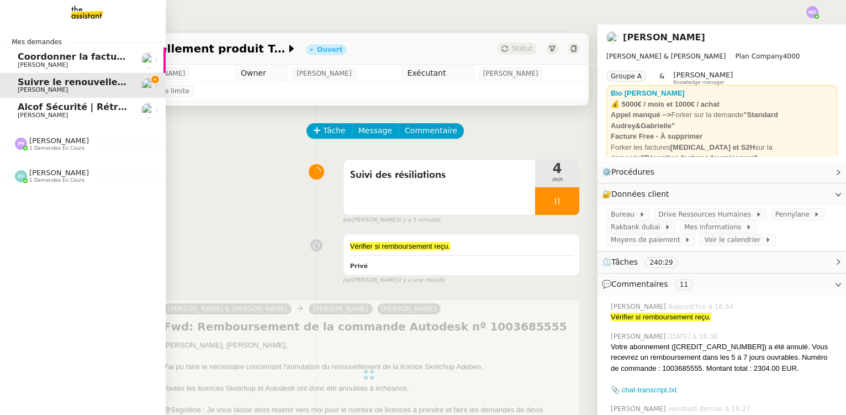
click at [71, 106] on span "Alcof Sécurité | Rétro | MIRABEAU" at bounding box center [102, 107] width 168 height 10
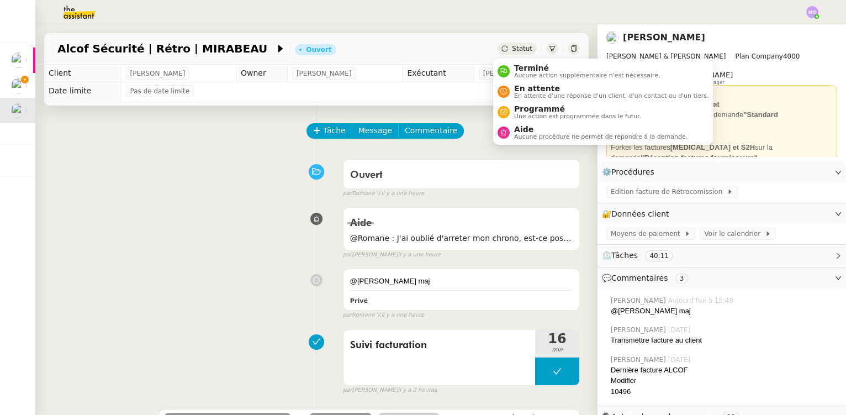
click at [521, 49] on span "Statut" at bounding box center [522, 49] width 20 height 8
click at [234, 142] on div "Tâche Message Commentaire" at bounding box center [316, 136] width 527 height 27
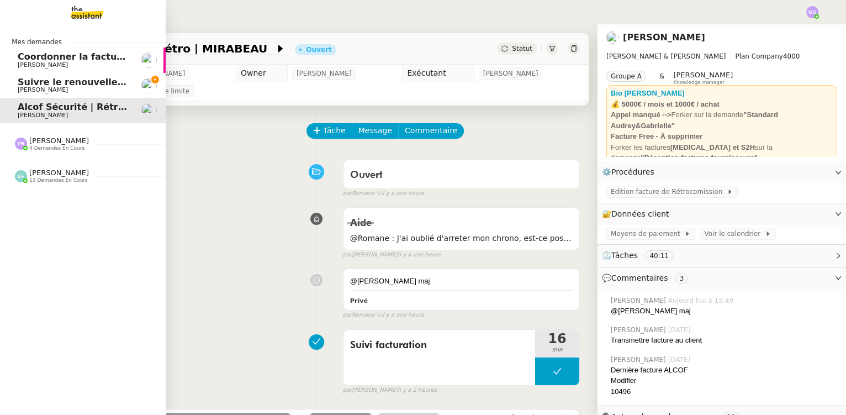
click at [28, 83] on span "Suivre le renouvellement produit Trimble" at bounding box center [120, 82] width 205 height 10
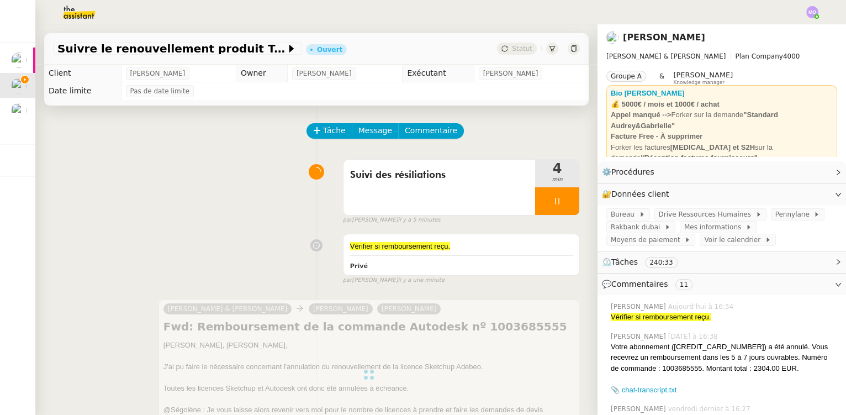
click at [517, 45] on span "Statut" at bounding box center [522, 49] width 20 height 8
click at [559, 209] on div at bounding box center [557, 201] width 44 height 28
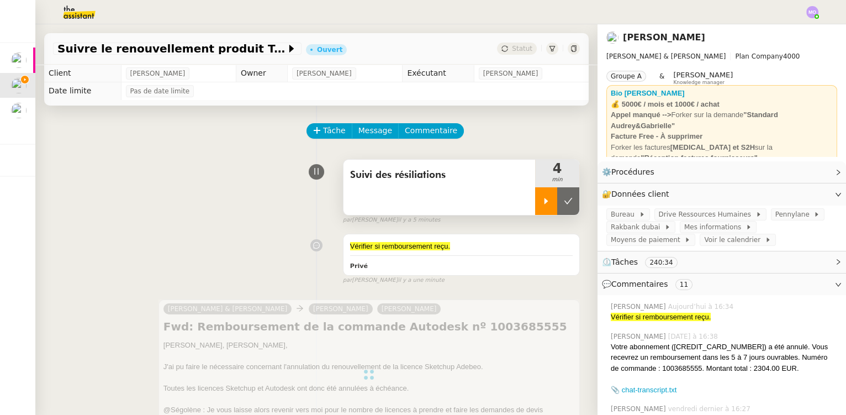
click at [559, 209] on button at bounding box center [568, 201] width 22 height 28
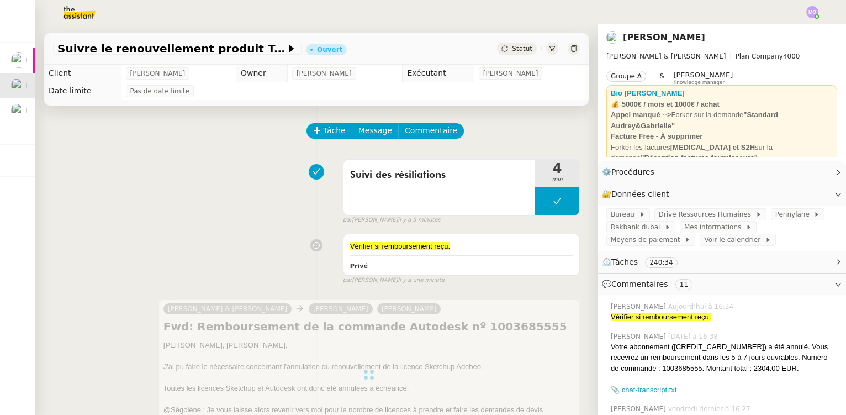
click at [512, 48] on span "Statut" at bounding box center [522, 49] width 20 height 8
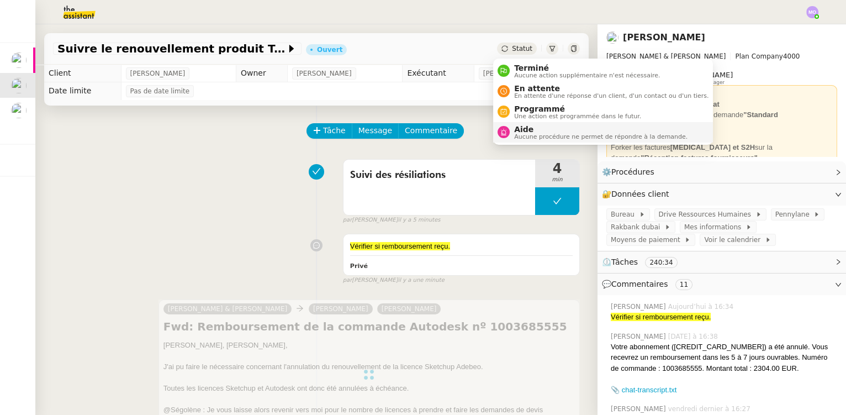
click at [521, 134] on span "Aucune procédure ne permet de répondre à la demande." at bounding box center [600, 137] width 173 height 6
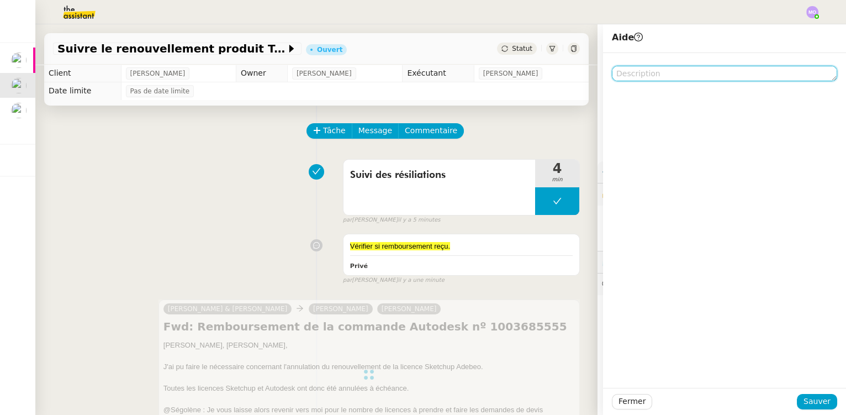
click at [628, 72] on textarea at bounding box center [724, 73] width 225 height 15
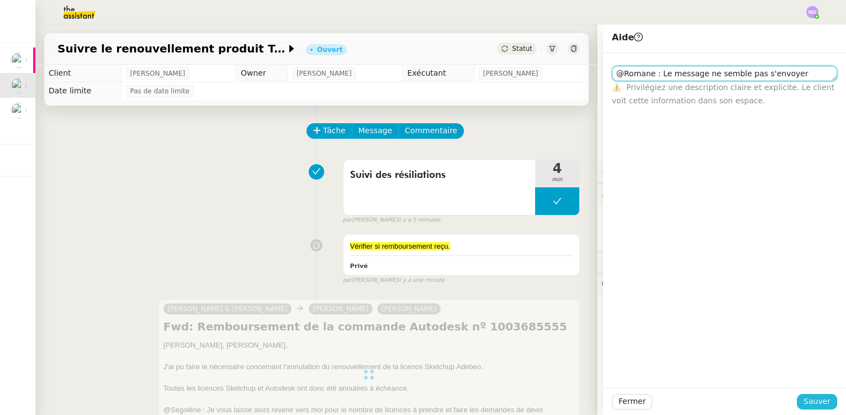
type textarea "@Romane : Le message ne semble pas s'envoyer"
drag, startPoint x: 808, startPoint y: 397, endPoint x: 773, endPoint y: 393, distance: 35.1
click at [808, 398] on span "Sauver" at bounding box center [816, 401] width 27 height 13
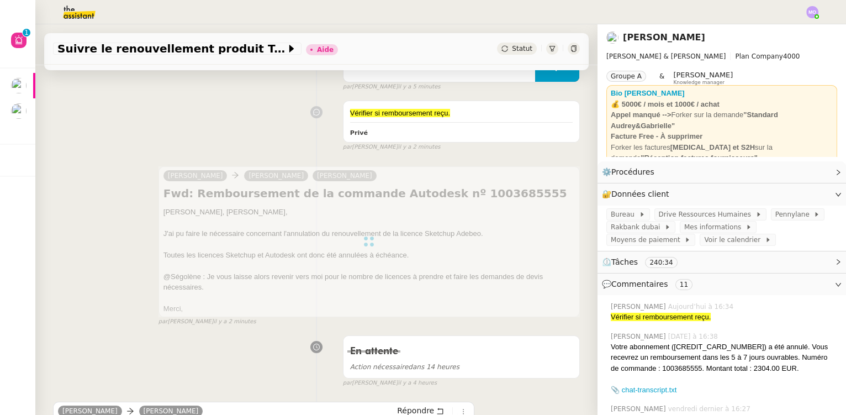
scroll to position [200, 0]
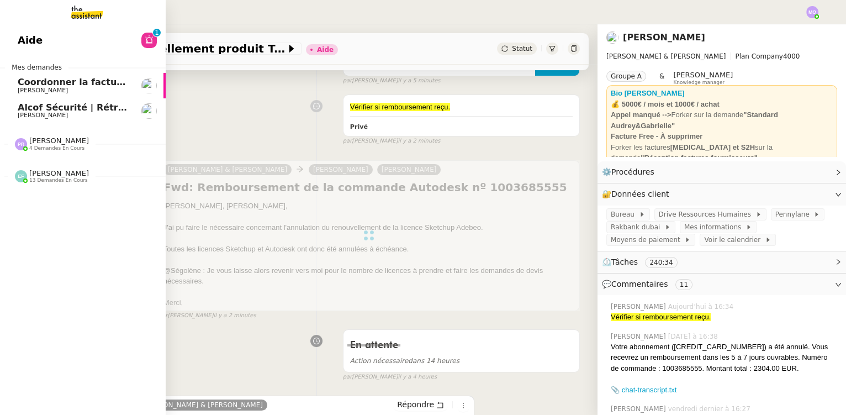
click at [73, 106] on span "Alcof Sécurité | Rétro | MIRABEAU" at bounding box center [102, 107] width 168 height 10
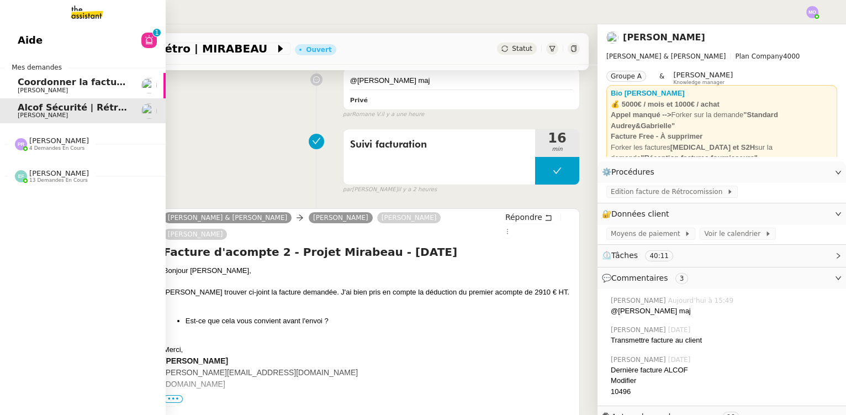
click at [20, 85] on span "Coordonner la facturation à [GEOGRAPHIC_DATA]" at bounding box center [140, 82] width 245 height 10
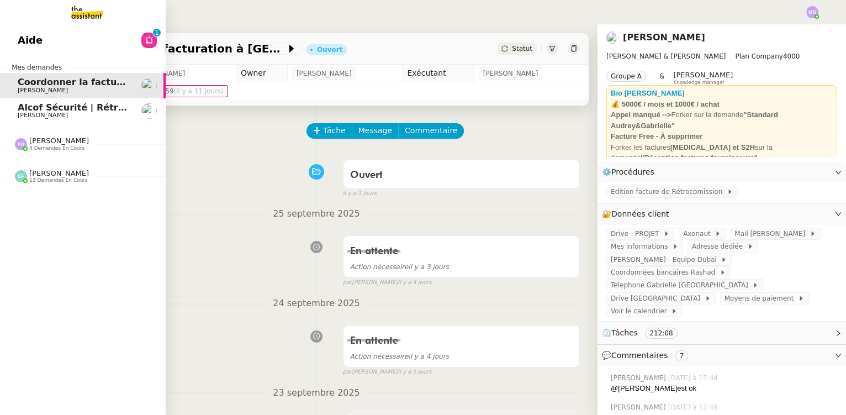
click at [27, 43] on span "Aide" at bounding box center [30, 40] width 25 height 17
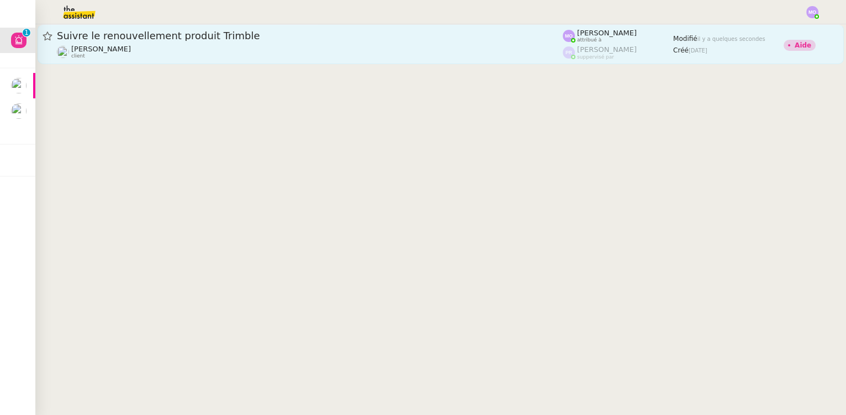
click at [237, 49] on div "[PERSON_NAME] client" at bounding box center [310, 52] width 506 height 14
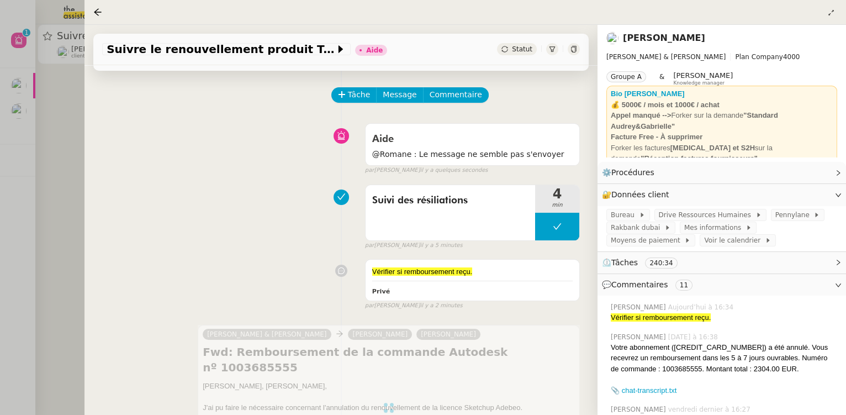
scroll to position [200, 0]
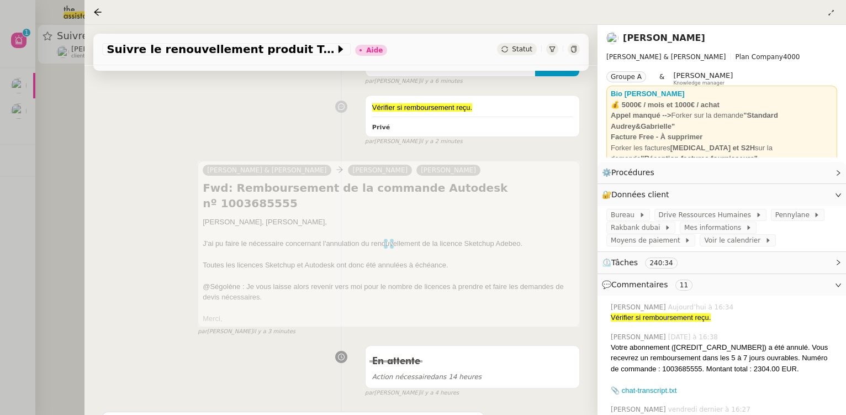
click at [62, 114] on div at bounding box center [423, 207] width 846 height 415
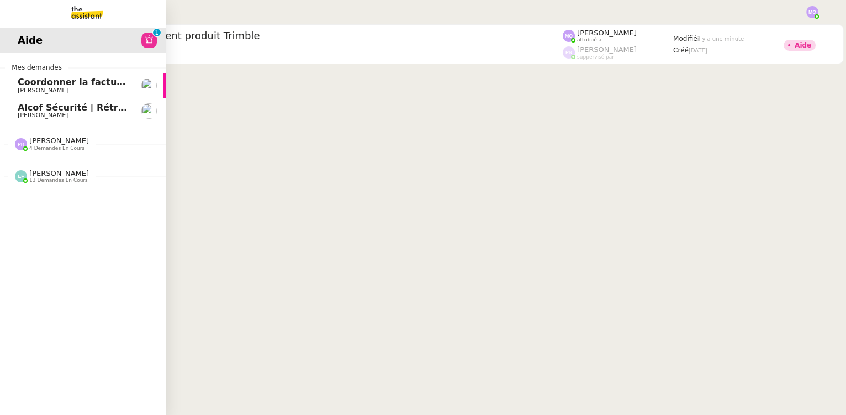
click at [73, 94] on link "Coordonner la facturation à [GEOGRAPHIC_DATA] [PERSON_NAME]" at bounding box center [83, 85] width 166 height 25
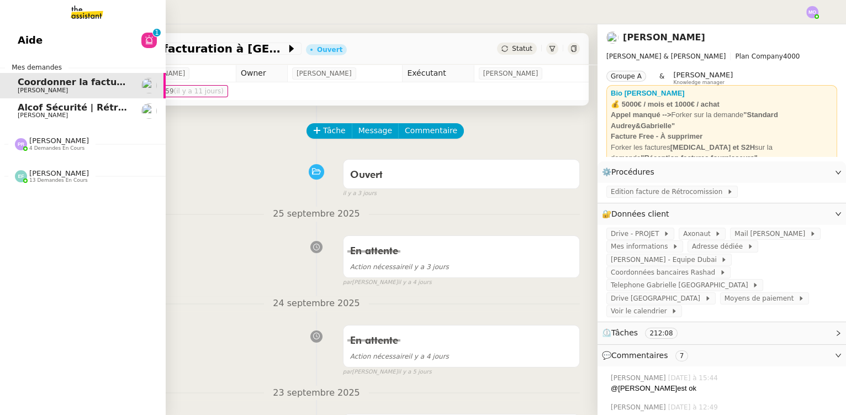
click at [65, 109] on span "Alcof Sécurité | Rétro | MIRABEAU" at bounding box center [102, 107] width 168 height 10
